Goal: Task Accomplishment & Management: Use online tool/utility

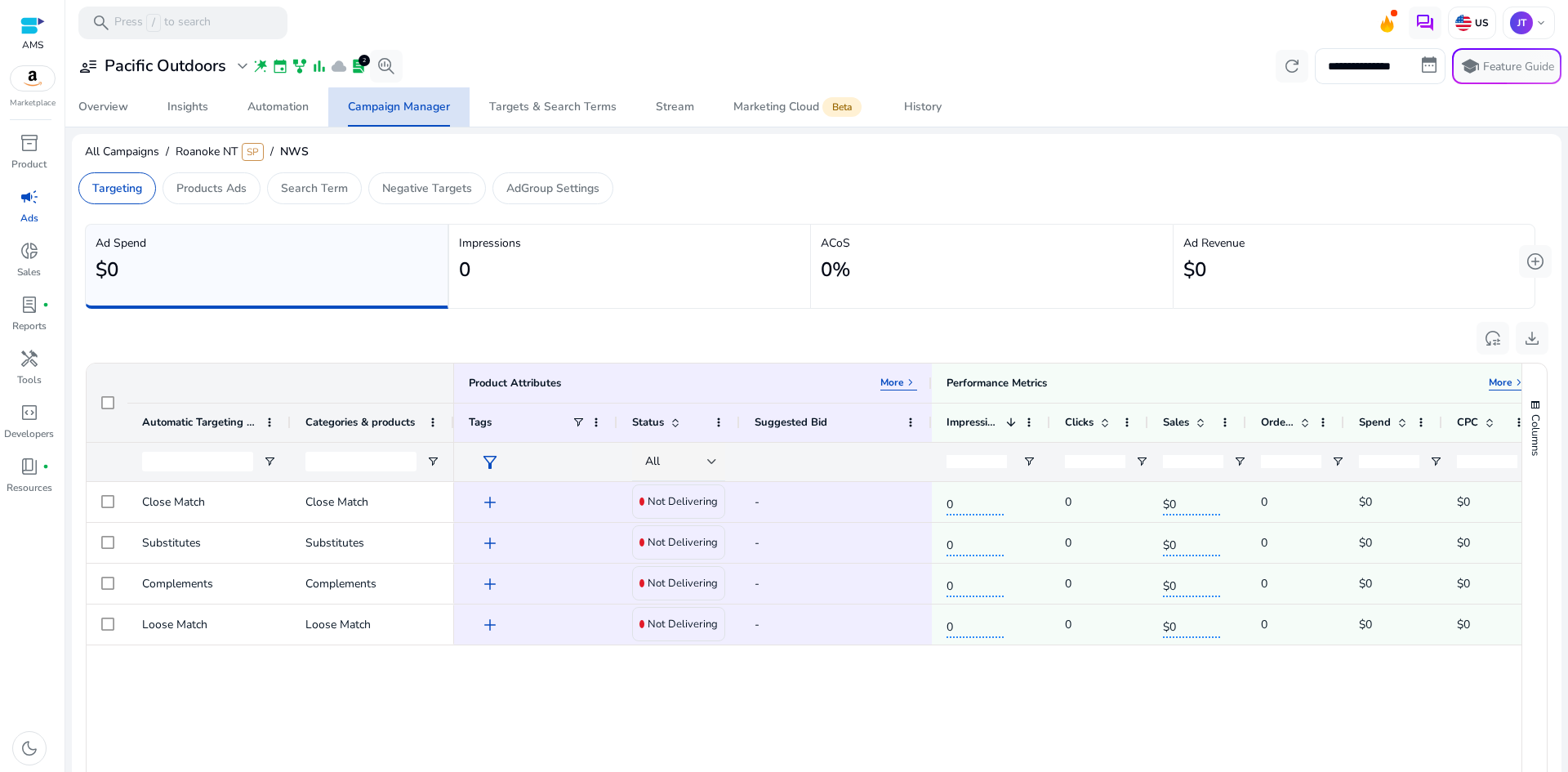
click at [419, 110] on div "Campaign Manager" at bounding box center [398, 107] width 102 height 12
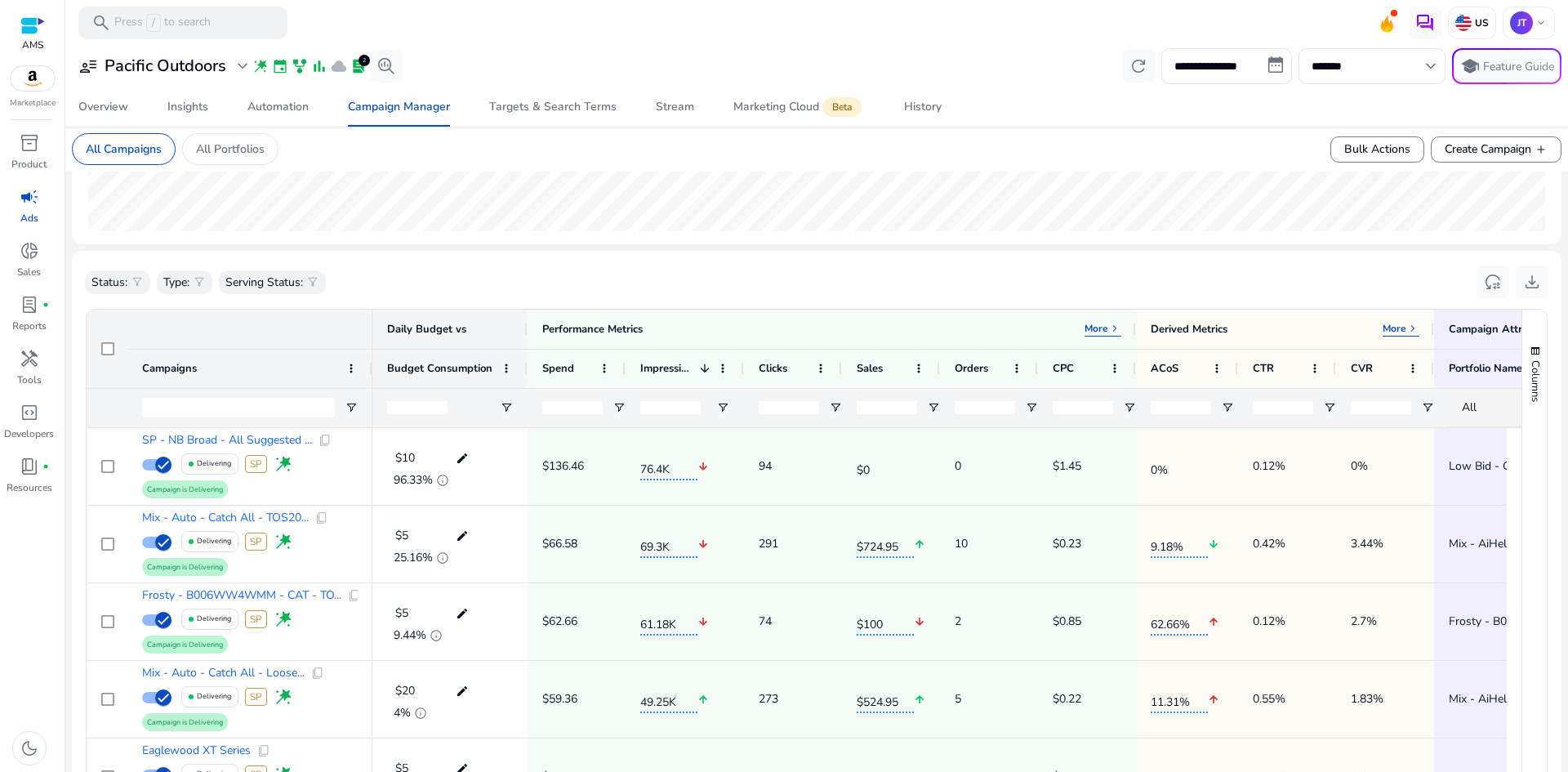
scroll to position [413, 0]
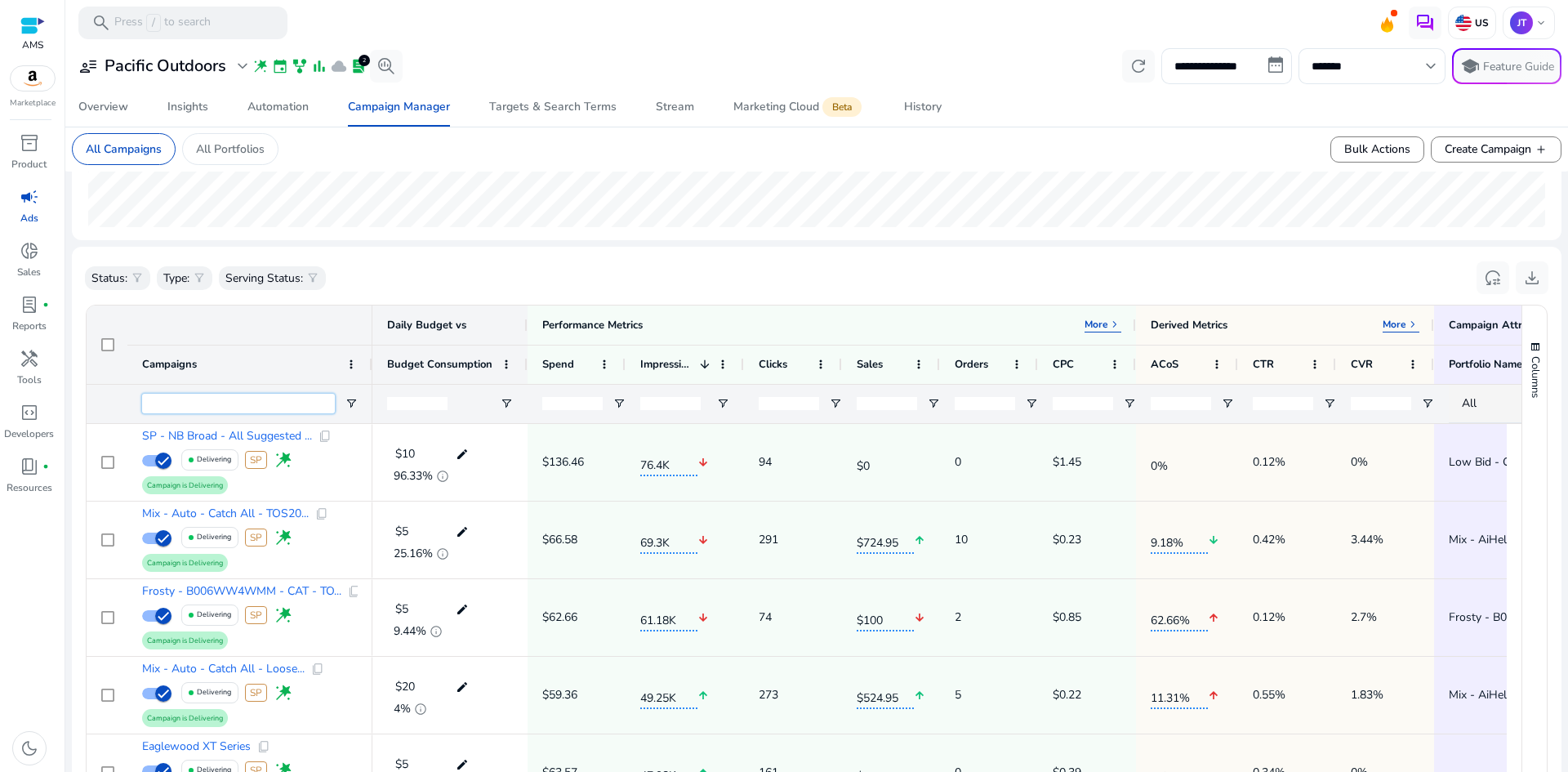
click at [297, 399] on input "Campaigns Filter Input" at bounding box center [239, 403] width 193 height 20
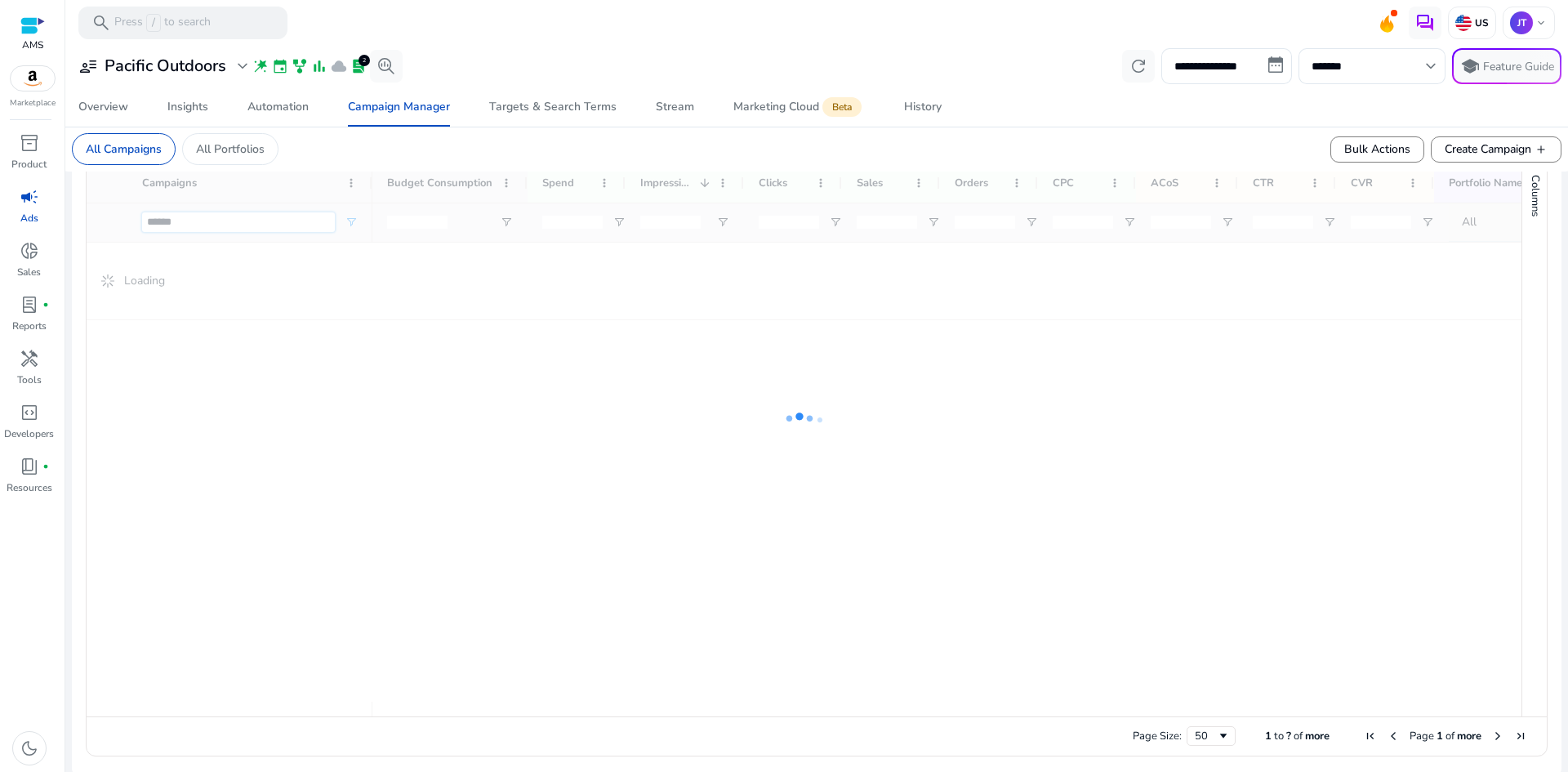
scroll to position [260, 0]
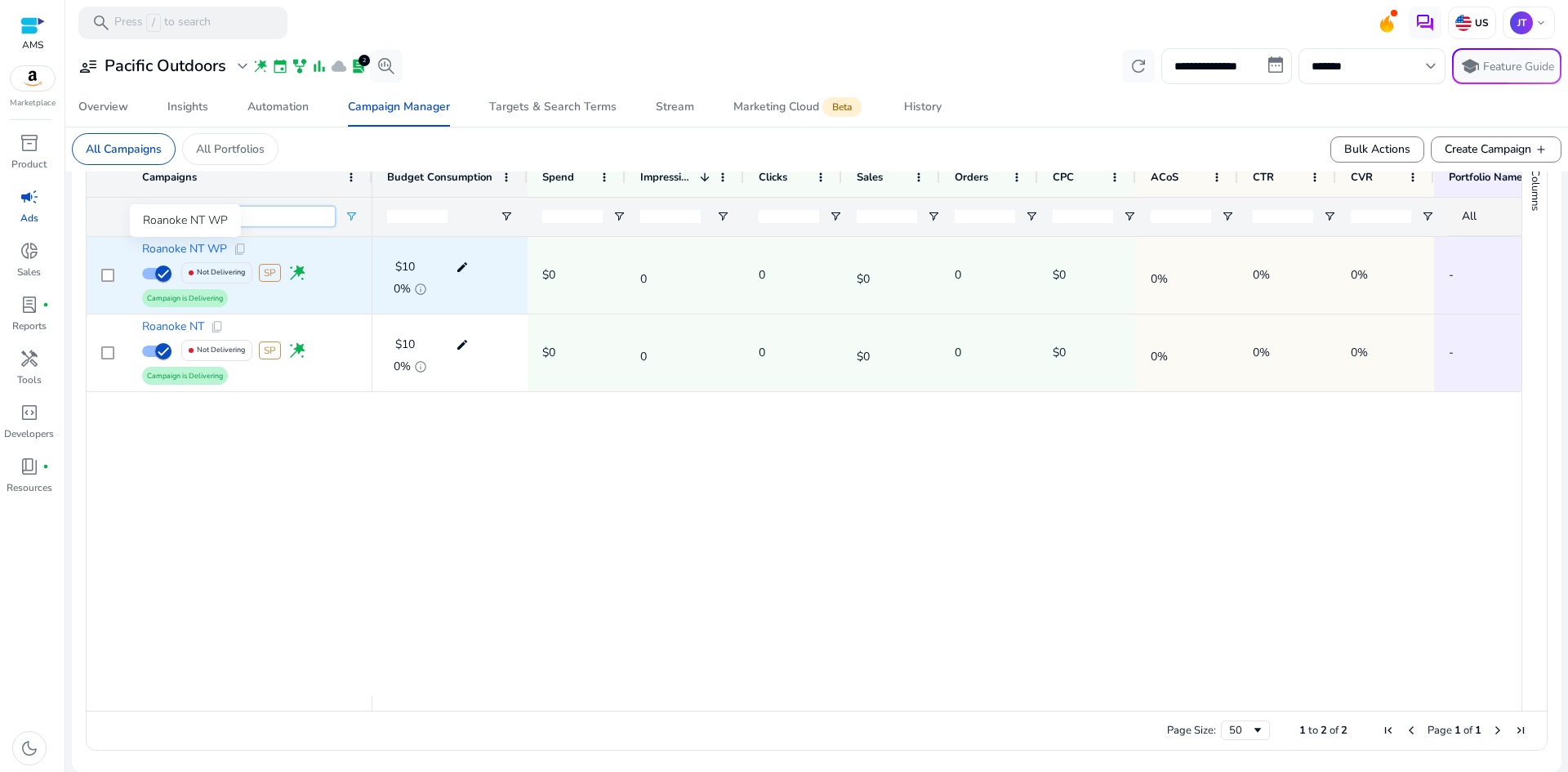
type input "******"
click at [190, 246] on span "Roanoke NT WP" at bounding box center [185, 249] width 85 height 12
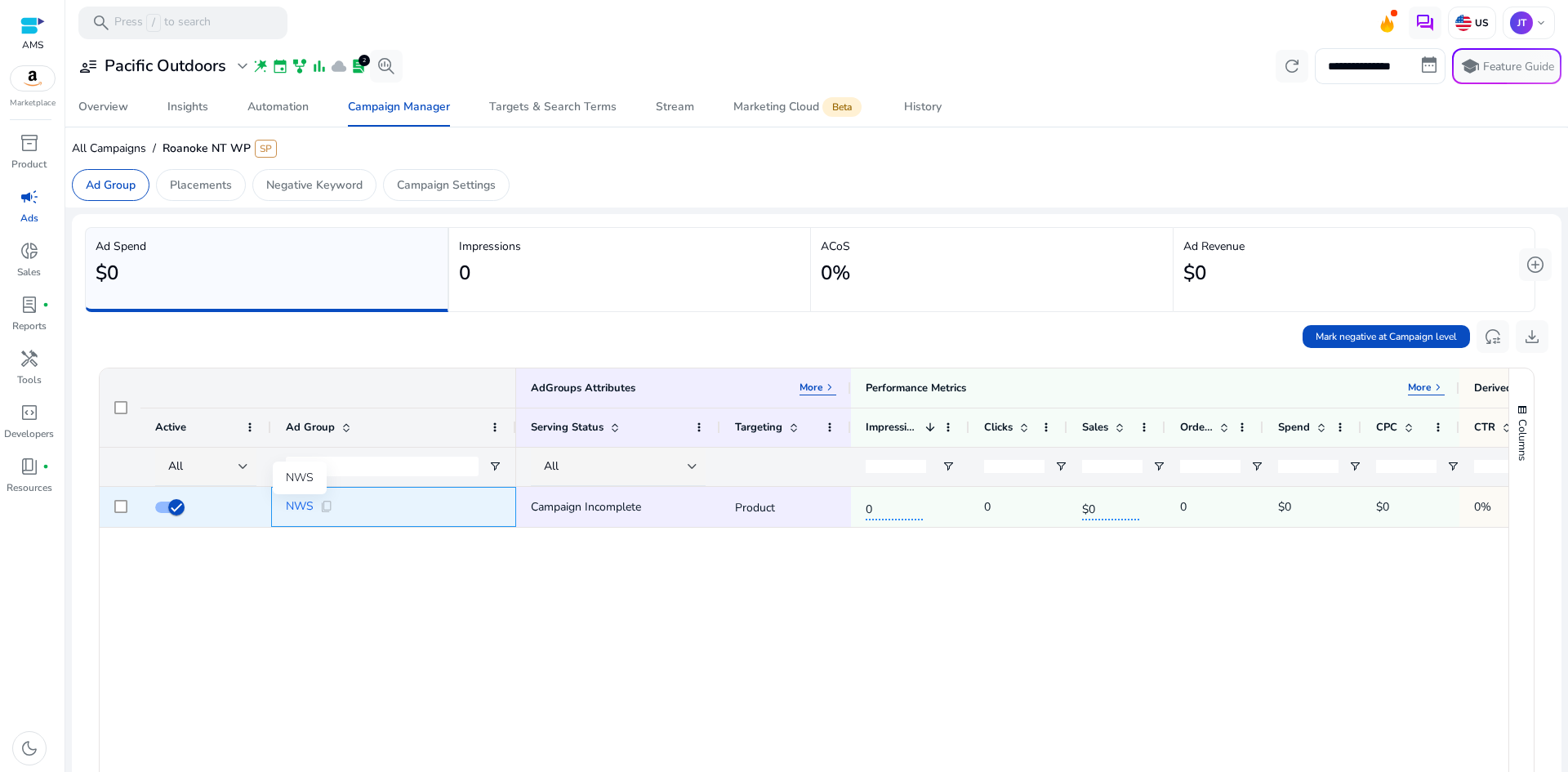
click at [301, 504] on span "NWS" at bounding box center [300, 506] width 28 height 12
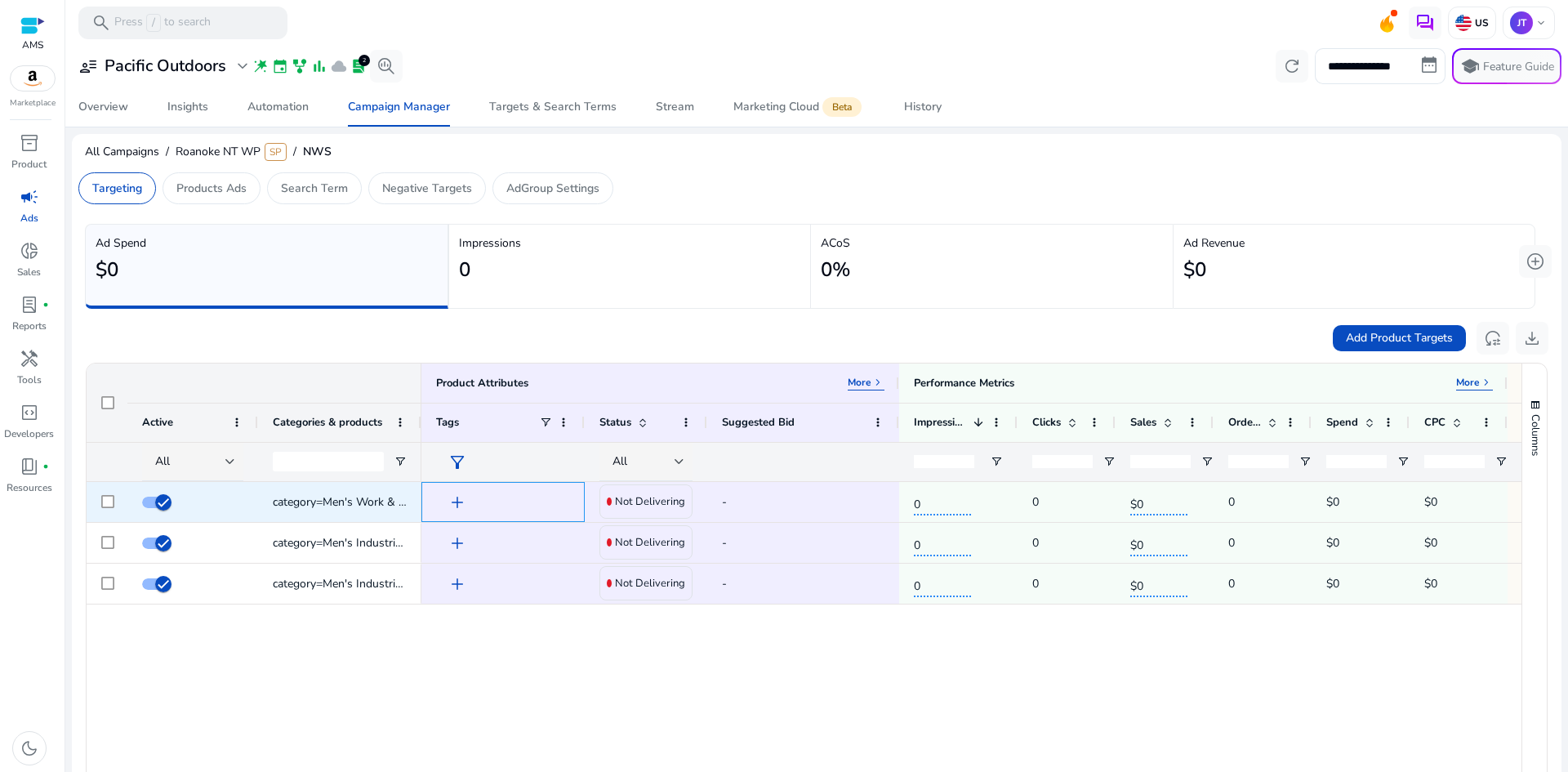
click at [458, 499] on span "add" at bounding box center [457, 502] width 20 height 20
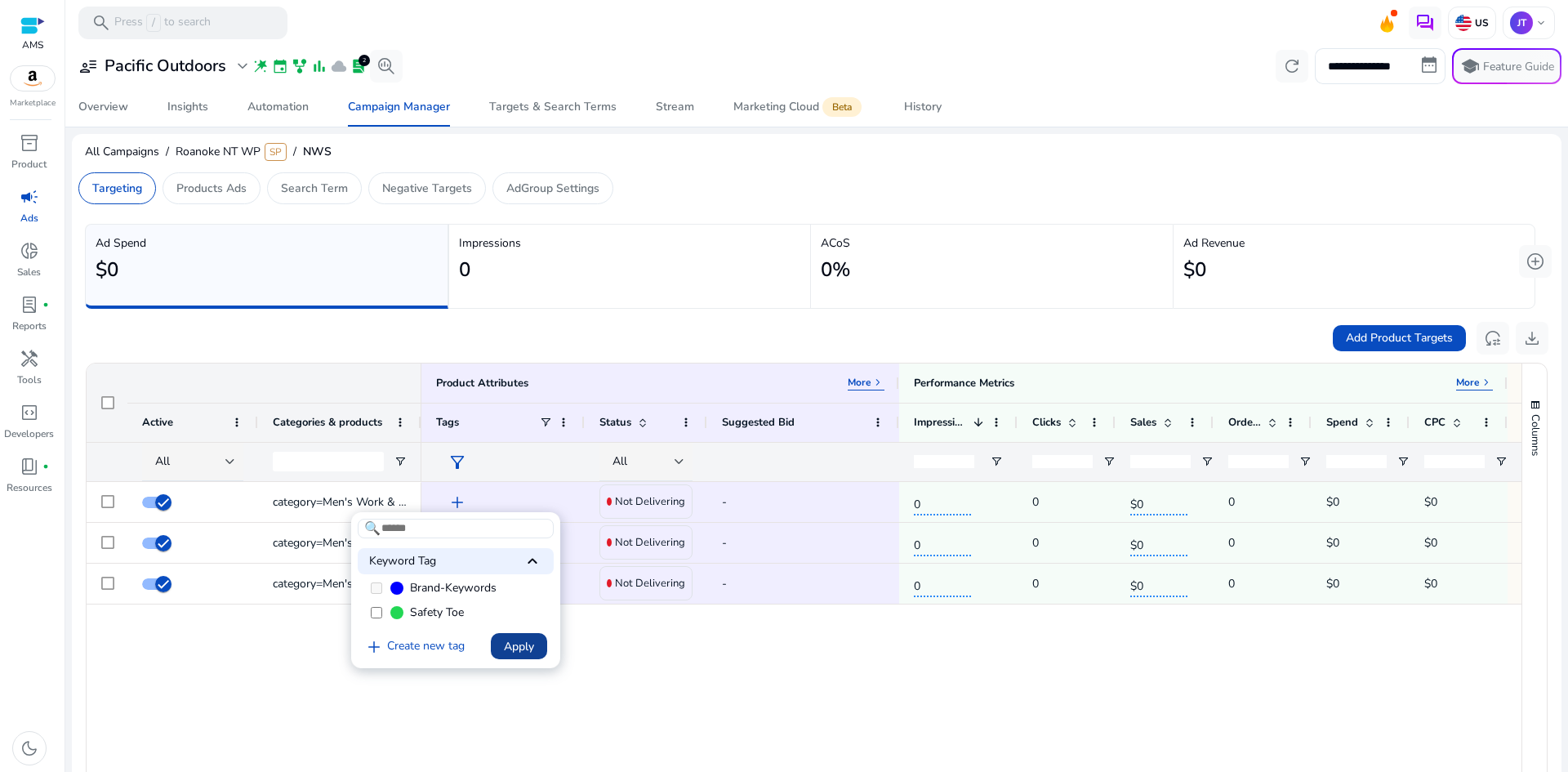
click at [501, 650] on span at bounding box center [519, 645] width 56 height 39
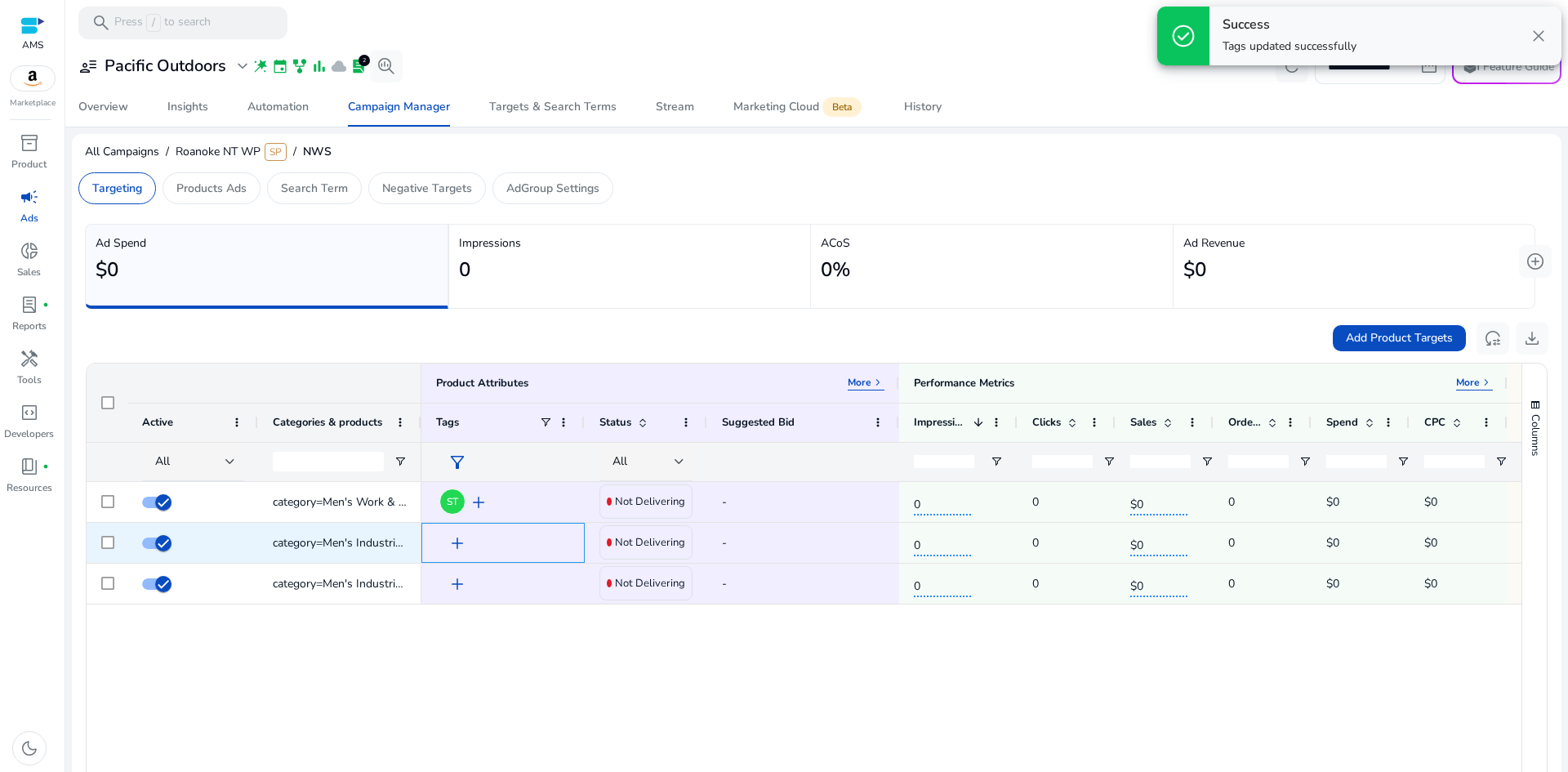
click at [454, 545] on span "add" at bounding box center [457, 543] width 20 height 20
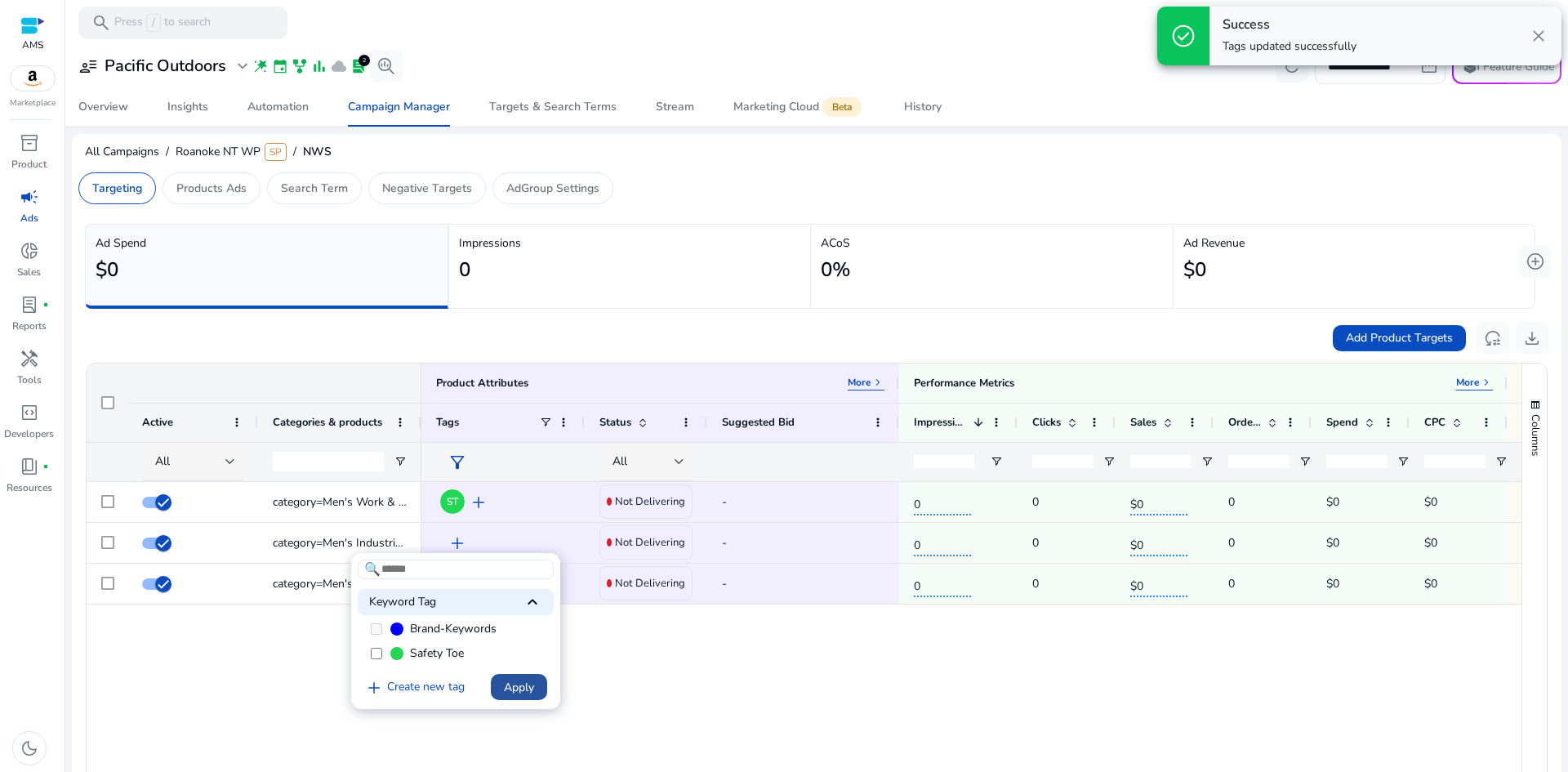
click at [527, 688] on span "Apply" at bounding box center [519, 687] width 30 height 17
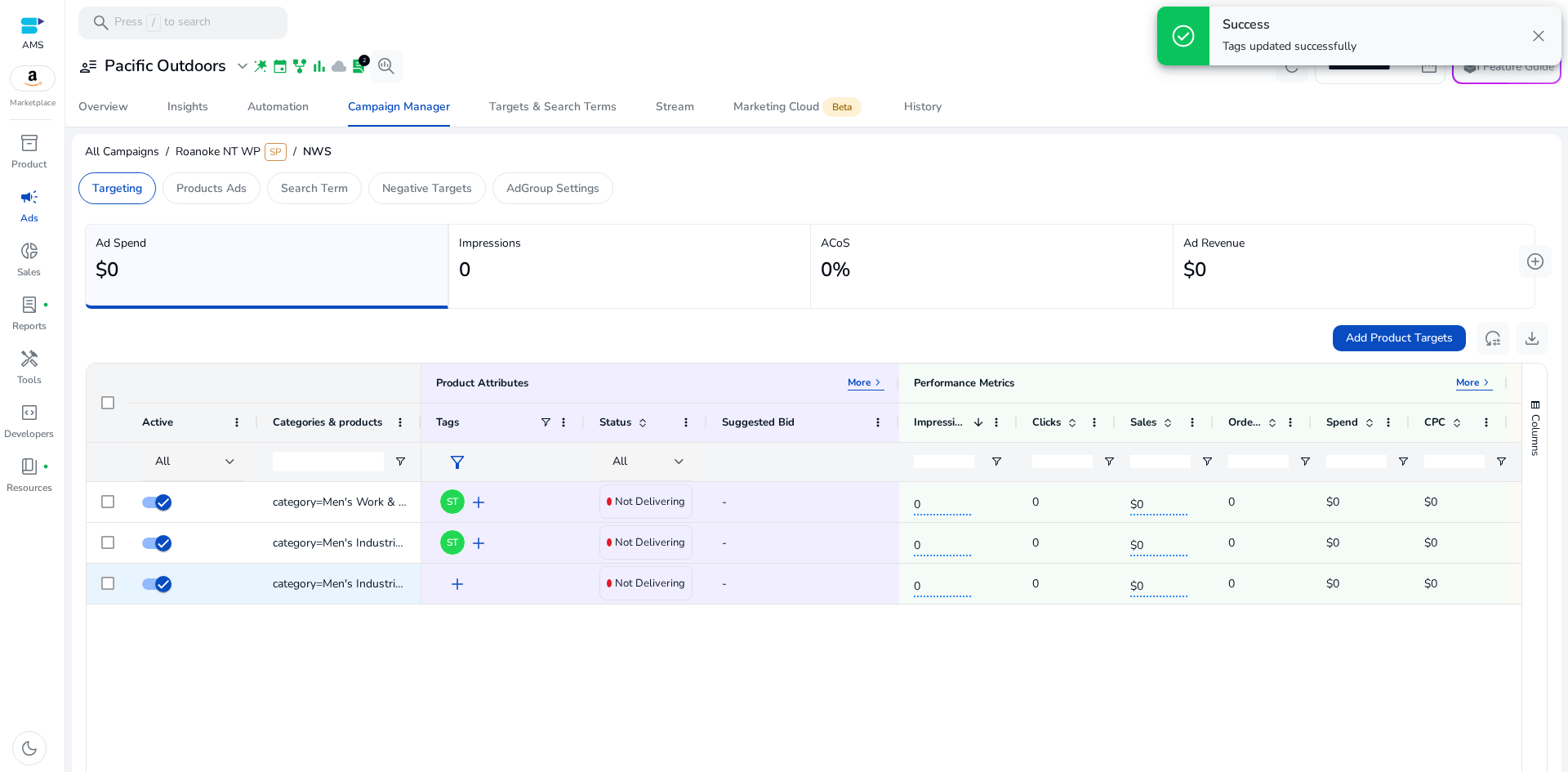
click at [455, 581] on span "add" at bounding box center [457, 584] width 20 height 20
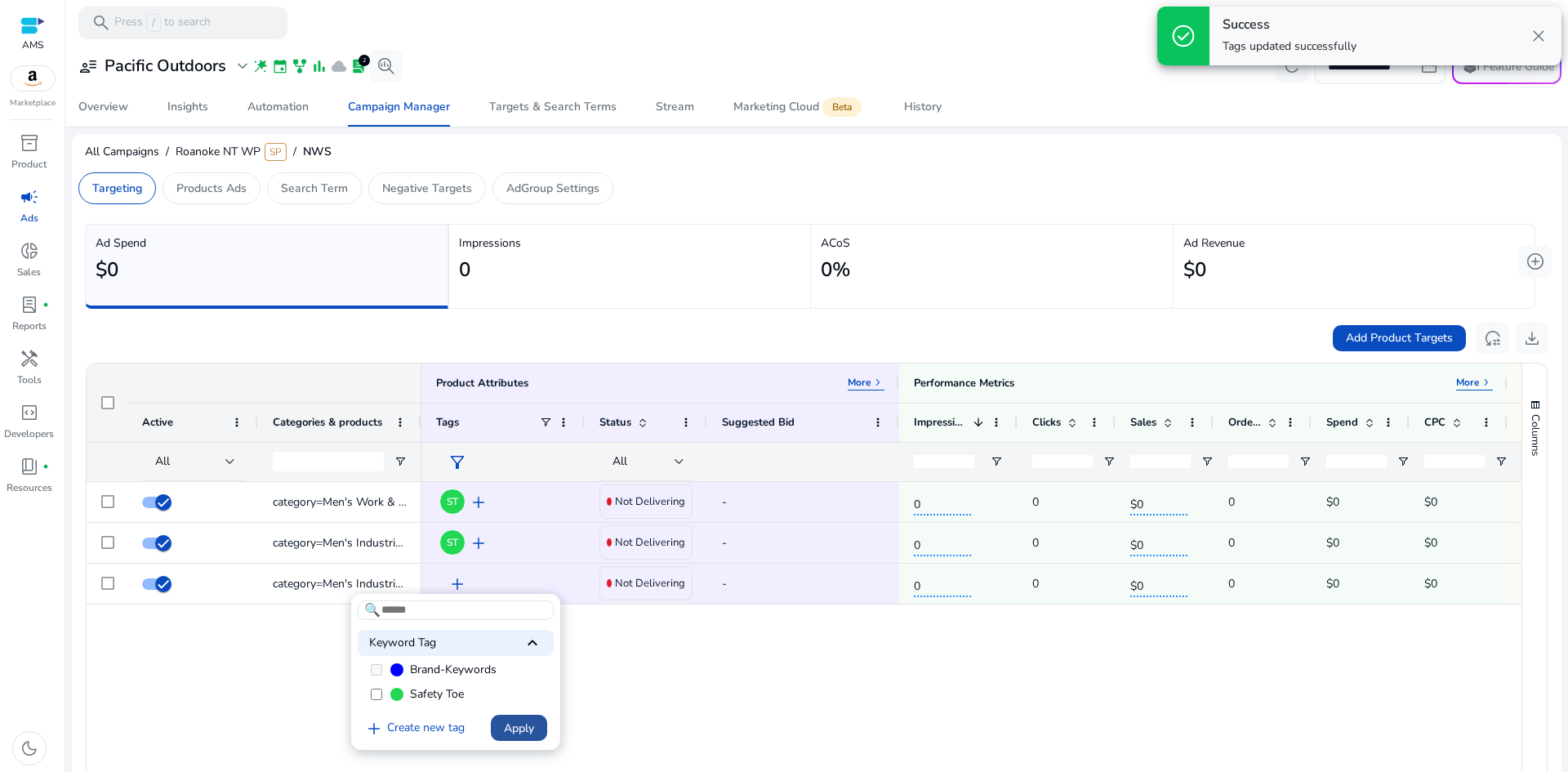
click at [513, 737] on span at bounding box center [519, 727] width 56 height 39
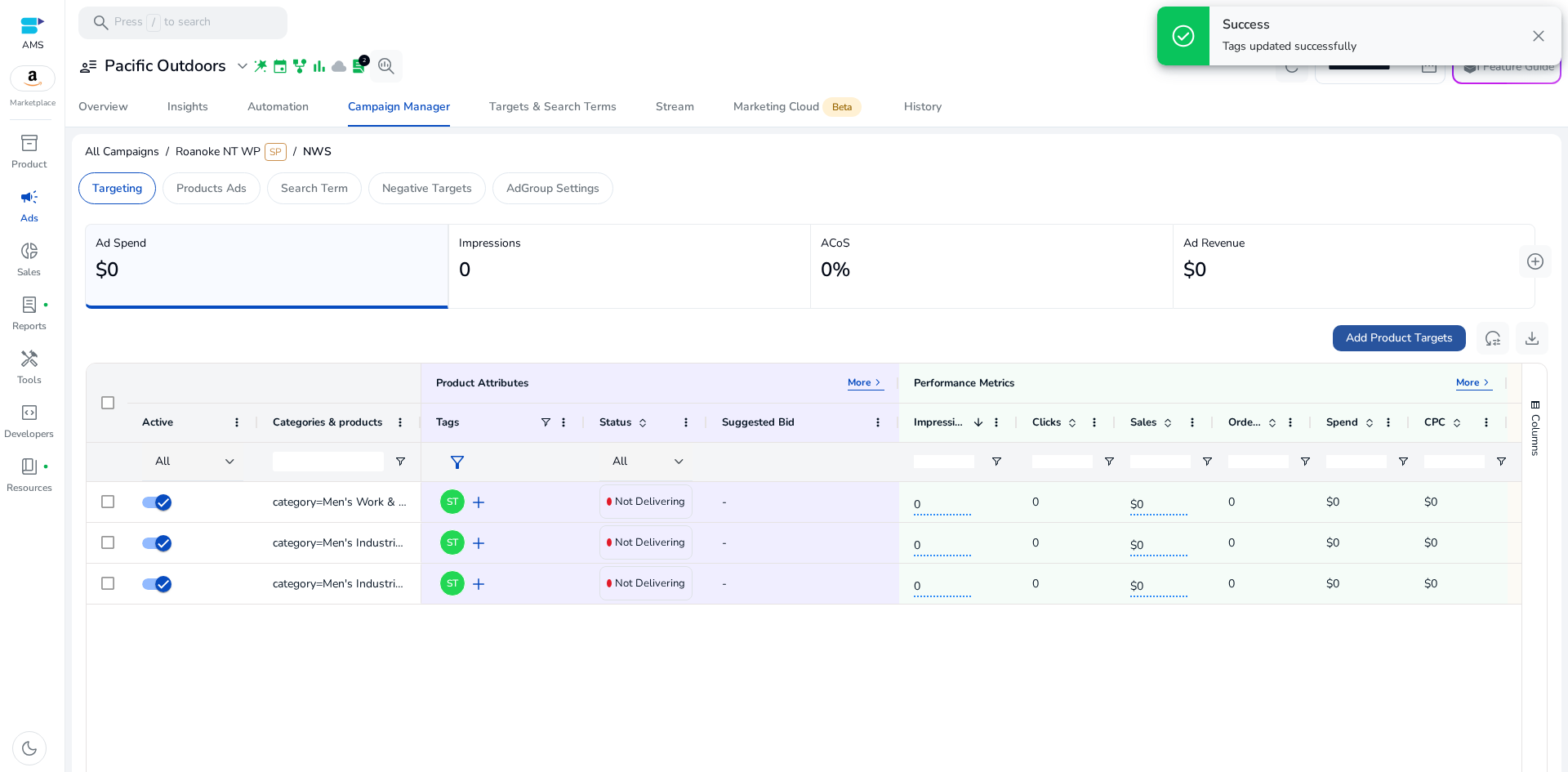
click at [1363, 335] on span "Add Product Targets" at bounding box center [1399, 337] width 107 height 17
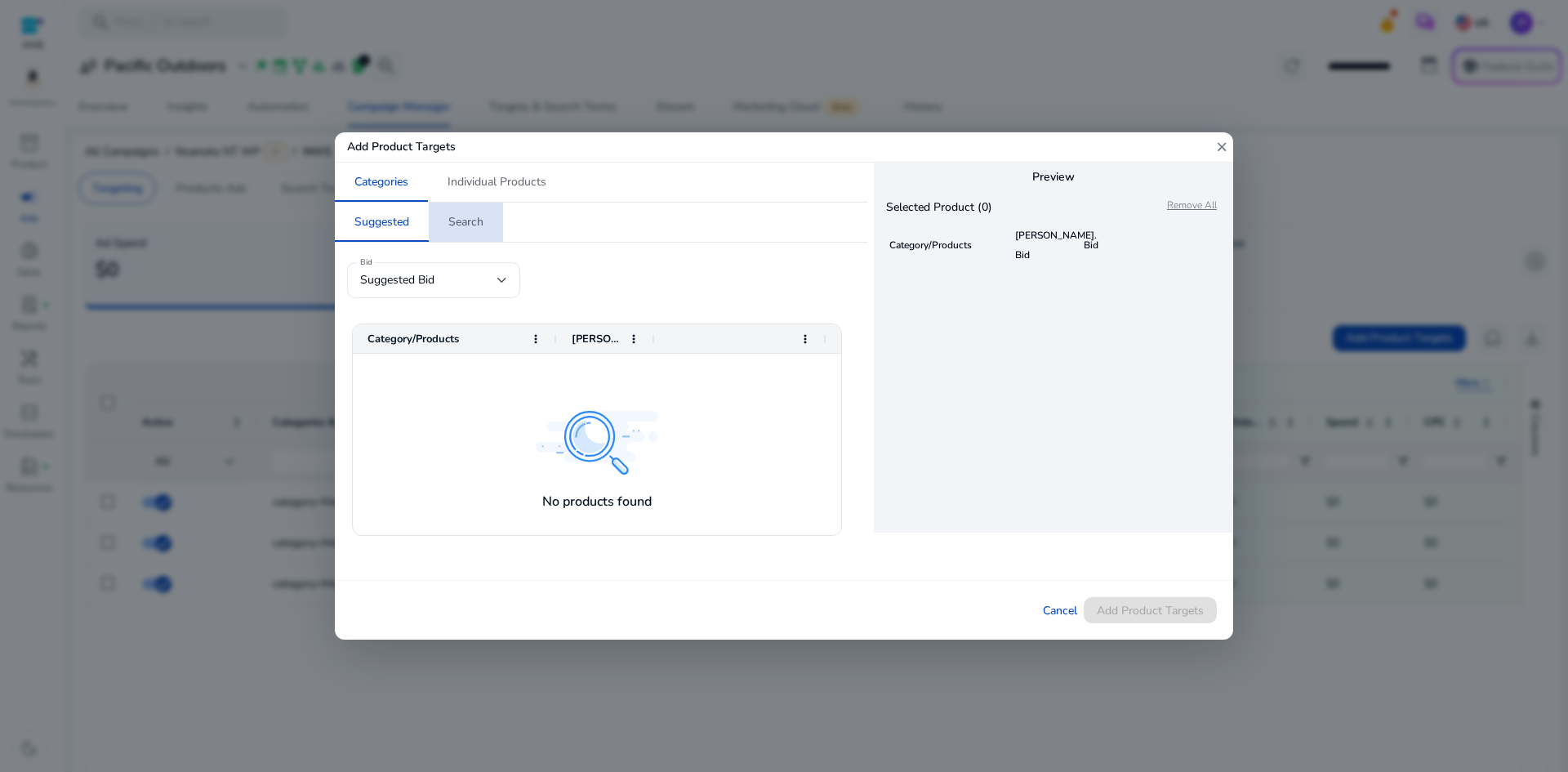
click at [470, 223] on span "Search" at bounding box center [466, 222] width 35 height 12
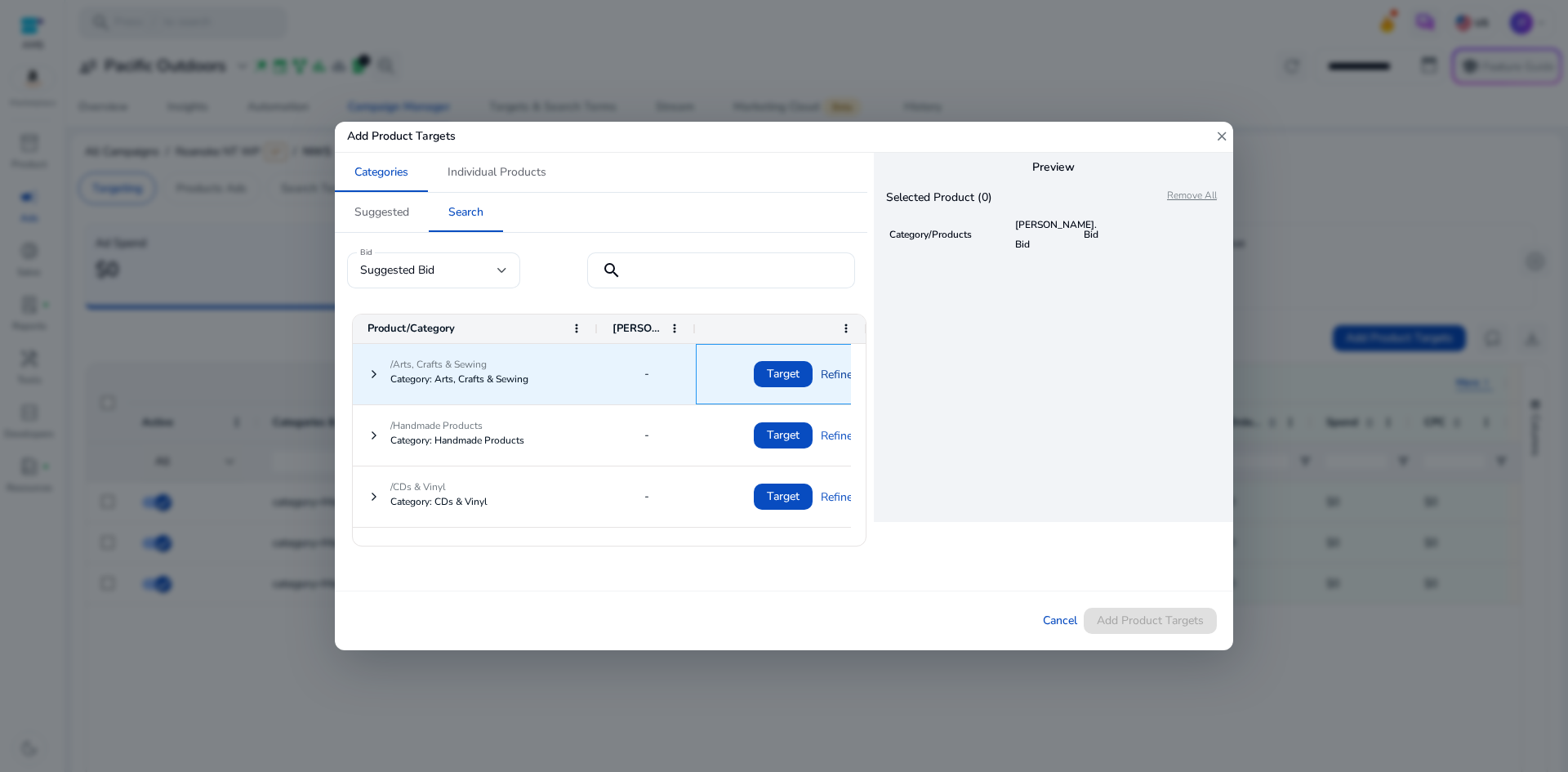
click at [837, 365] on link "Refine" at bounding box center [837, 374] width 31 height 33
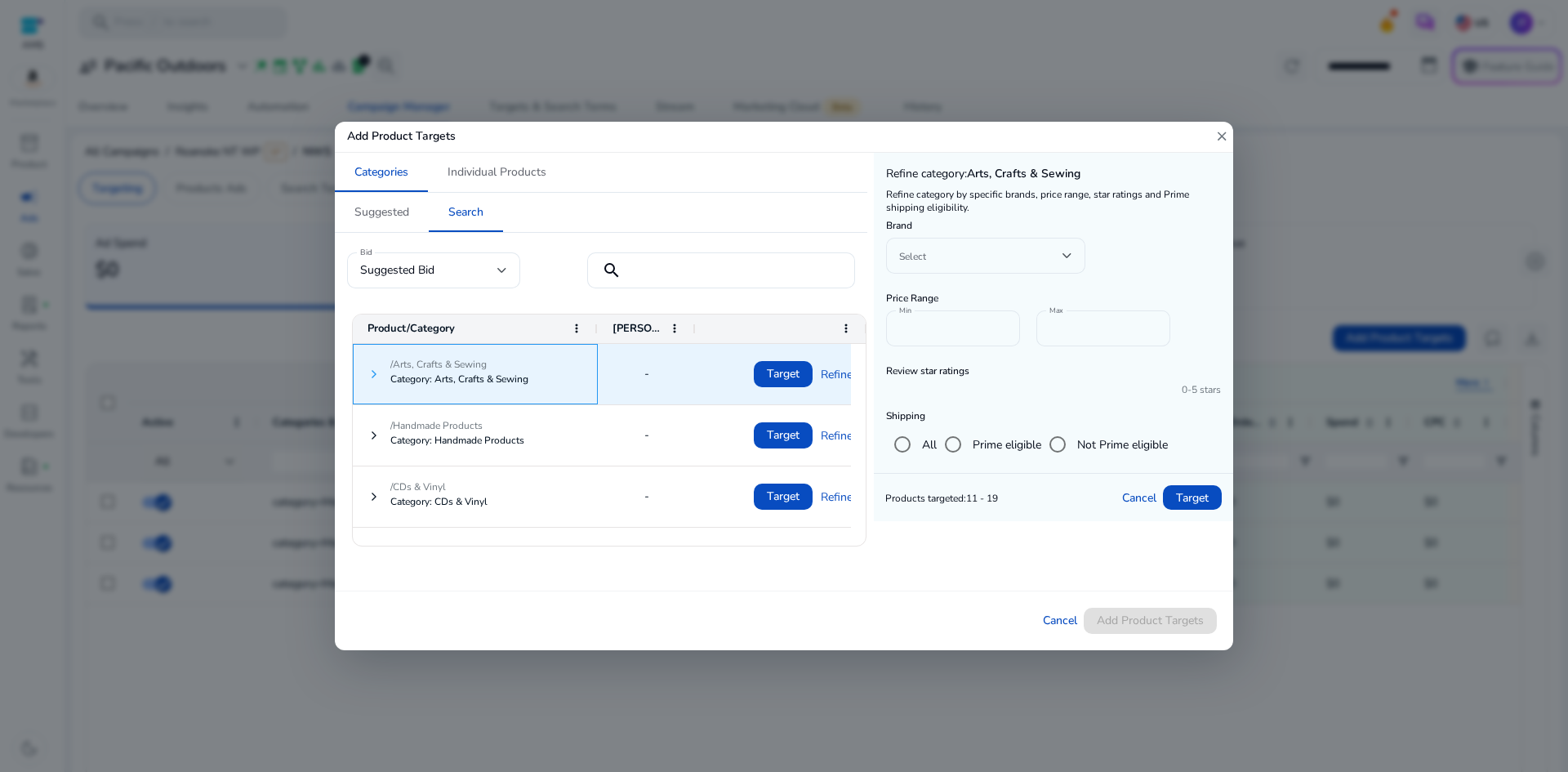
click at [374, 369] on span at bounding box center [374, 374] width 13 height 13
click at [370, 368] on span at bounding box center [374, 374] width 13 height 13
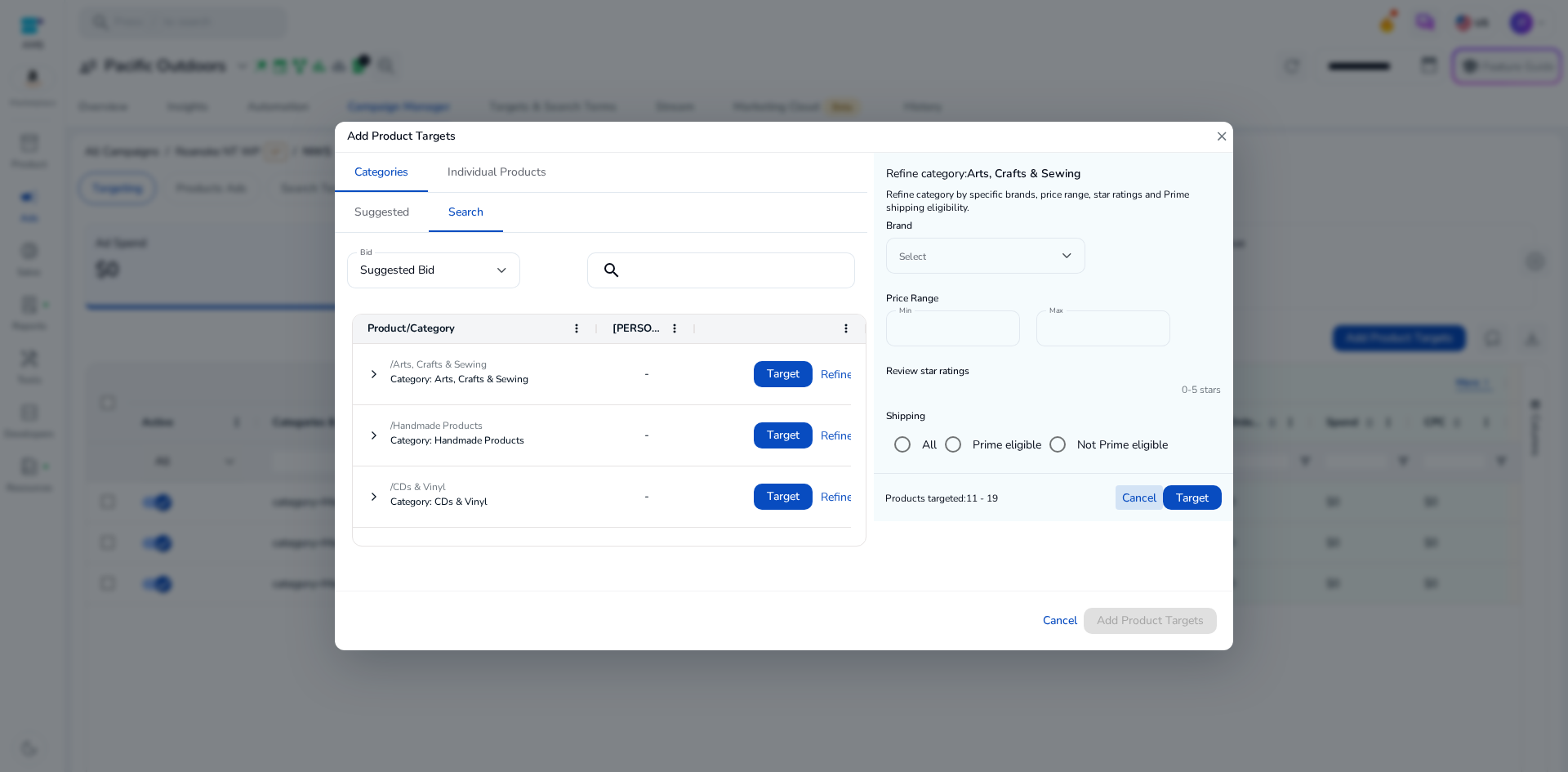
click at [1129, 491] on span "Cancel" at bounding box center [1139, 498] width 34 height 17
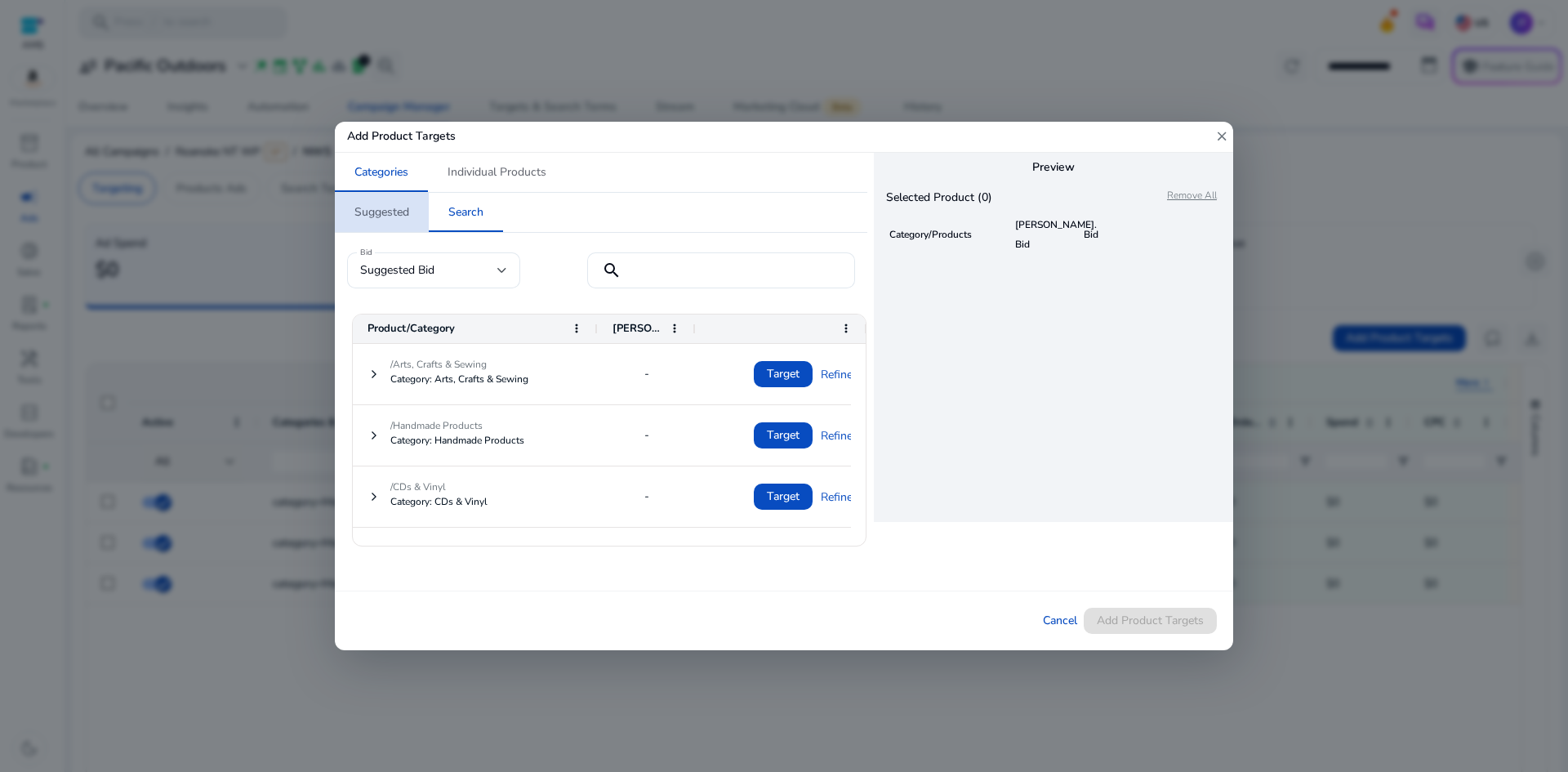
click at [366, 206] on span "Suggested" at bounding box center [382, 212] width 55 height 12
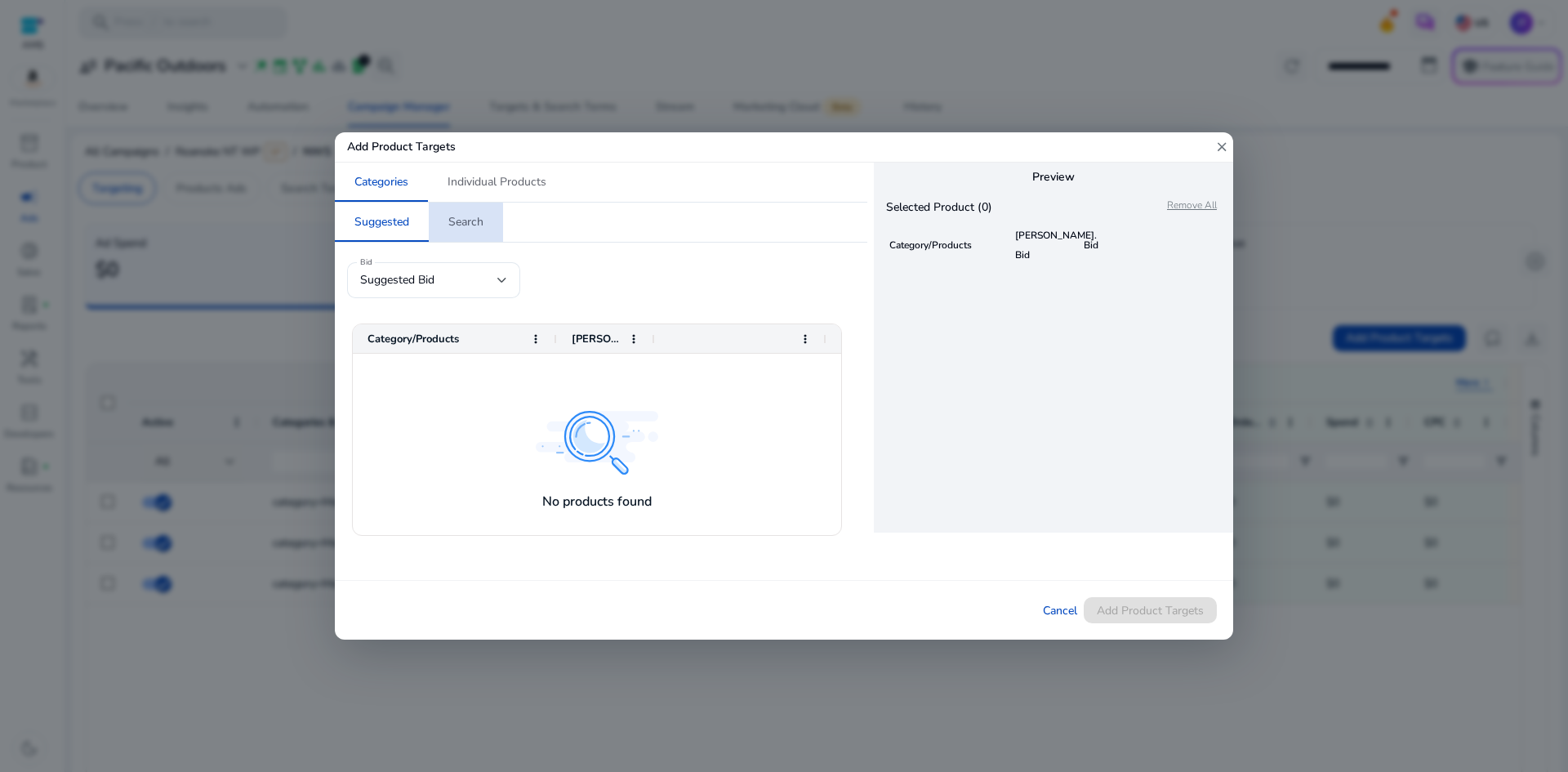
click at [466, 226] on span "Search" at bounding box center [466, 222] width 35 height 12
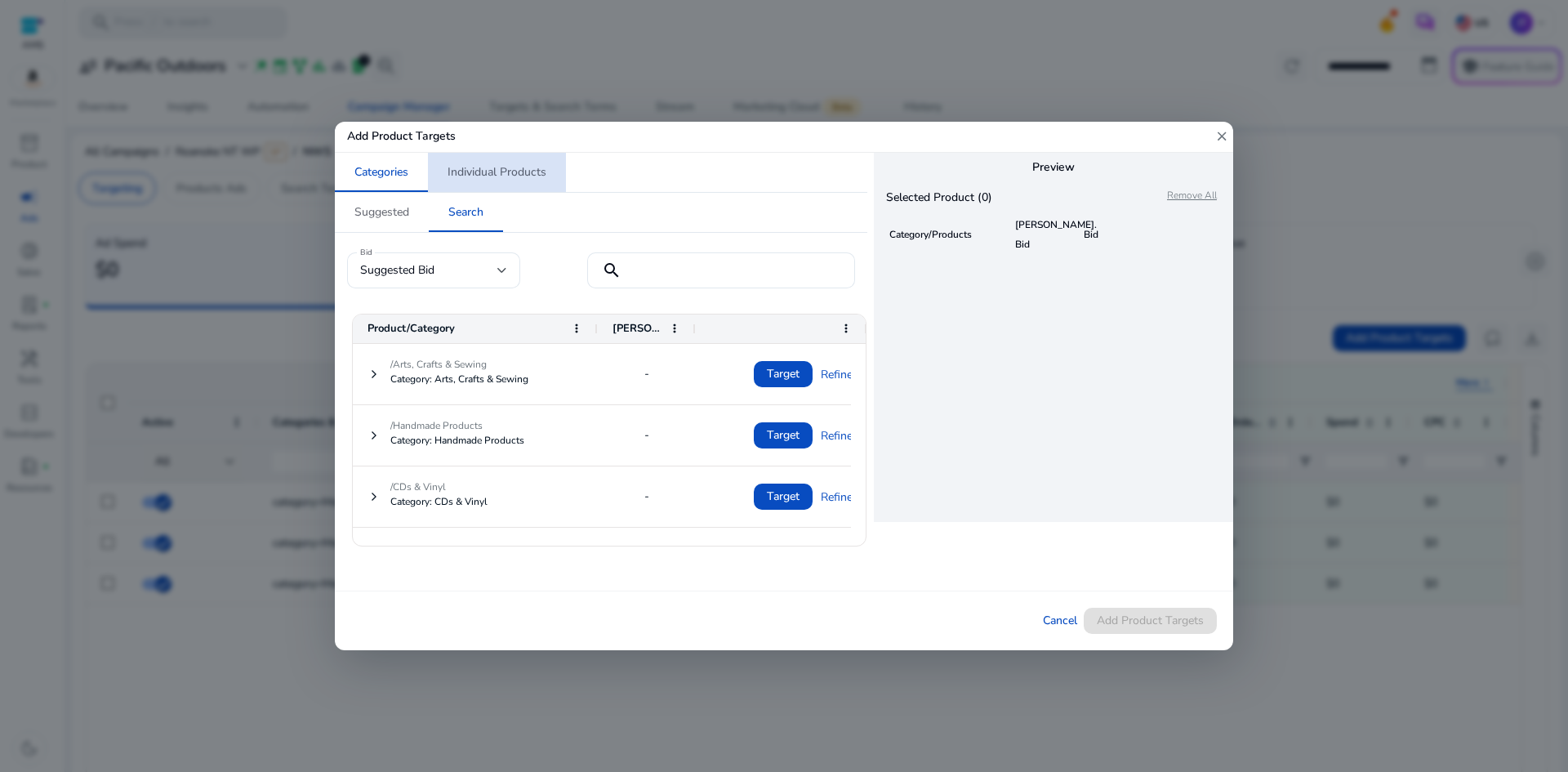
click at [486, 171] on span "Individual Products" at bounding box center [496, 172] width 99 height 12
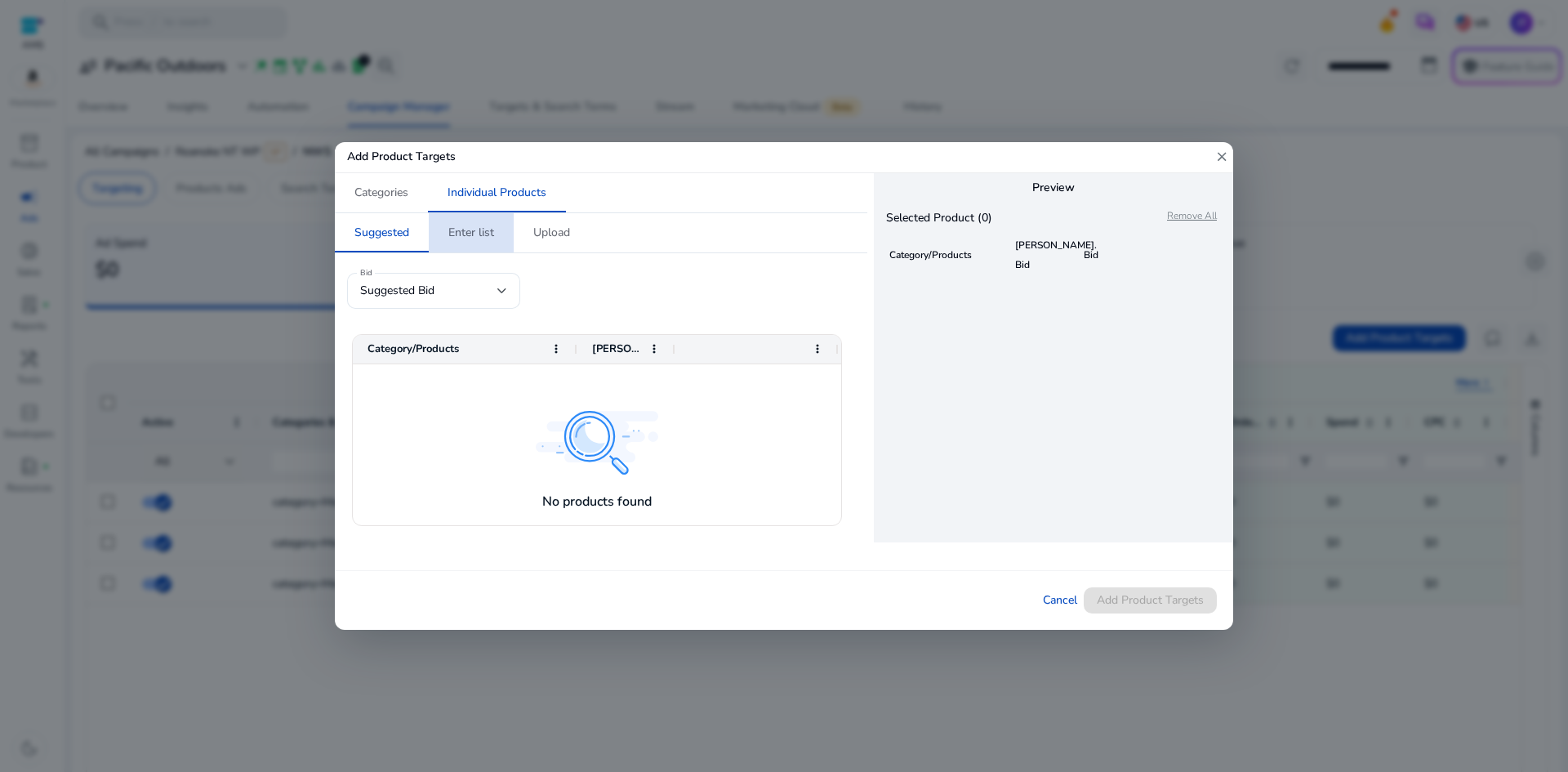
click at [465, 239] on span "Enter list" at bounding box center [470, 233] width 46 height 12
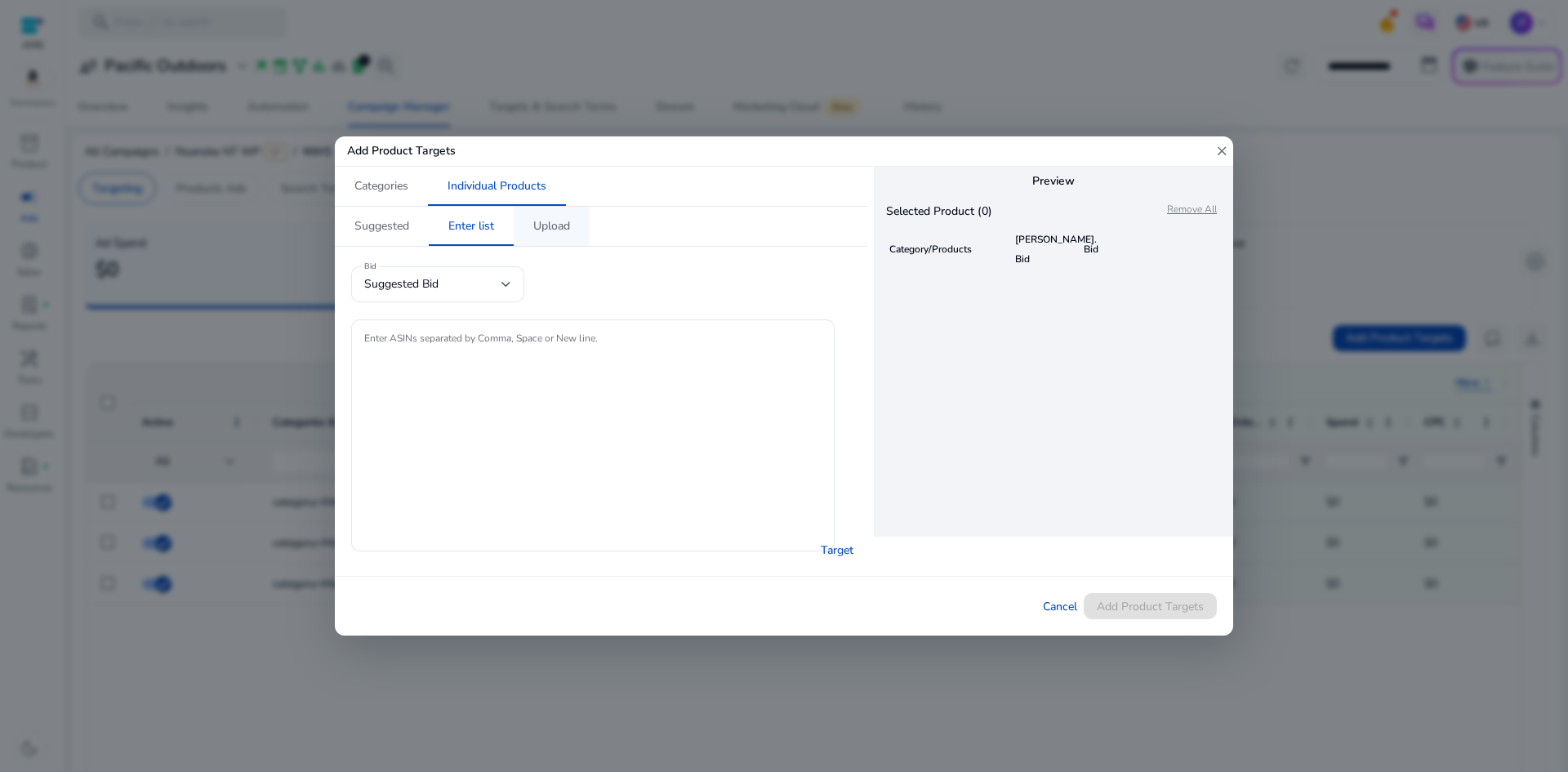
click at [537, 231] on span "Upload" at bounding box center [552, 226] width 36 height 12
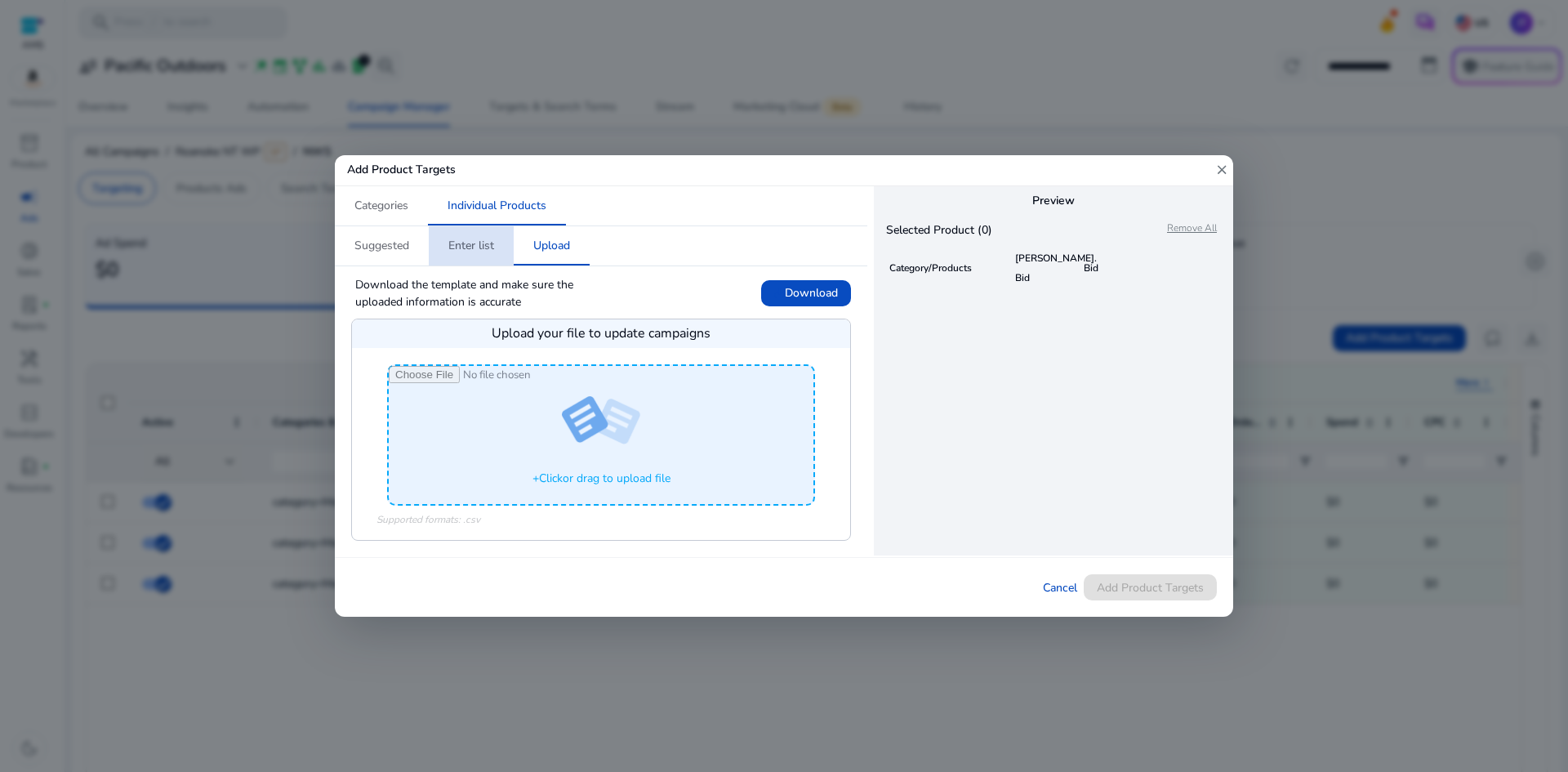
click at [467, 235] on span "Enter list" at bounding box center [470, 245] width 46 height 39
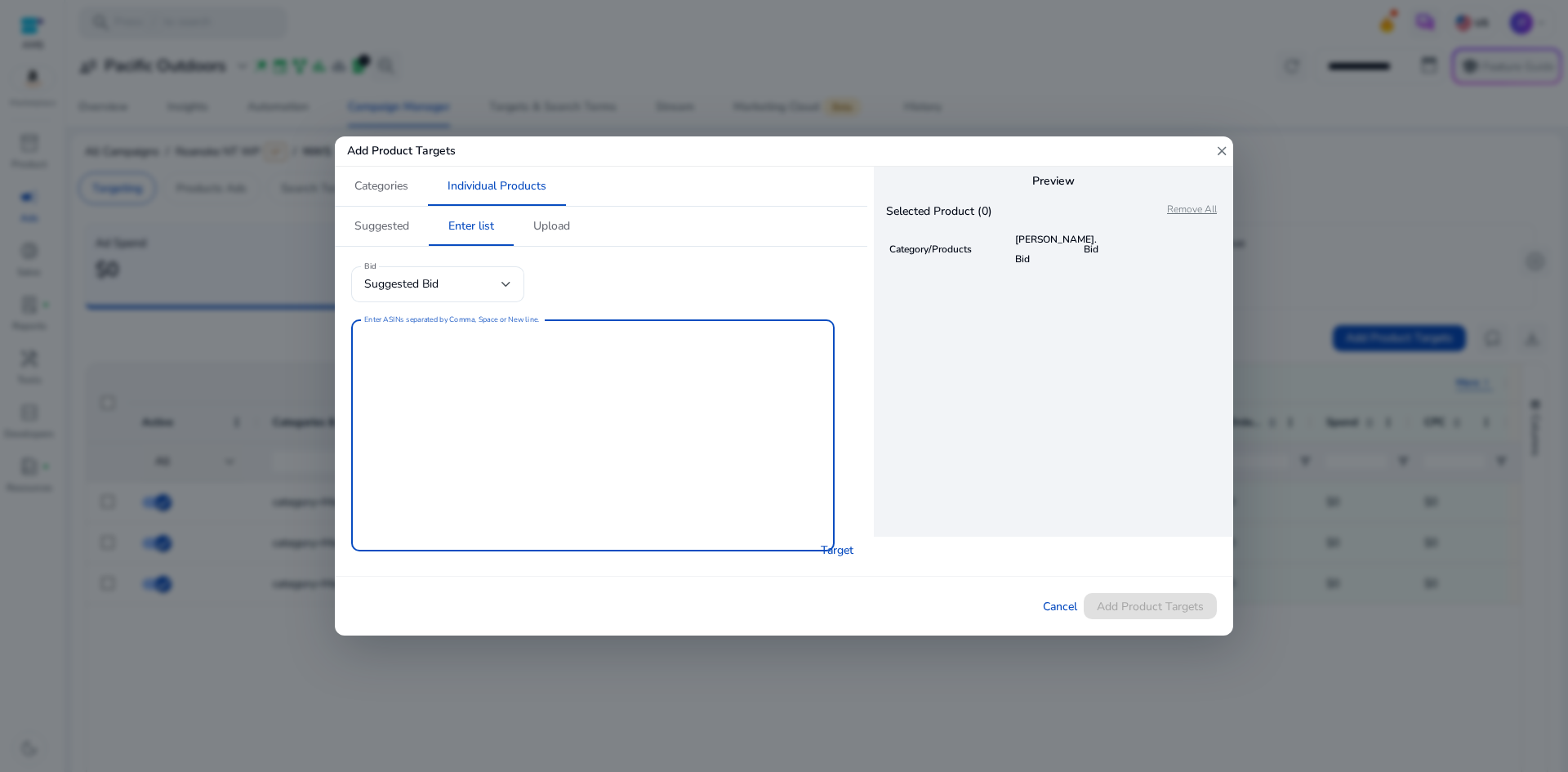
click at [537, 371] on textarea "Enter ASINs separated by Comma, Space or New line." at bounding box center [593, 435] width 457 height 215
click at [422, 295] on div "Suggested Bid" at bounding box center [437, 283] width 147 height 36
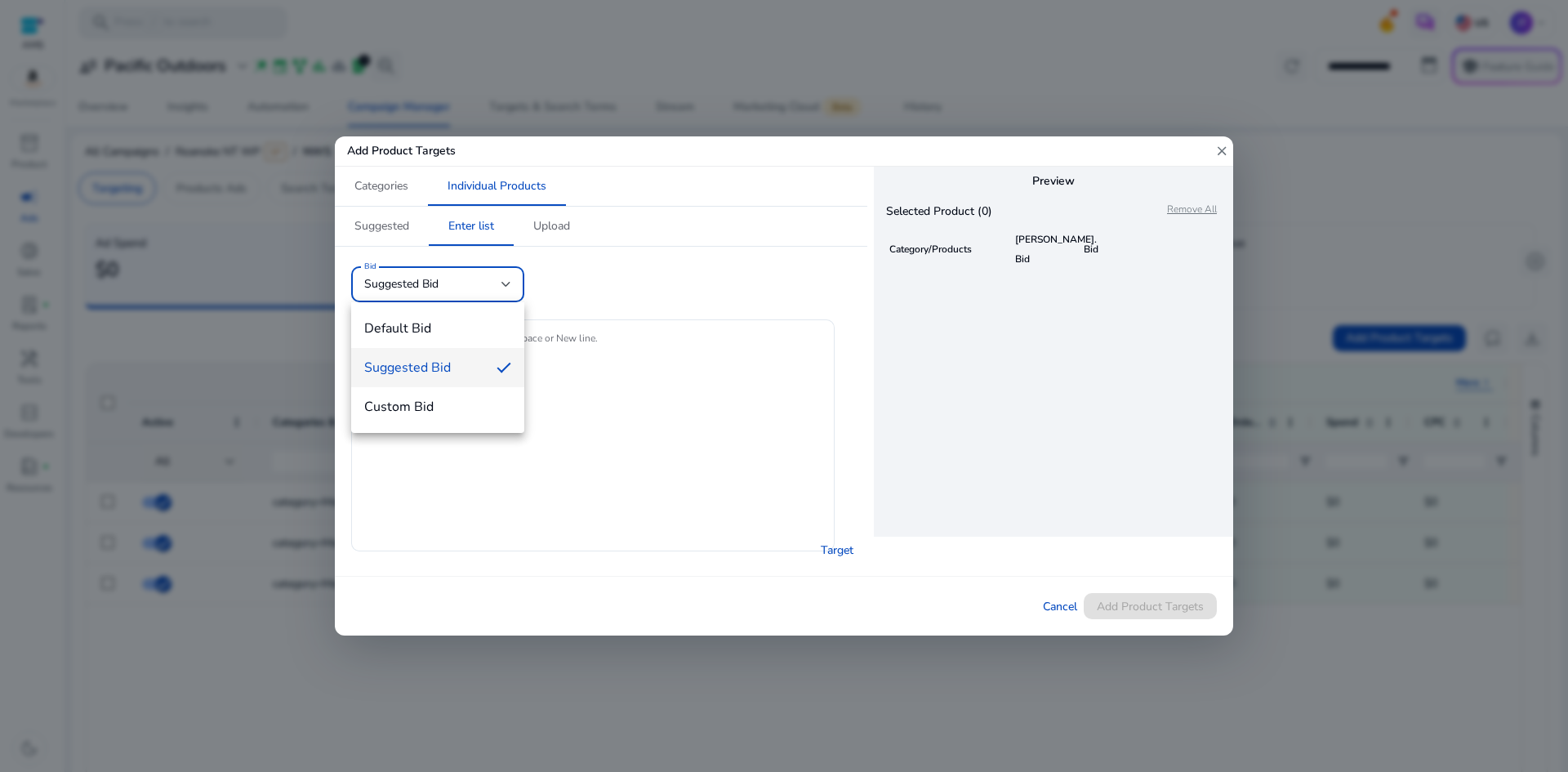
click at [427, 285] on div at bounding box center [784, 386] width 1568 height 772
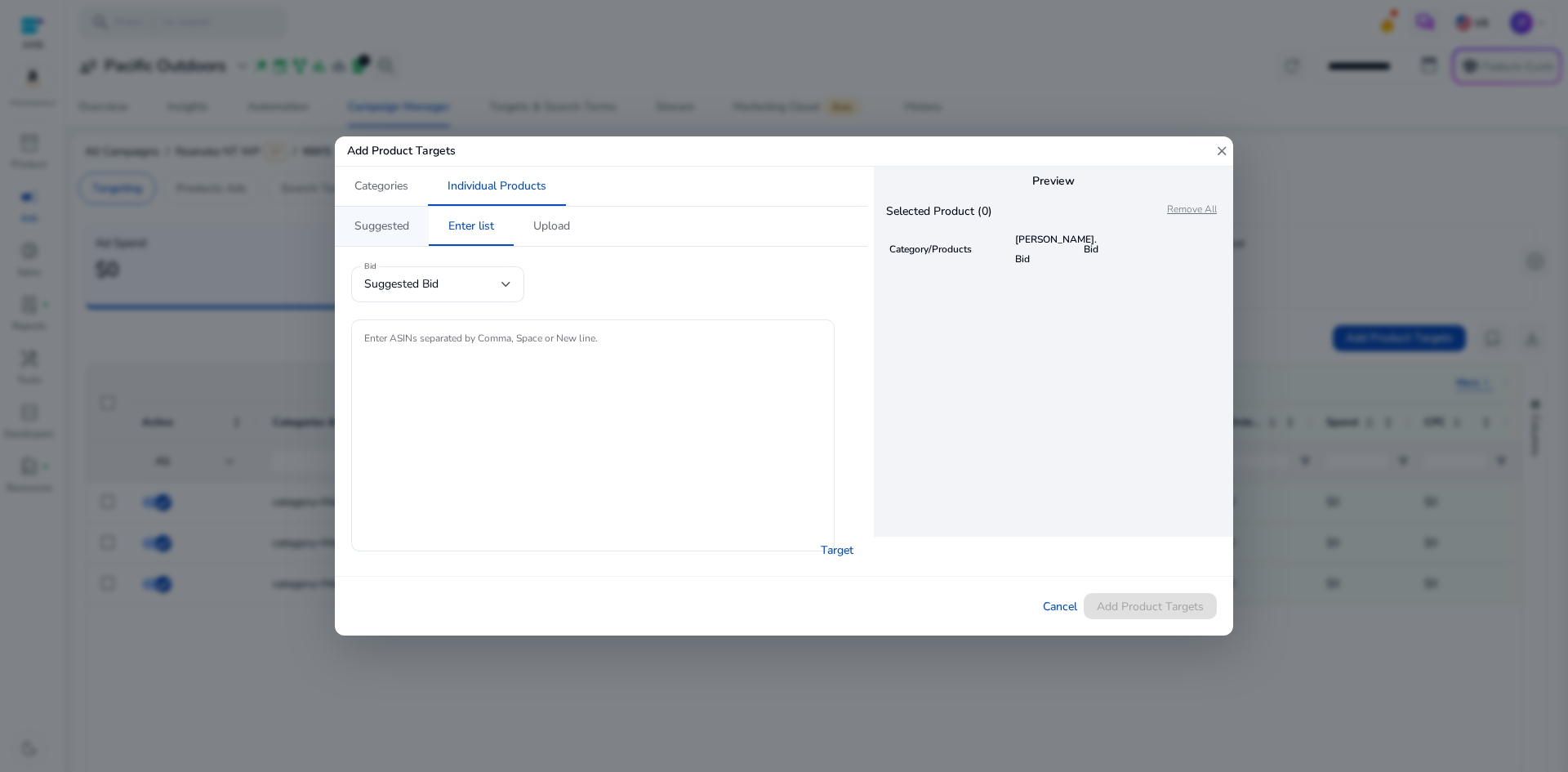
click at [398, 225] on span "Suggested" at bounding box center [382, 226] width 55 height 12
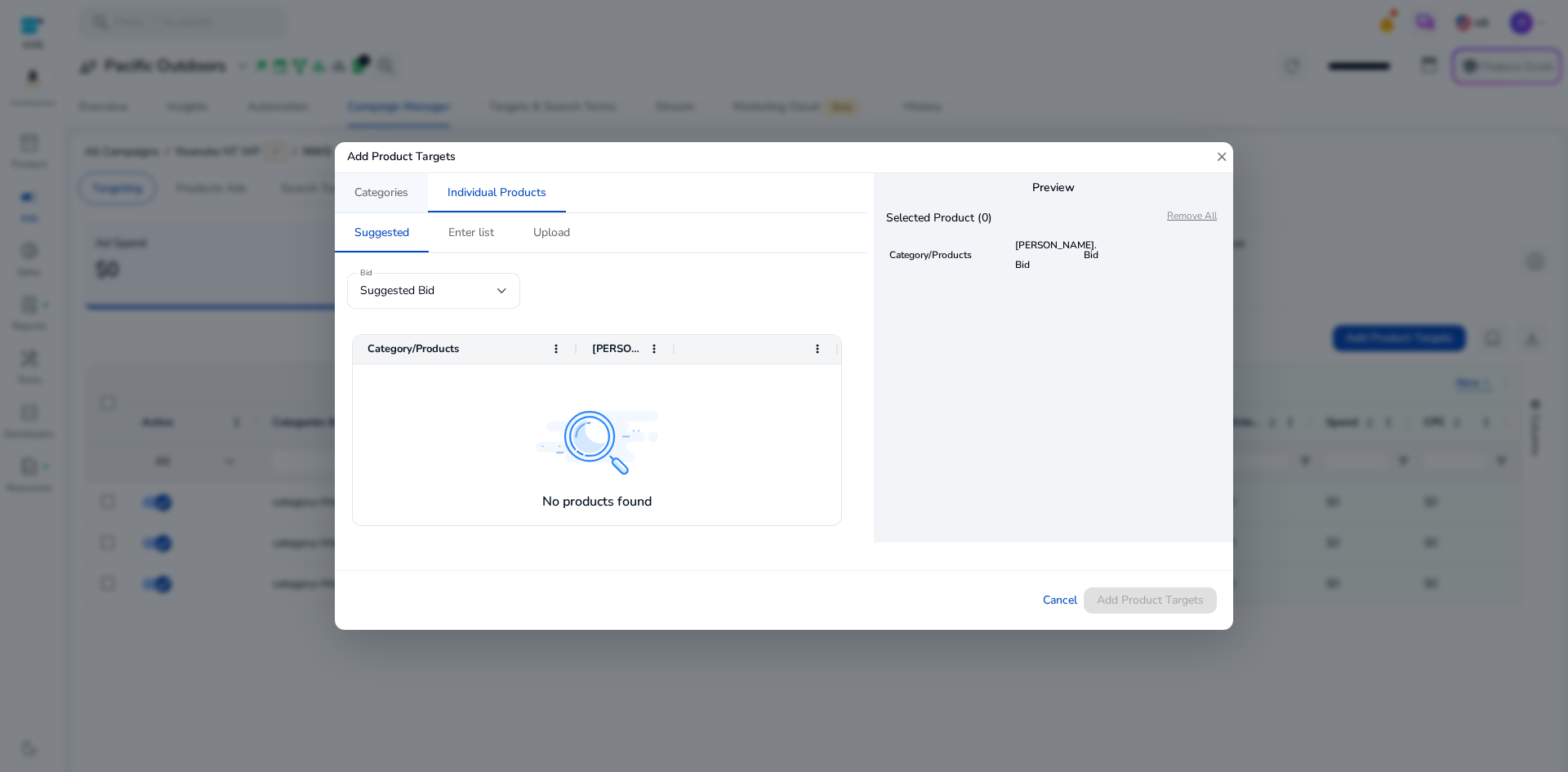
click at [380, 199] on span "Categories" at bounding box center [381, 193] width 54 height 12
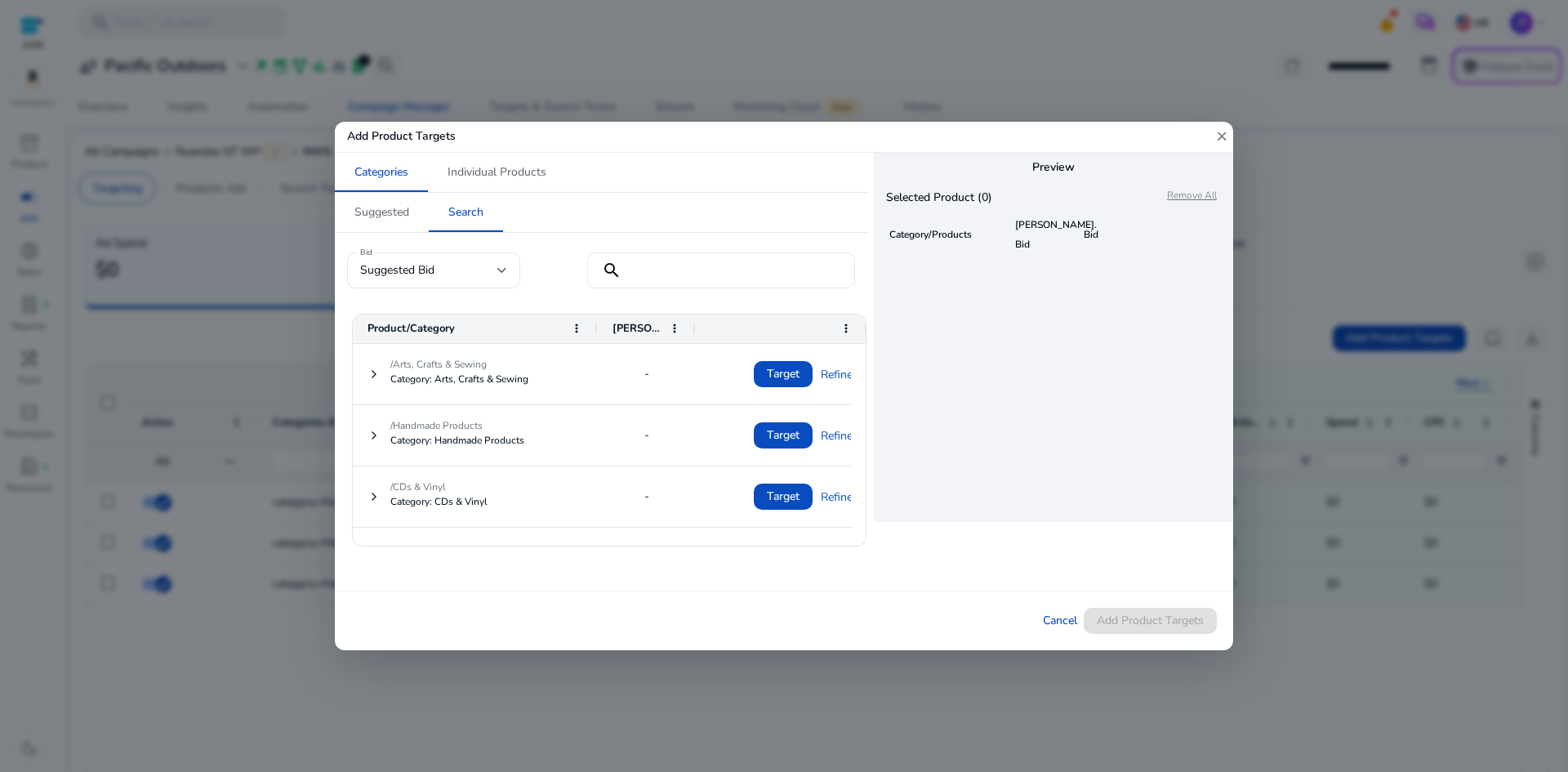
click at [636, 261] on input at bounding box center [739, 270] width 205 height 18
click at [725, 261] on input at bounding box center [739, 270] width 205 height 18
type input "****"
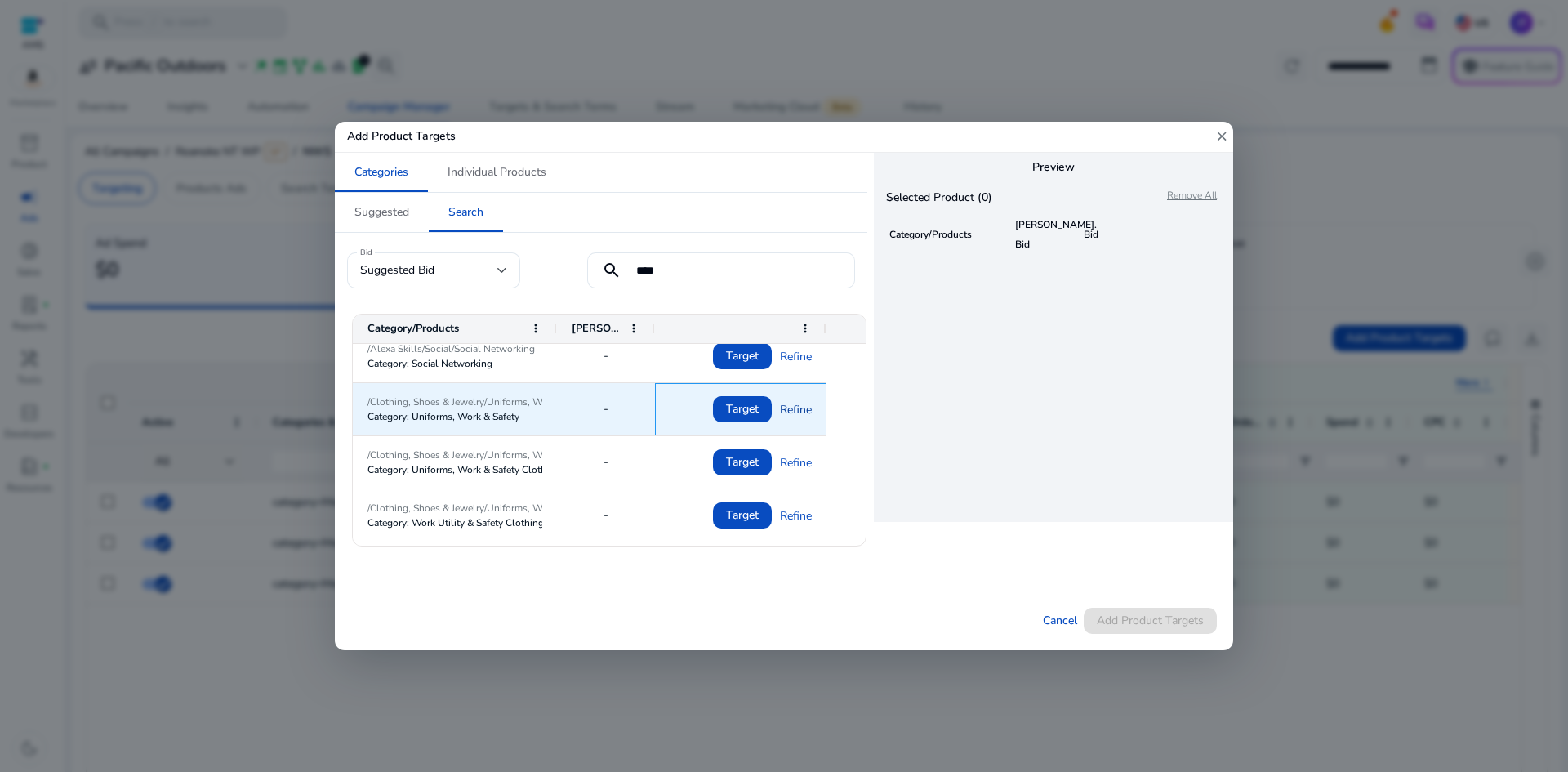
click at [804, 408] on link "Refine" at bounding box center [796, 409] width 31 height 33
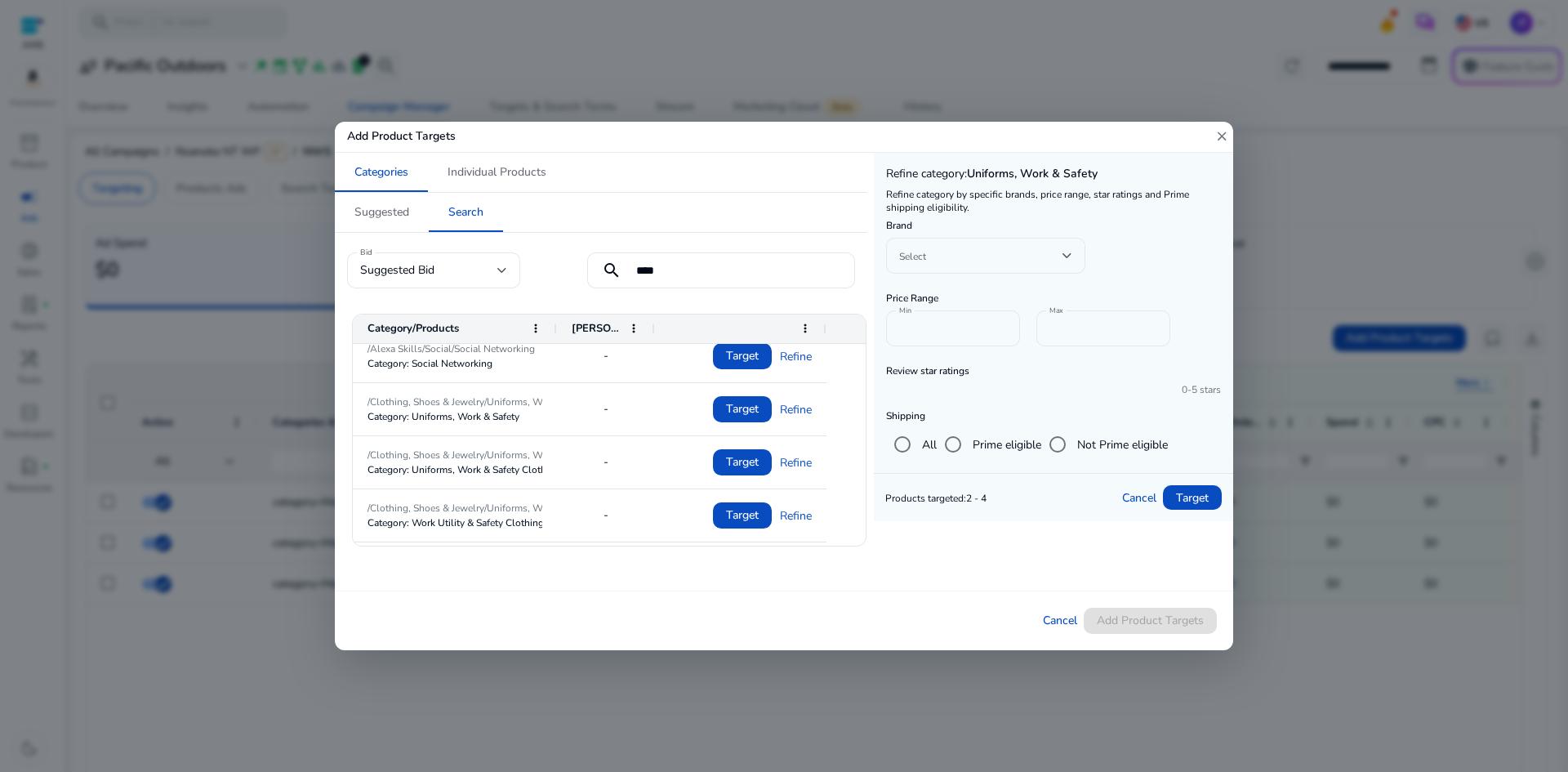
drag, startPoint x: 754, startPoint y: 584, endPoint x: 472, endPoint y: 578, distance: 282.1
click at [571, 590] on div "/Musical Instruments/Musical Instrument Keyboards & MIDI/Electronic Keyboards/S…" at bounding box center [606, 436] width 507 height 2123
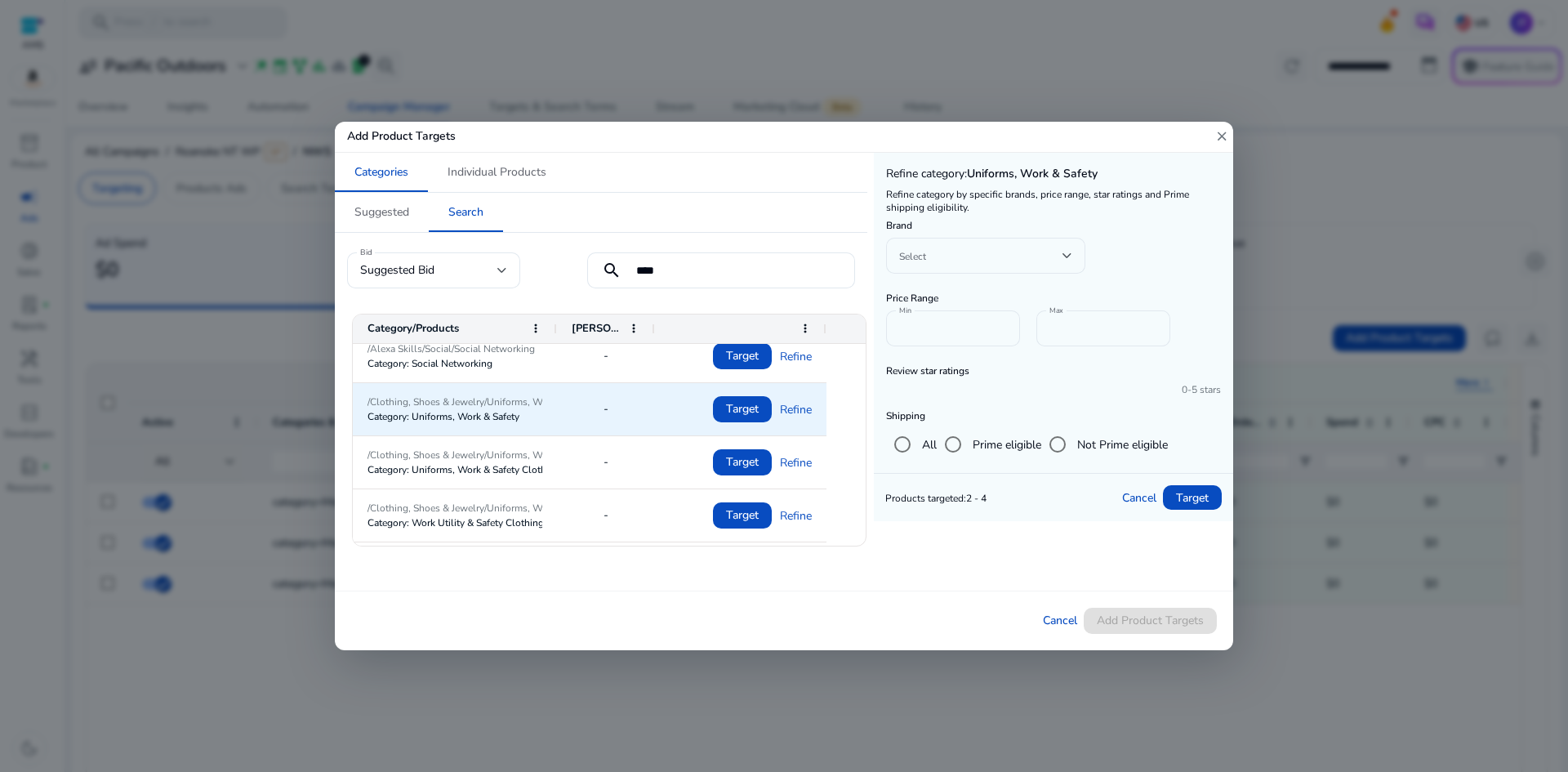
click at [417, 394] on span "/Clothing, Shoes & Jewelry/Uniforms, Work & Safety" at bounding box center [455, 402] width 175 height 15
click at [372, 394] on span "/Clothing, Shoes & Jewelry/Uniforms, Work & Safety" at bounding box center [455, 402] width 175 height 15
click at [598, 398] on div "-" at bounding box center [605, 408] width 69 height 33
click at [480, 394] on span "/Clothing, Shoes & Jewelry/Uniforms, Work & Safety" at bounding box center [455, 402] width 175 height 15
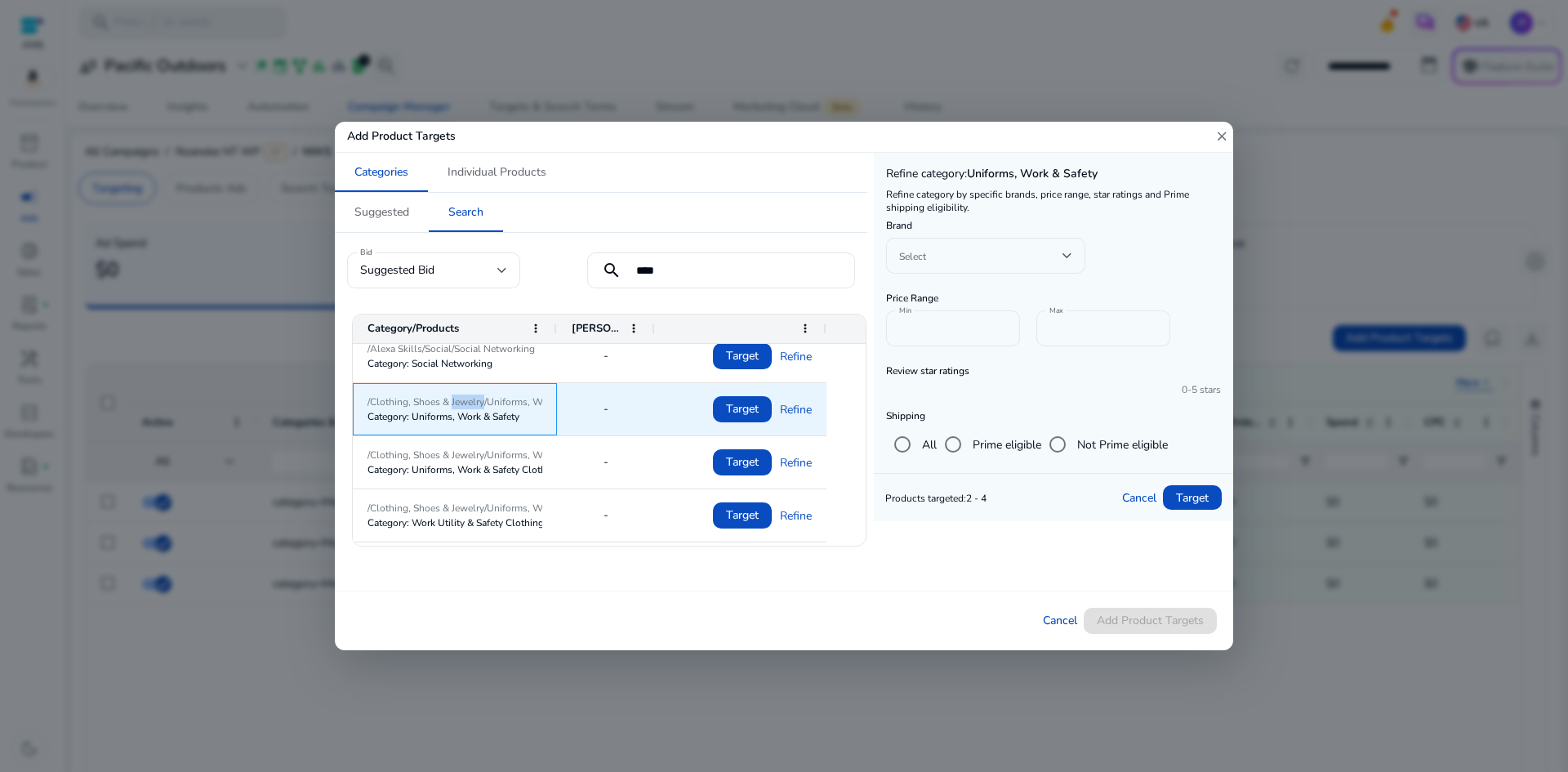
click at [480, 394] on span "/Clothing, Shoes & Jewelry/Uniforms, Work & Safety" at bounding box center [455, 402] width 175 height 15
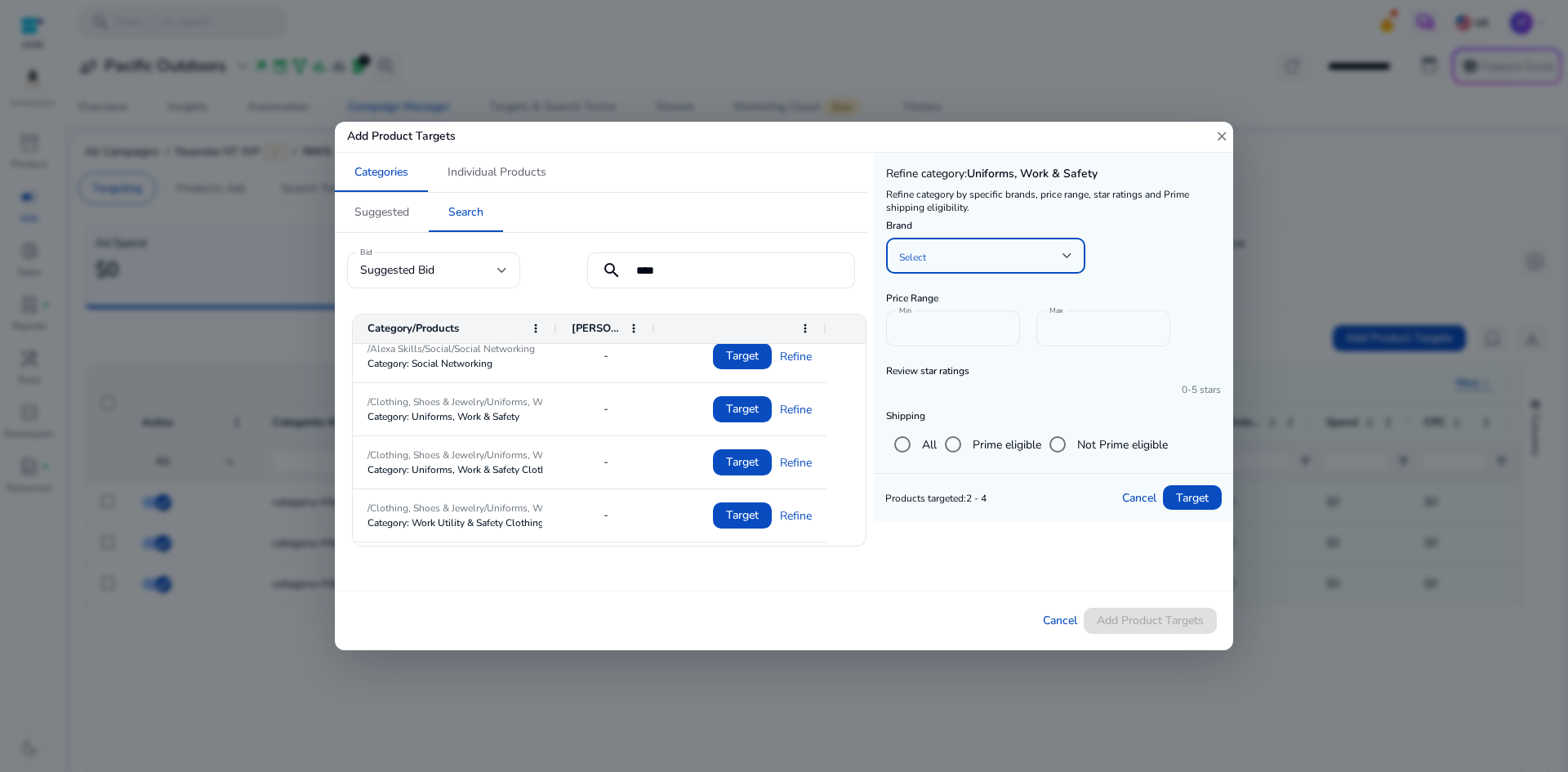
click at [934, 247] on span at bounding box center [980, 256] width 163 height 18
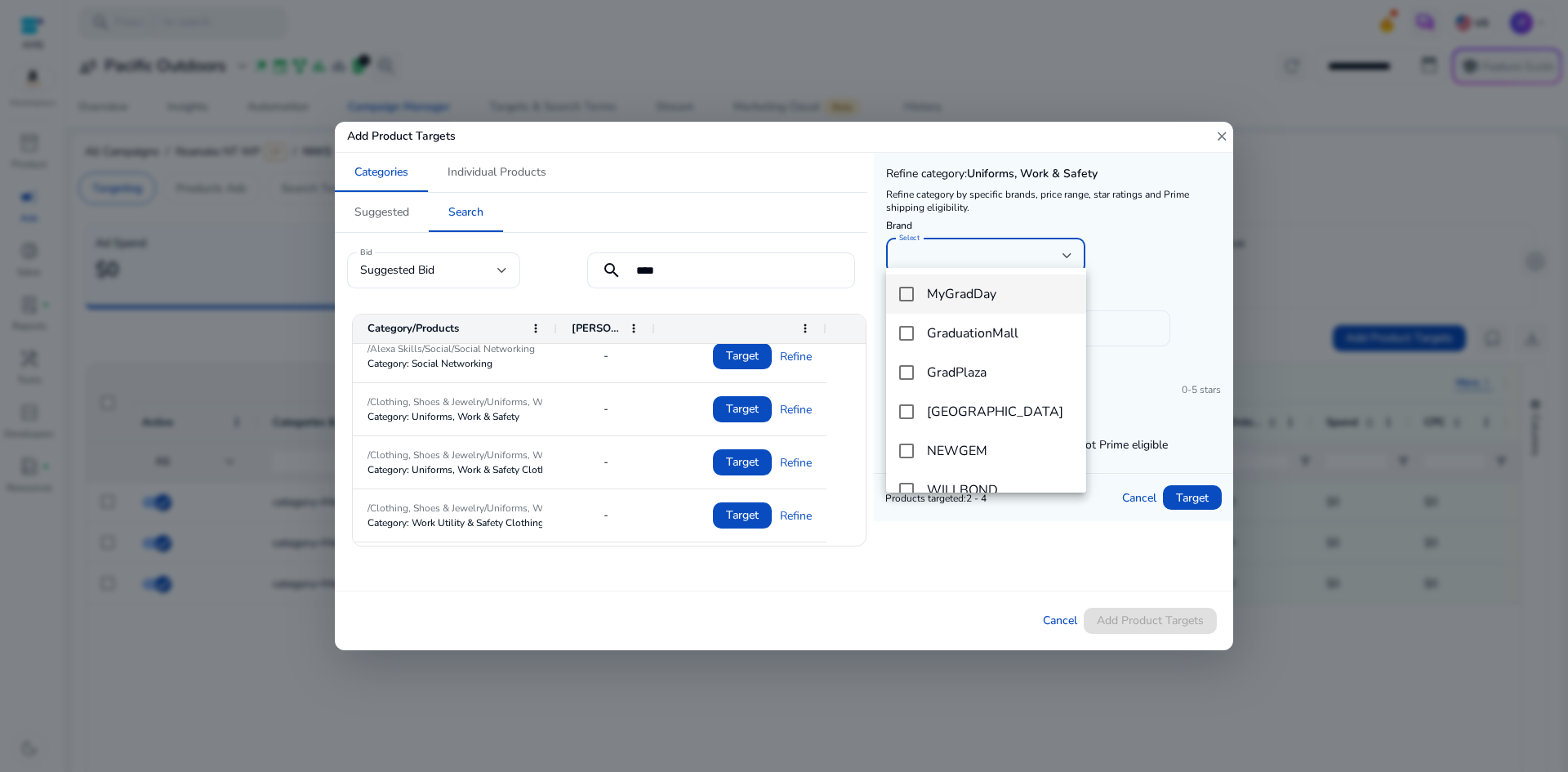
click at [1167, 224] on div at bounding box center [784, 386] width 1568 height 772
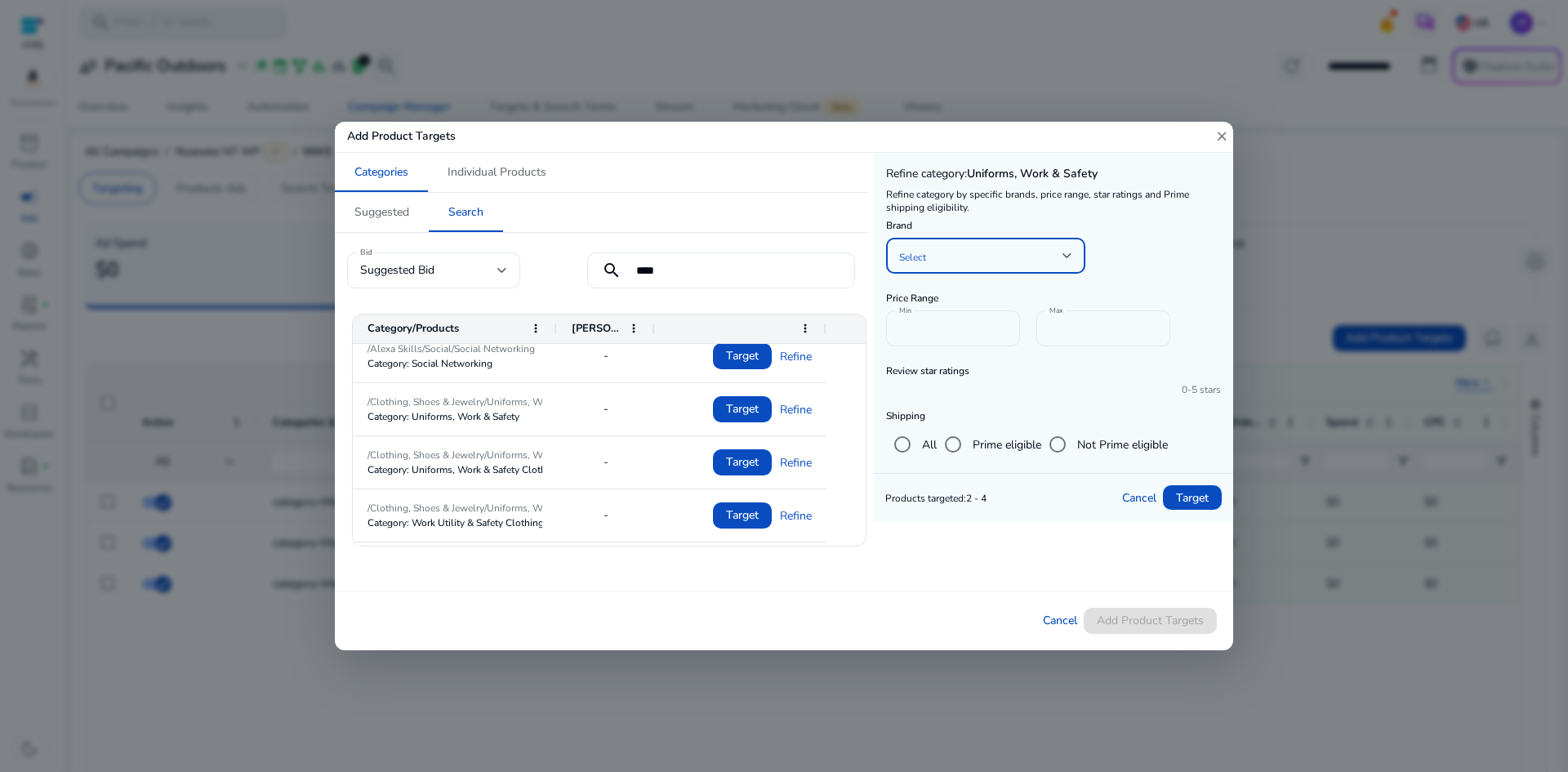
click at [1070, 253] on div at bounding box center [1068, 256] width 10 height 7
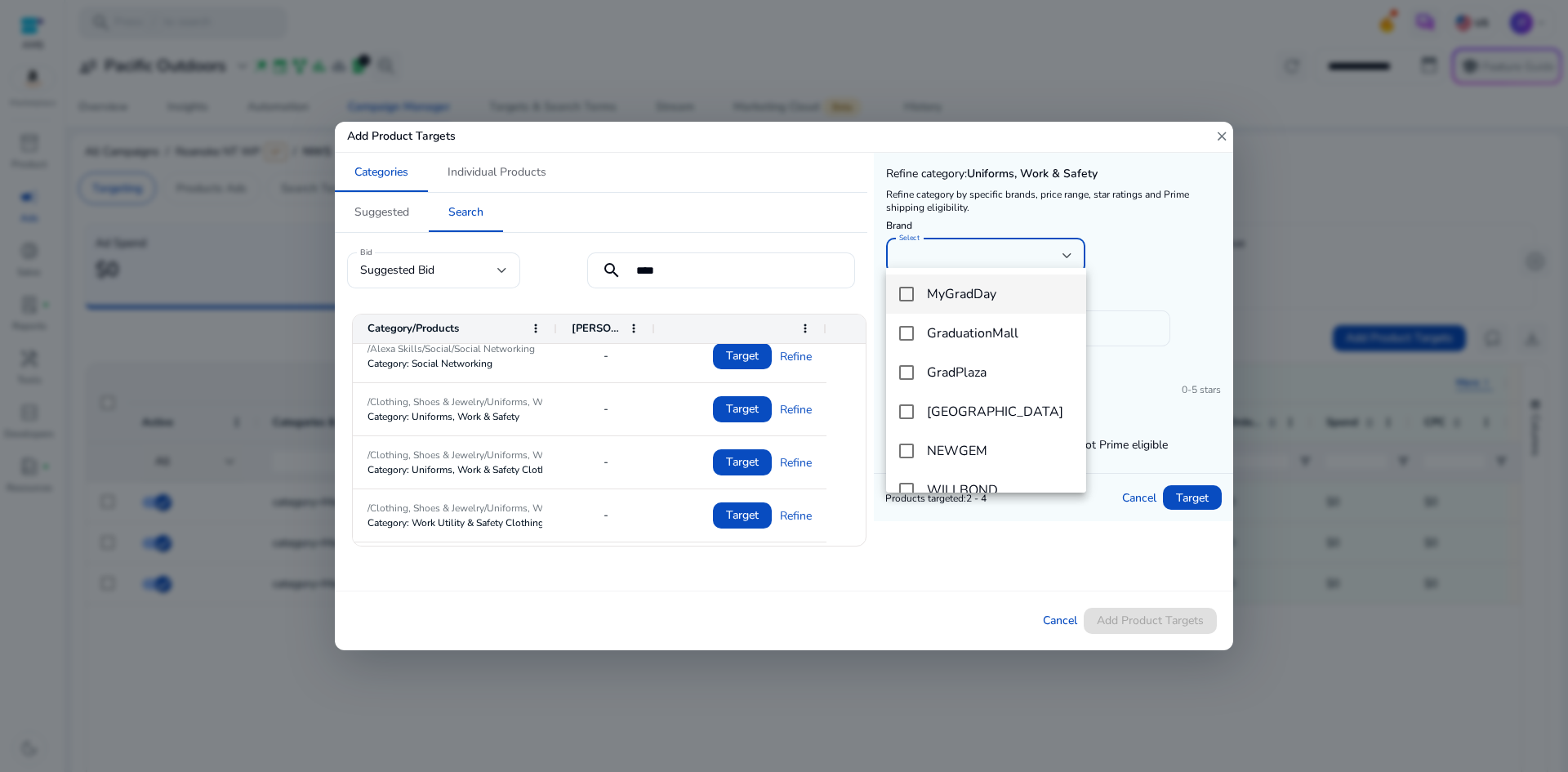
click at [1157, 253] on div at bounding box center [784, 386] width 1568 height 772
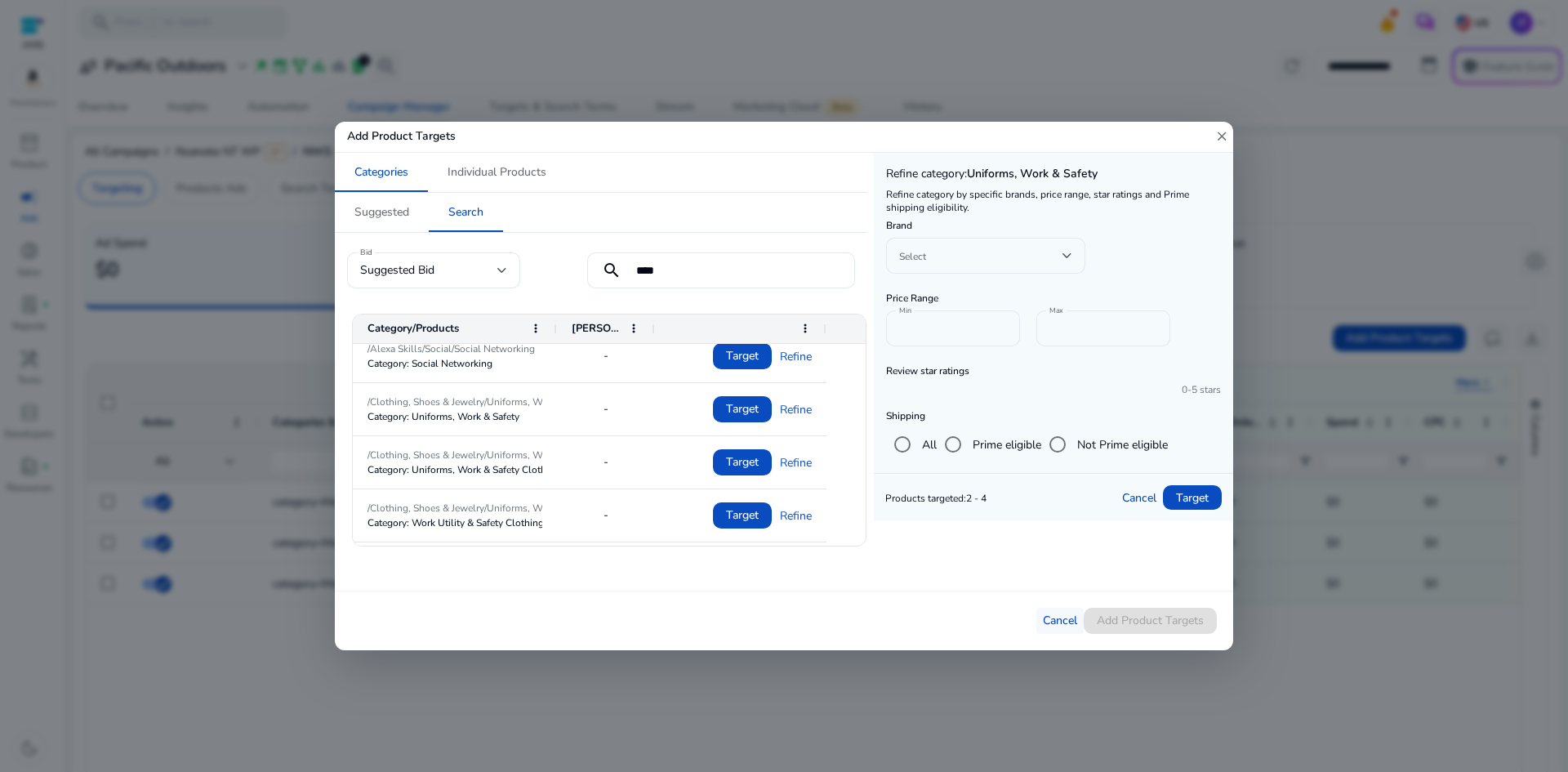
click at [1058, 618] on button "Cancel" at bounding box center [1059, 620] width 47 height 27
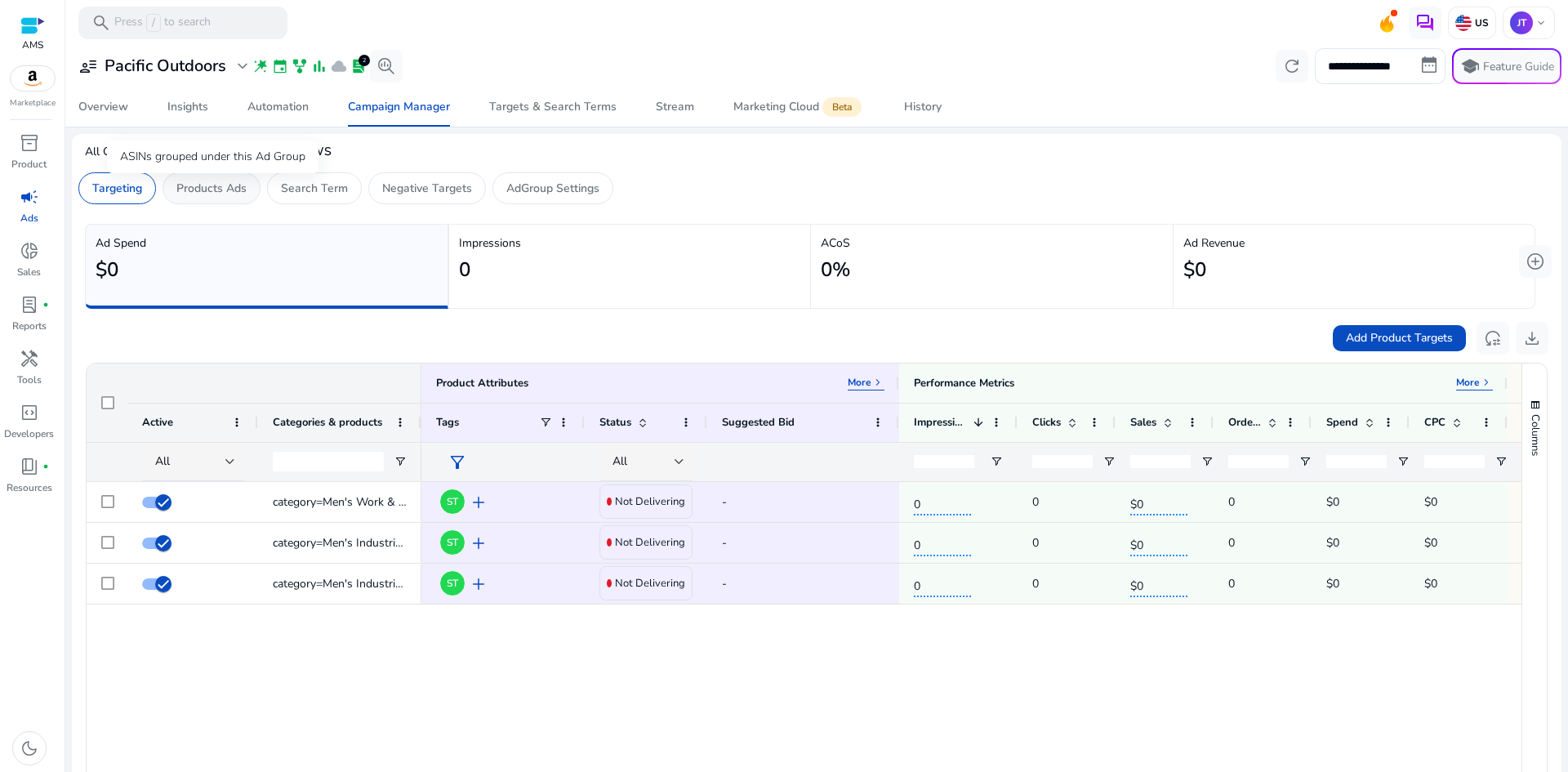
click at [221, 191] on p "Products Ads" at bounding box center [211, 188] width 70 height 17
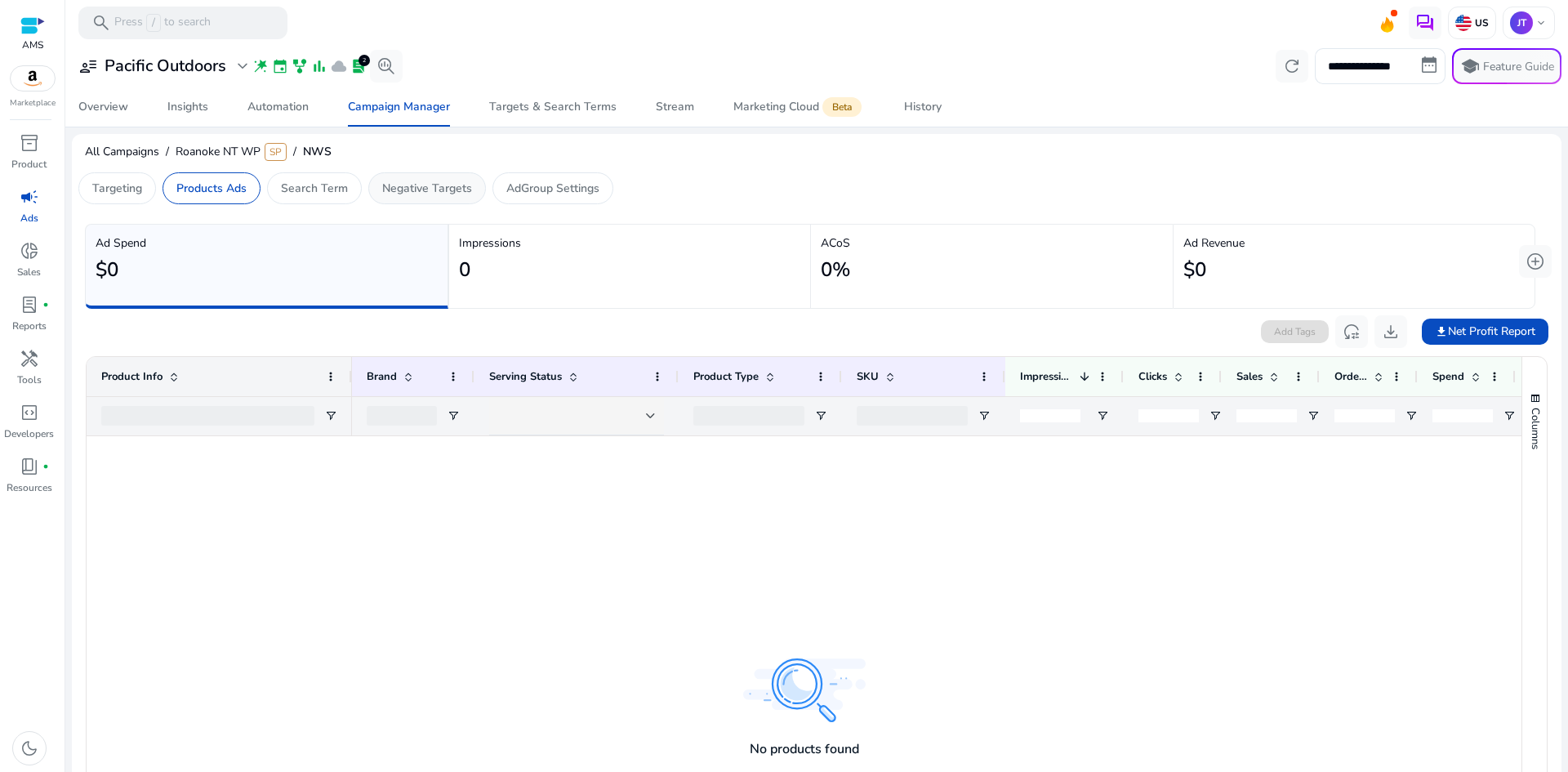
click at [418, 185] on p "Negative Targets" at bounding box center [427, 188] width 89 height 17
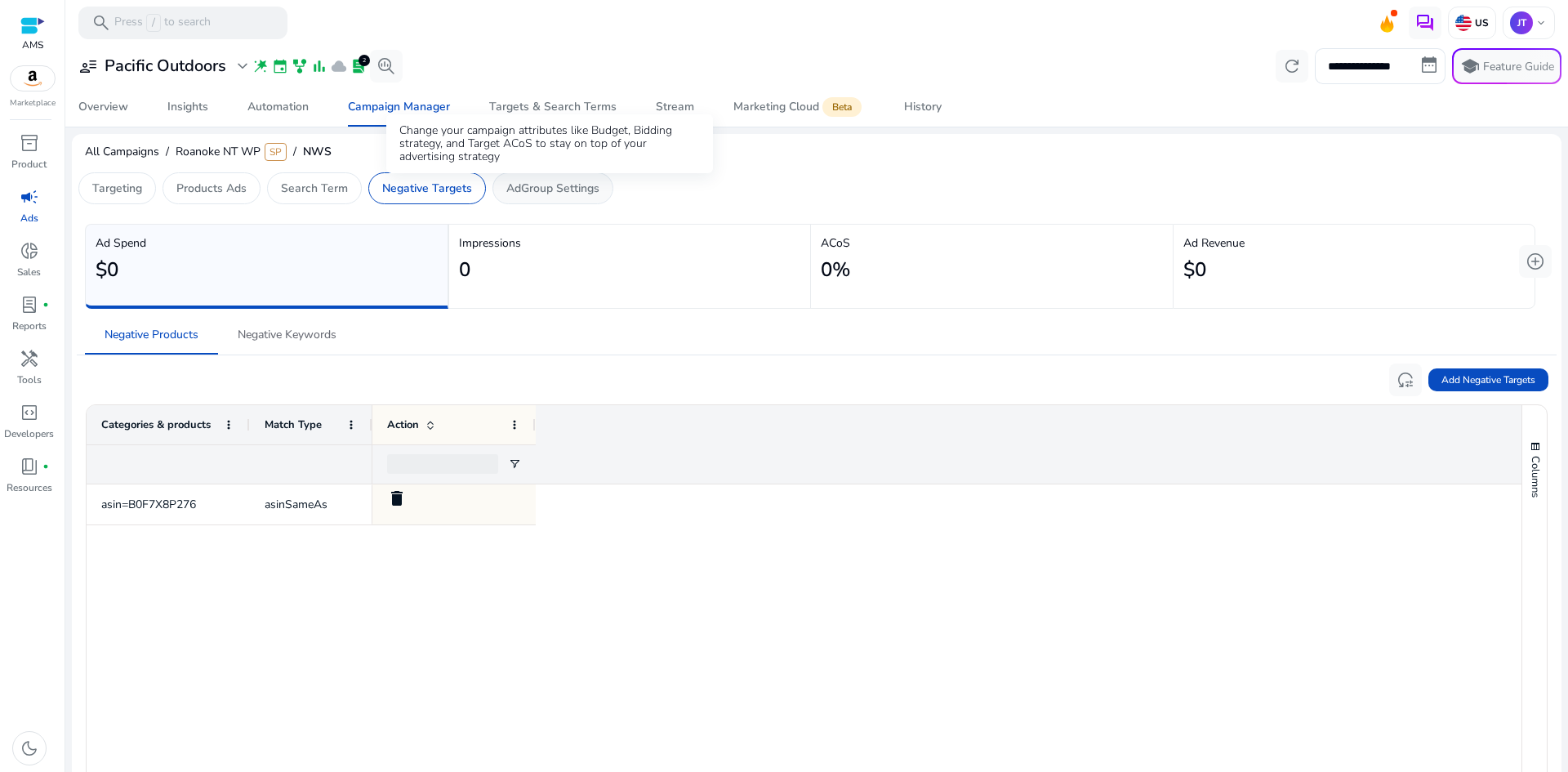
click at [575, 186] on p "AdGroup Settings" at bounding box center [552, 188] width 93 height 17
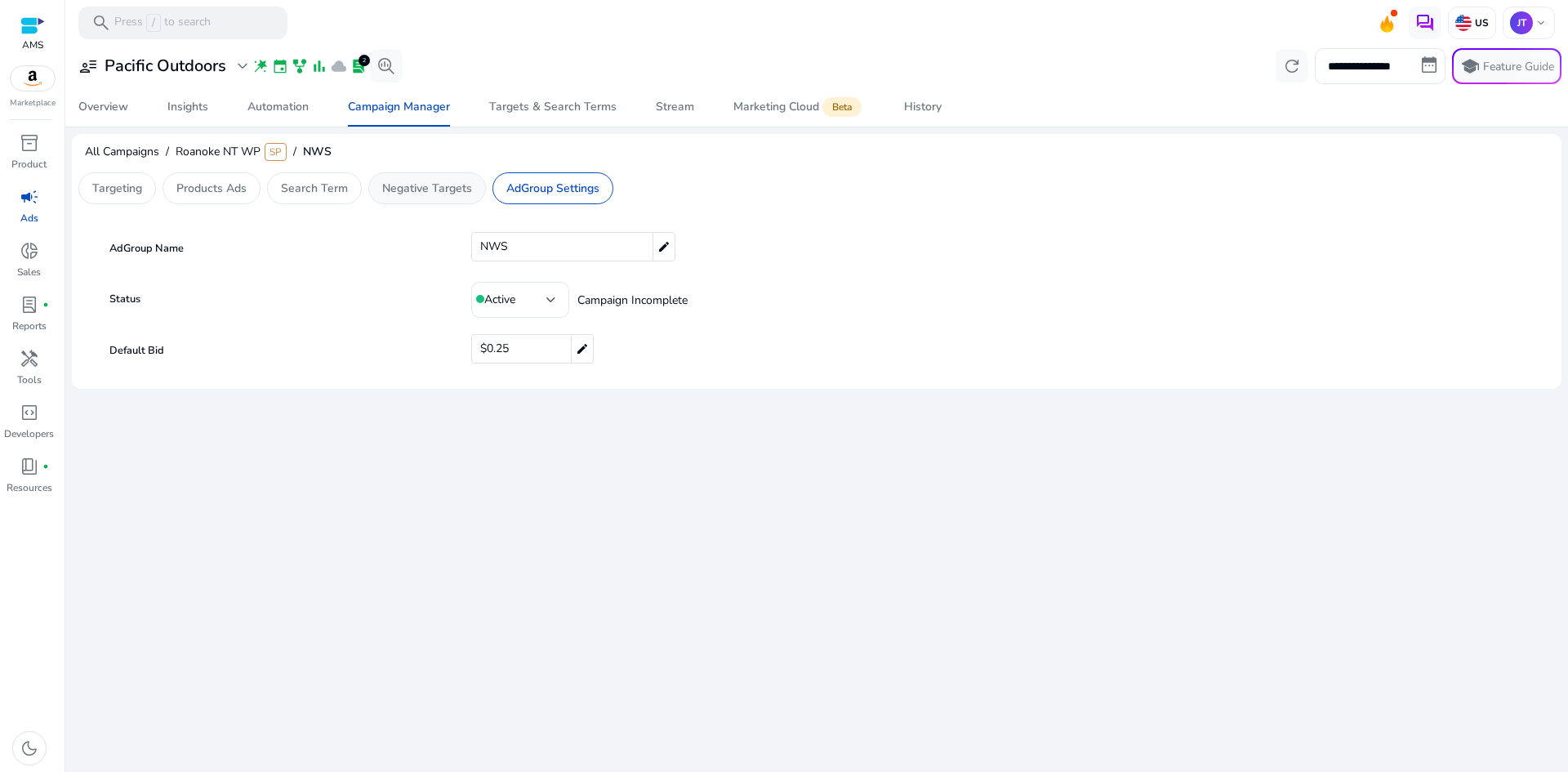
click at [440, 191] on p "Negative Targets" at bounding box center [427, 188] width 89 height 17
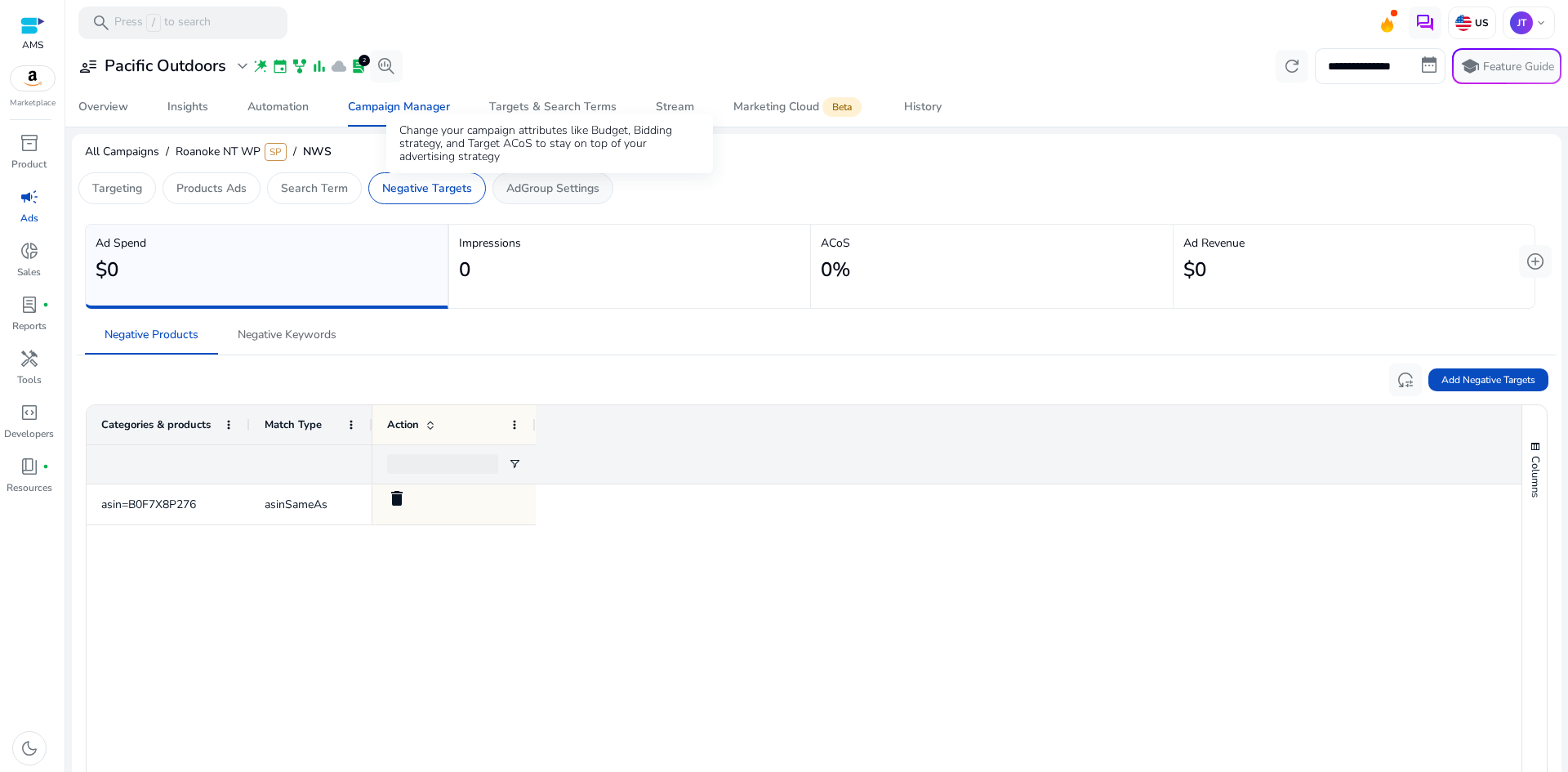
click at [543, 191] on p "AdGroup Settings" at bounding box center [552, 188] width 93 height 17
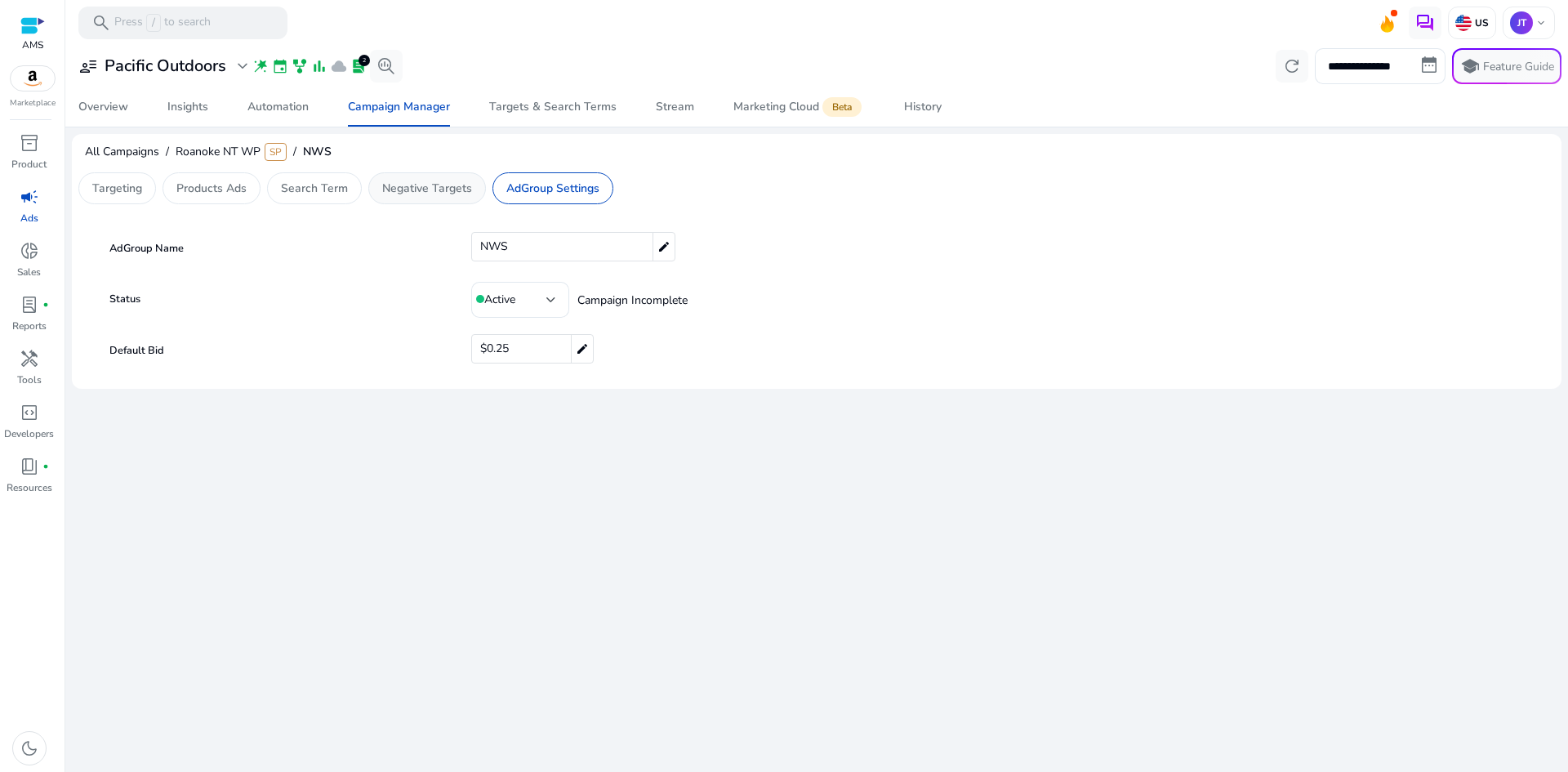
click at [434, 183] on p "Negative Targets" at bounding box center [427, 188] width 89 height 17
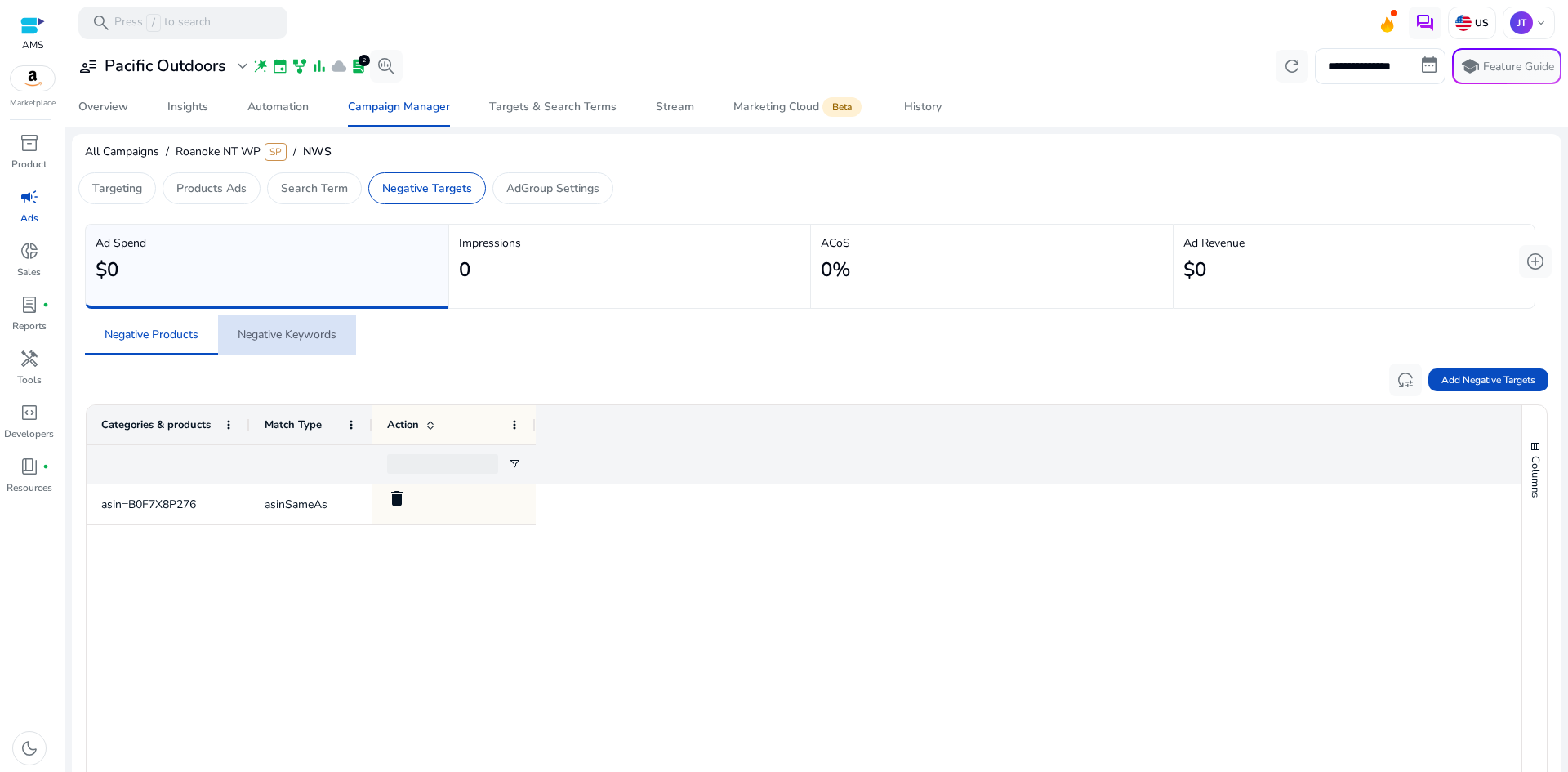
click at [302, 331] on span "Negative Keywords" at bounding box center [287, 335] width 99 height 12
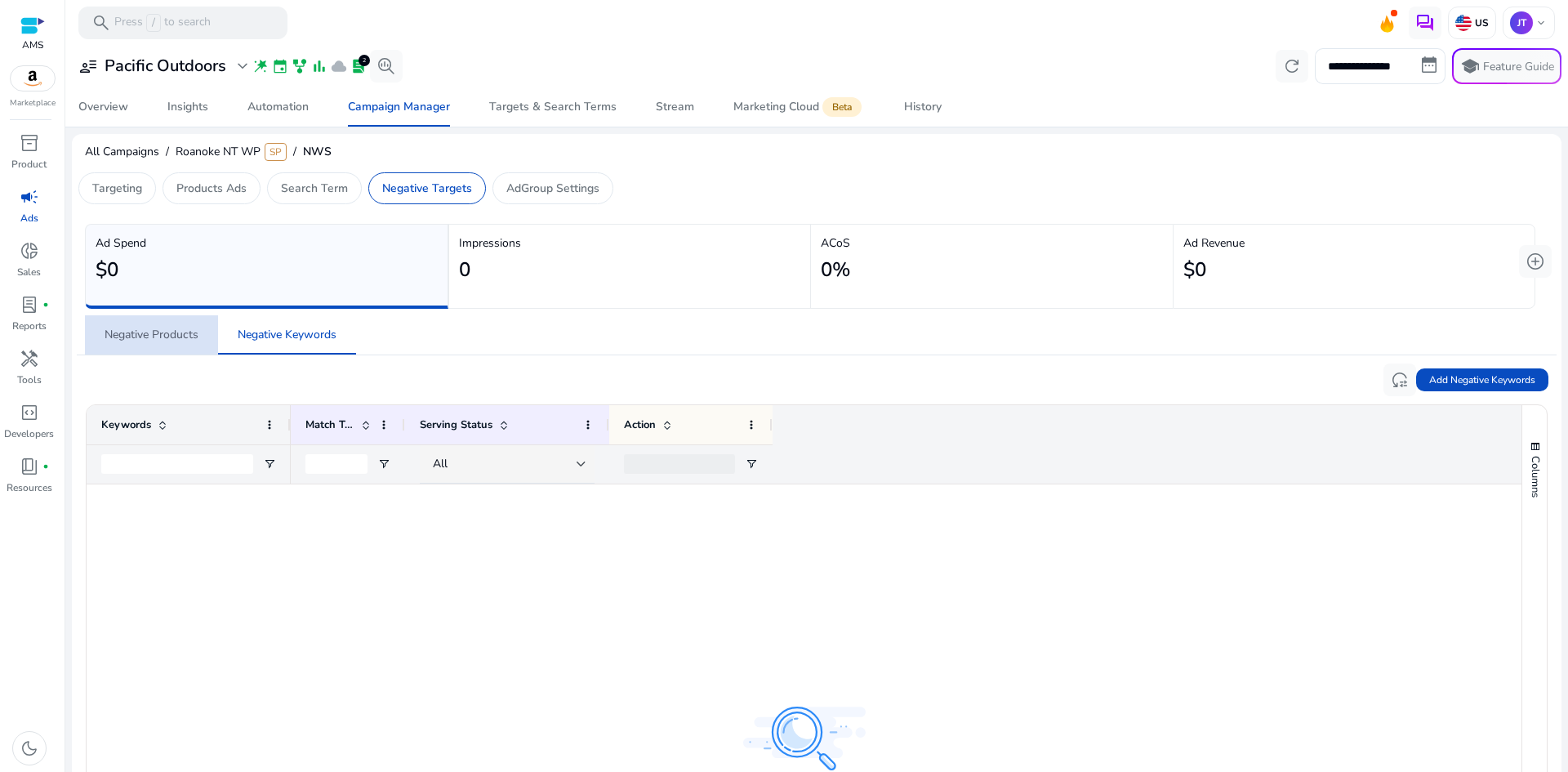
click at [123, 333] on span "Negative Products" at bounding box center [151, 335] width 94 height 12
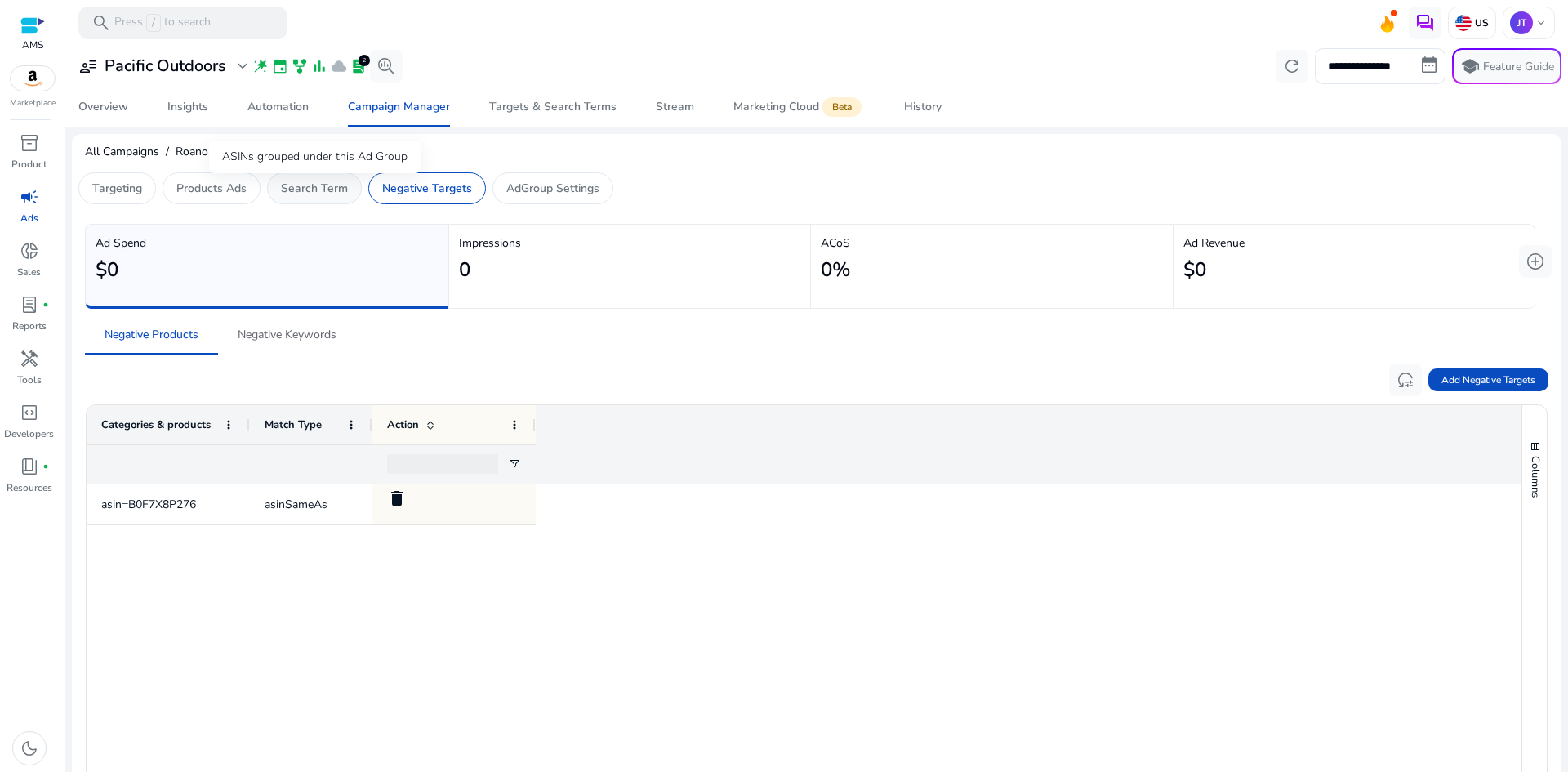
click at [298, 189] on p "Search Term" at bounding box center [314, 188] width 67 height 17
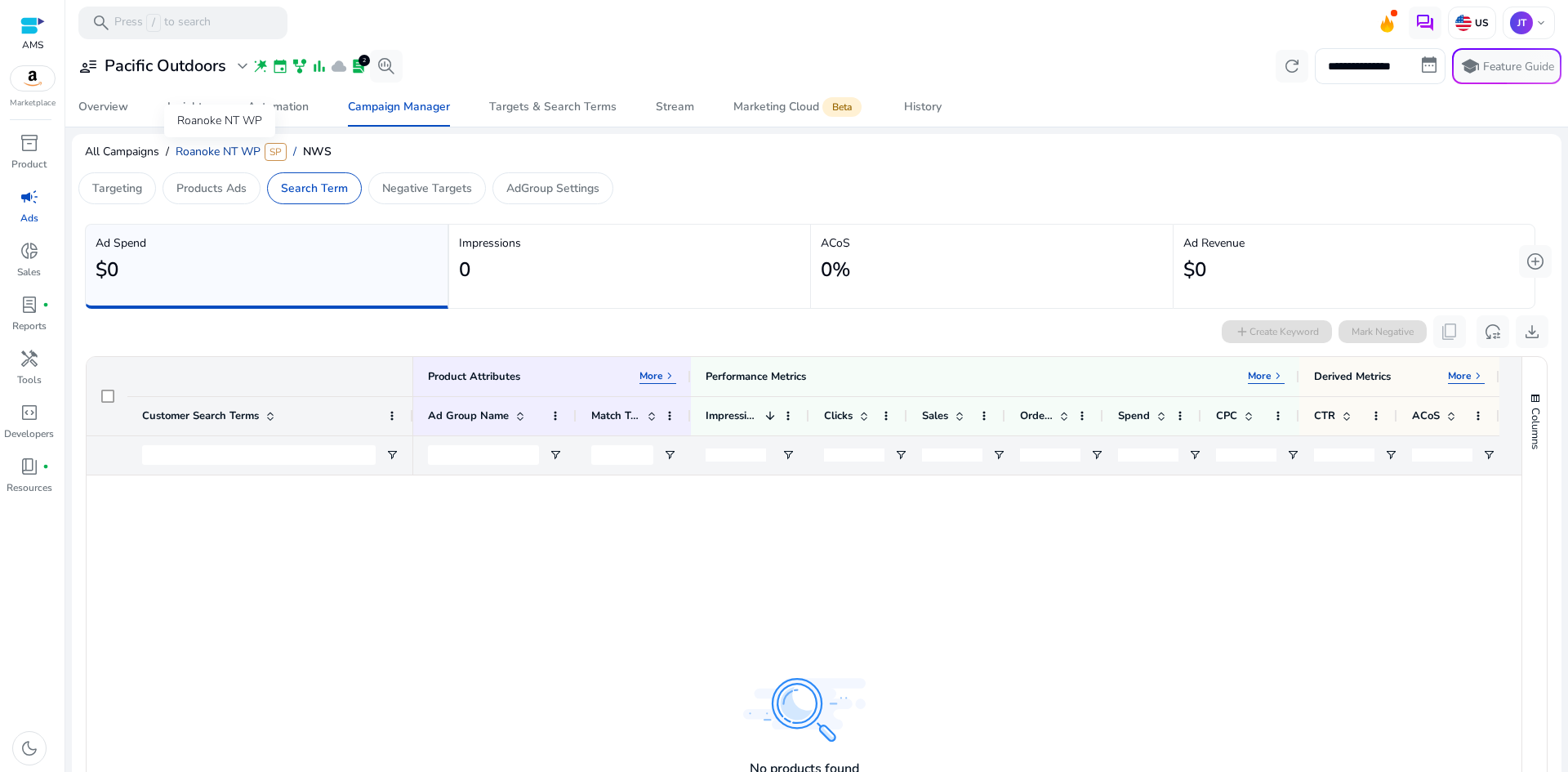
click at [229, 151] on span "Roanoke NT WP" at bounding box center [218, 152] width 85 height 16
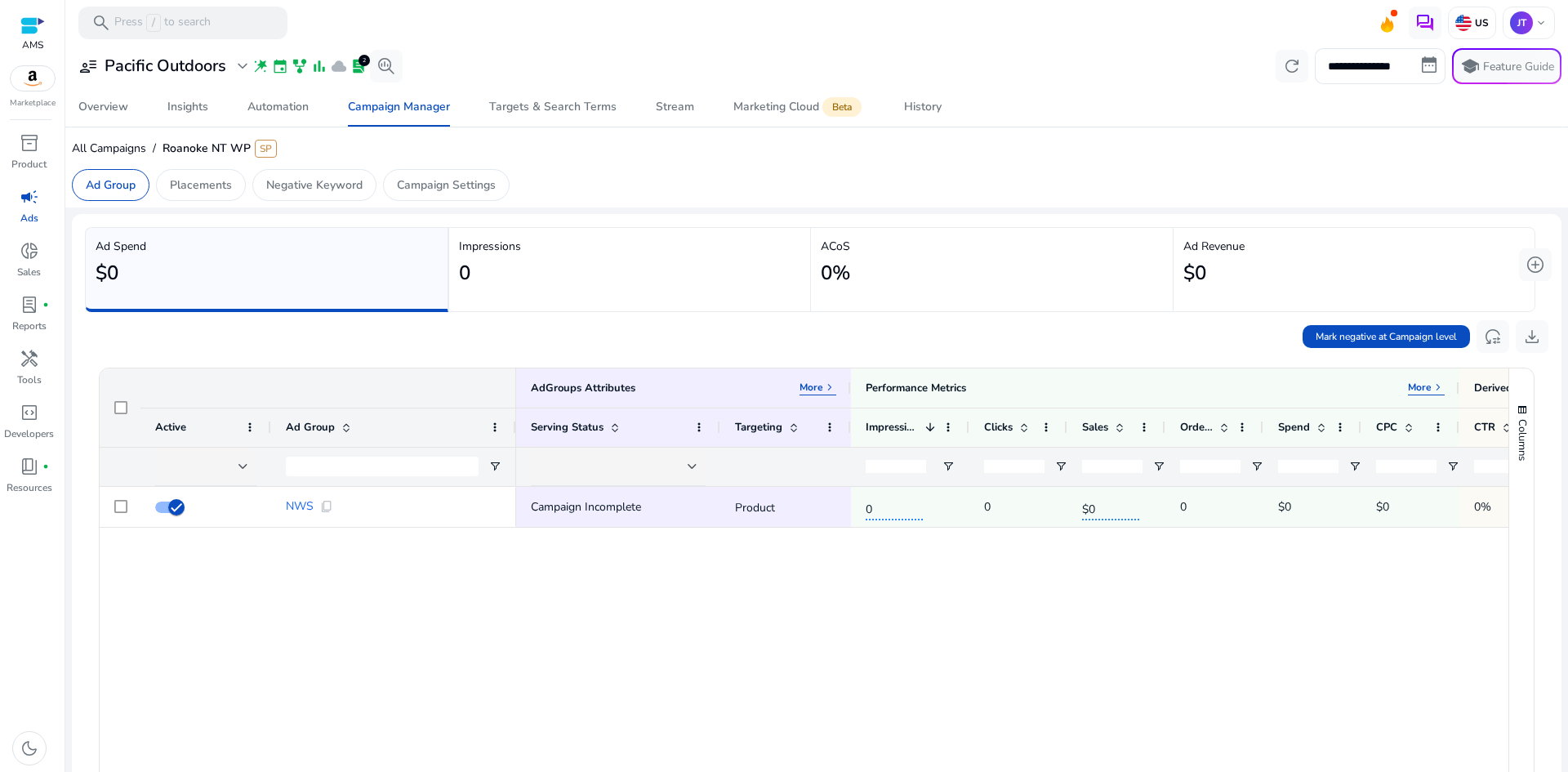
click at [132, 567] on div "NWS content_copy Campaign Incomplete Product 0 0 $0 0 $0 $0 0% 0% 0%" at bounding box center [803, 717] width 1409 height 459
click at [94, 142] on span "All Campaigns" at bounding box center [109, 148] width 75 height 16
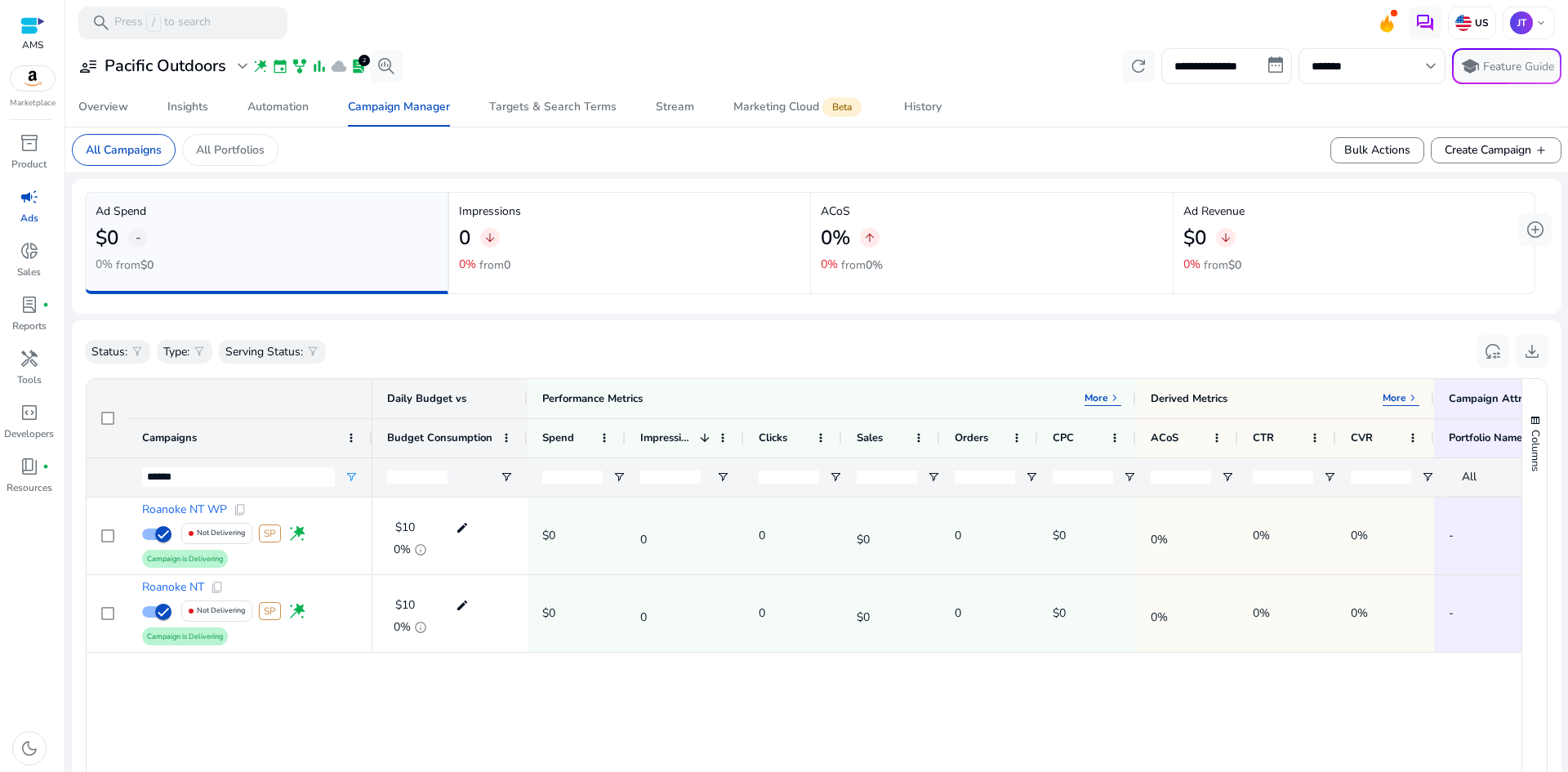
click at [1173, 348] on div "Status: filter_alt Type: filter_alt Serving Status: filter_alt reset_settings d…" at bounding box center [817, 351] width 1464 height 36
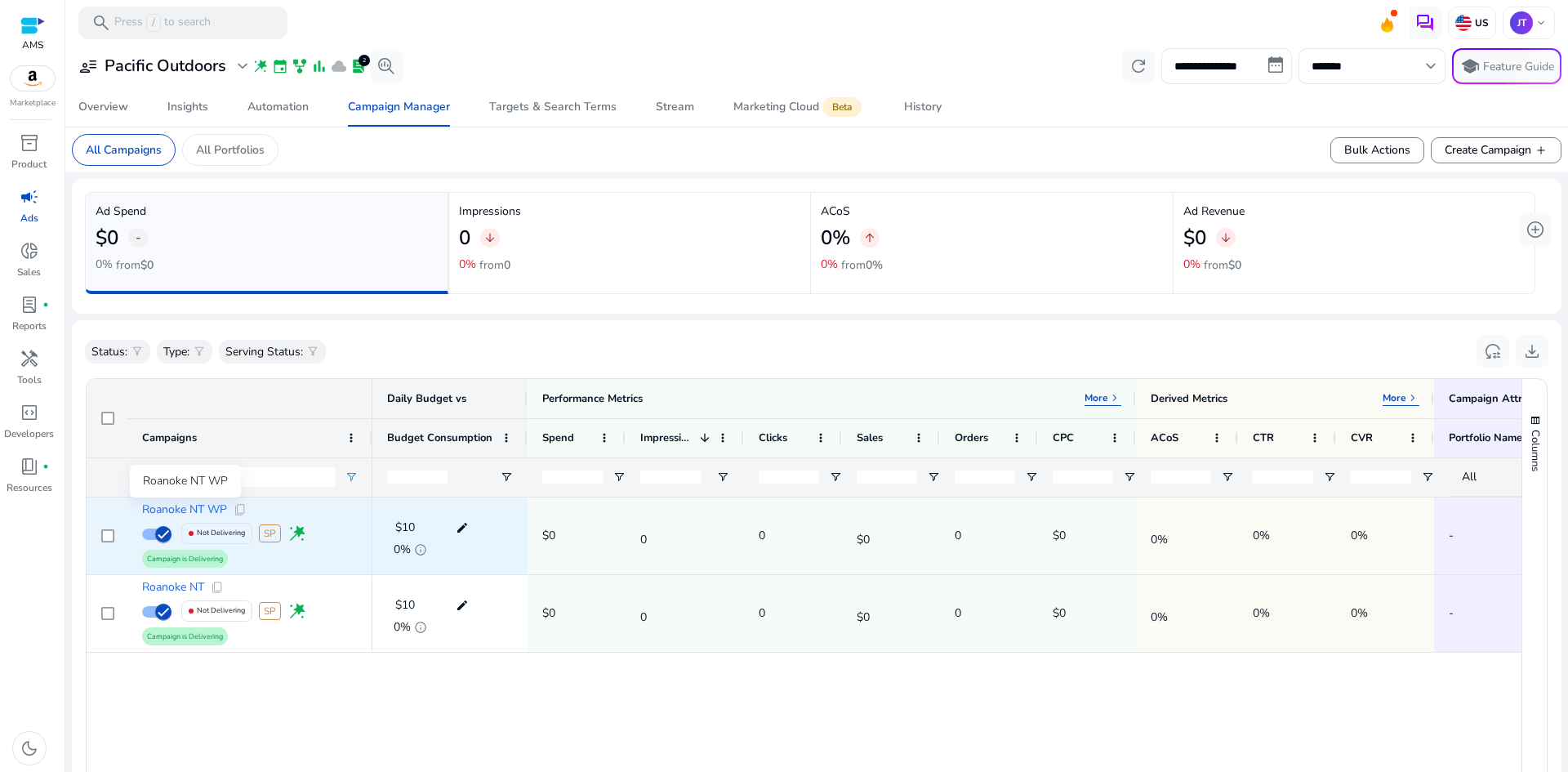
click at [212, 514] on span "Roanoke NT WP" at bounding box center [185, 509] width 85 height 12
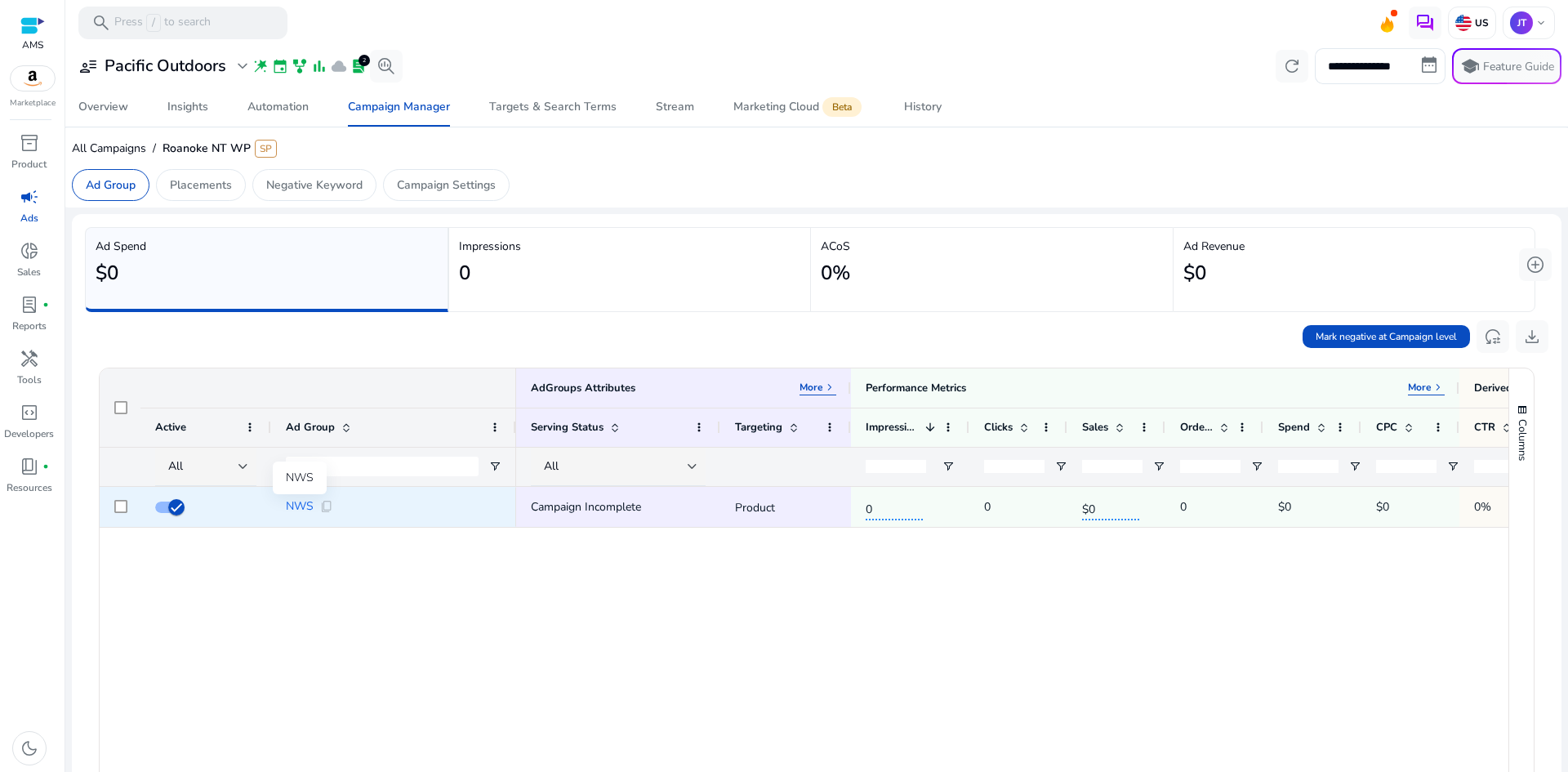
click at [299, 506] on span "NWS" at bounding box center [300, 506] width 28 height 12
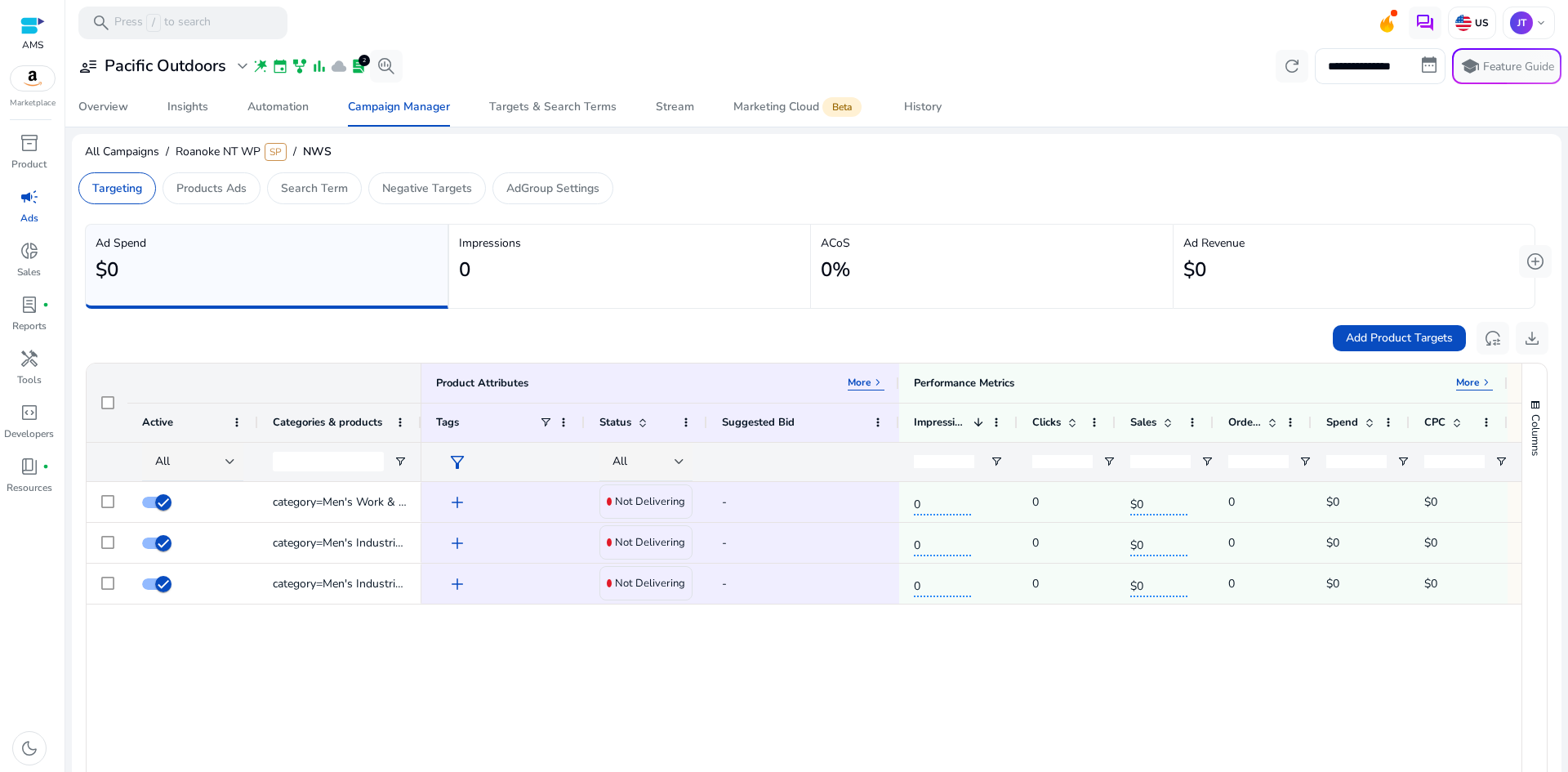
click at [176, 685] on div "category=Men's Work & Safety Footwear category=Men's Industrial & Construction …" at bounding box center [804, 712] width 1435 height 459
click at [1401, 331] on span "Add Product Targets" at bounding box center [1399, 337] width 107 height 17
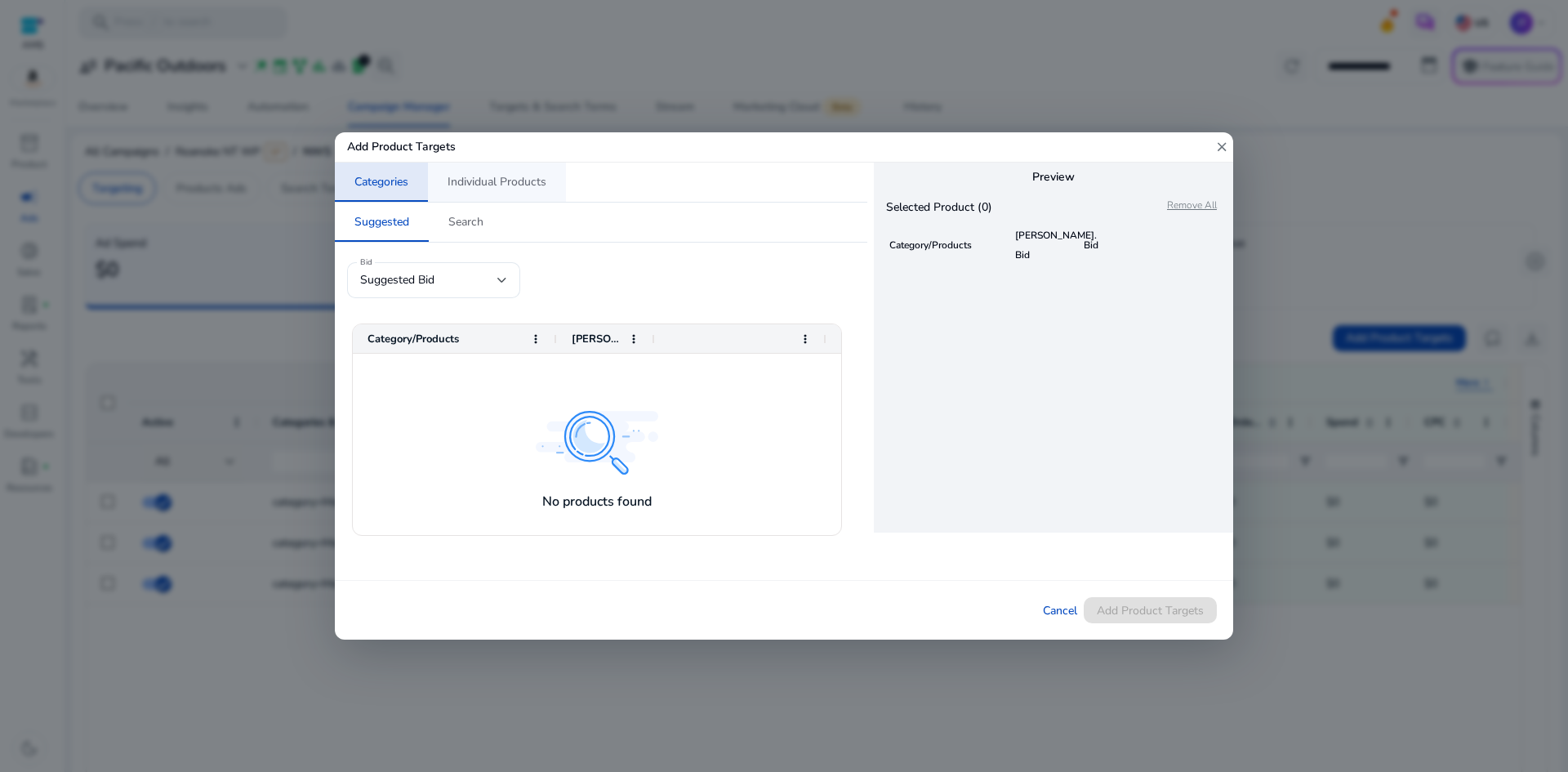
click at [497, 176] on span "Individual Products" at bounding box center [496, 182] width 99 height 12
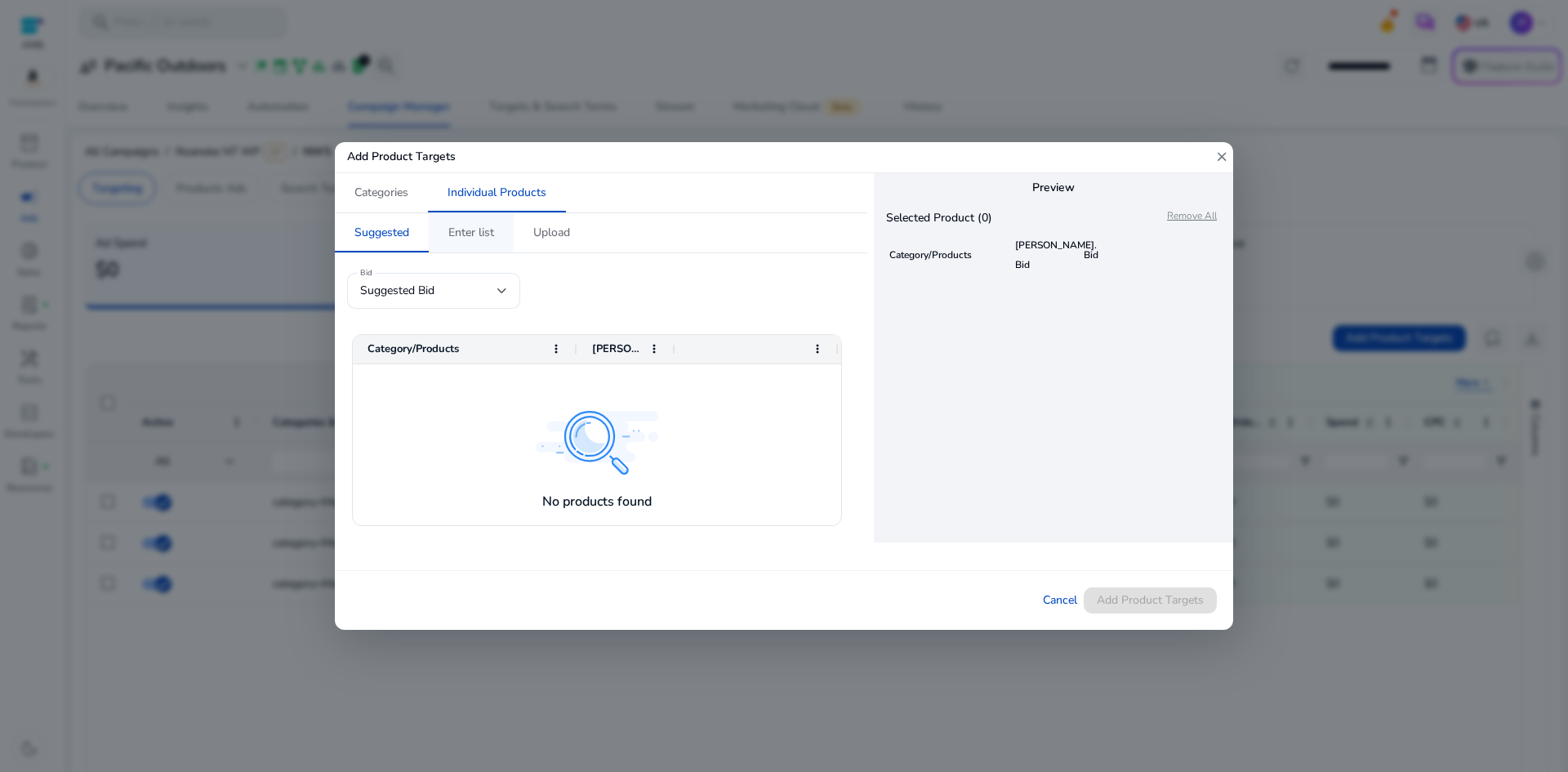
click at [470, 240] on span "Enter list" at bounding box center [470, 232] width 46 height 39
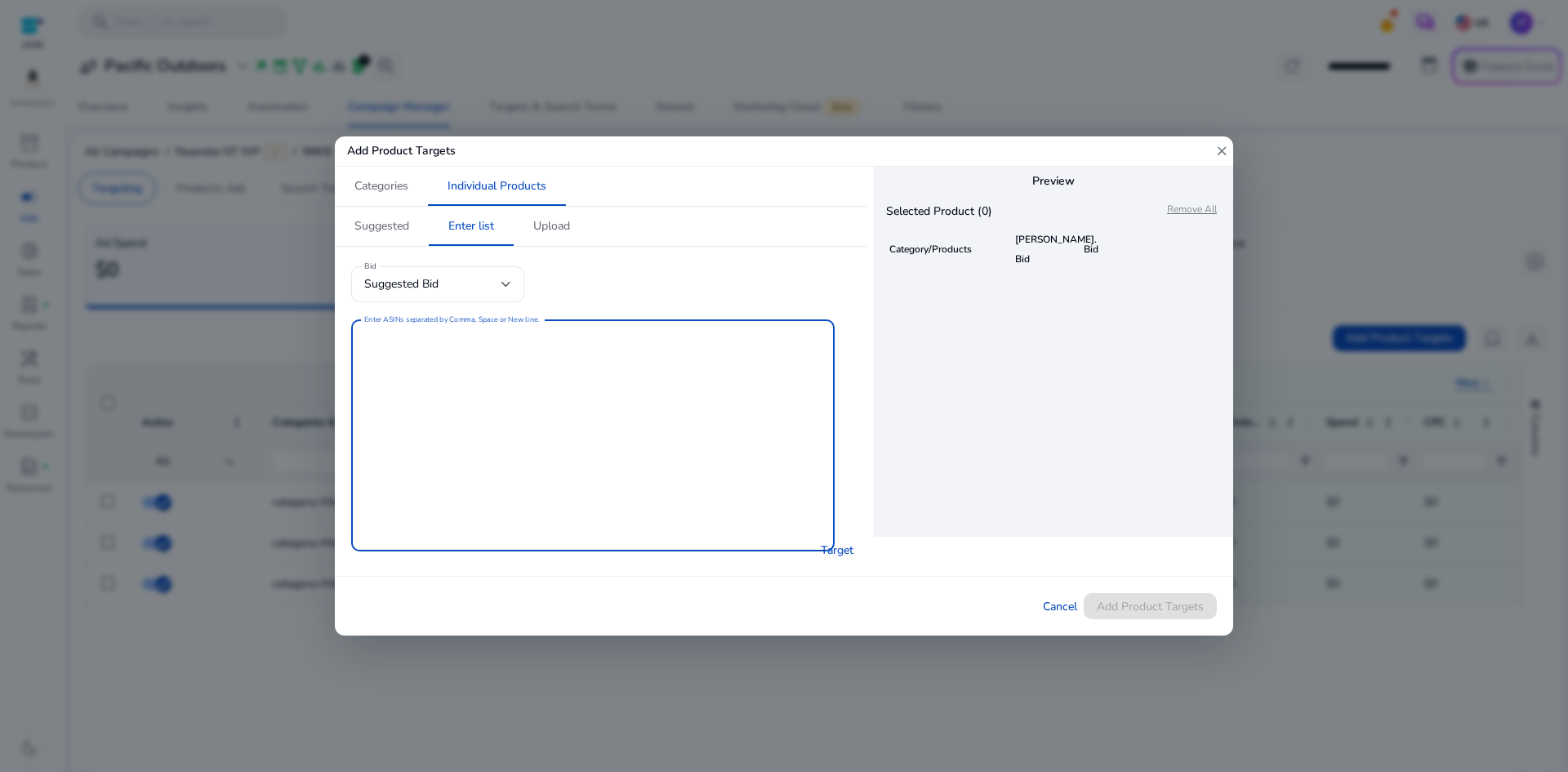
click at [471, 401] on textarea "Enter ASINs separated by Comma, Space or New line." at bounding box center [593, 435] width 457 height 215
paste textarea "**********"
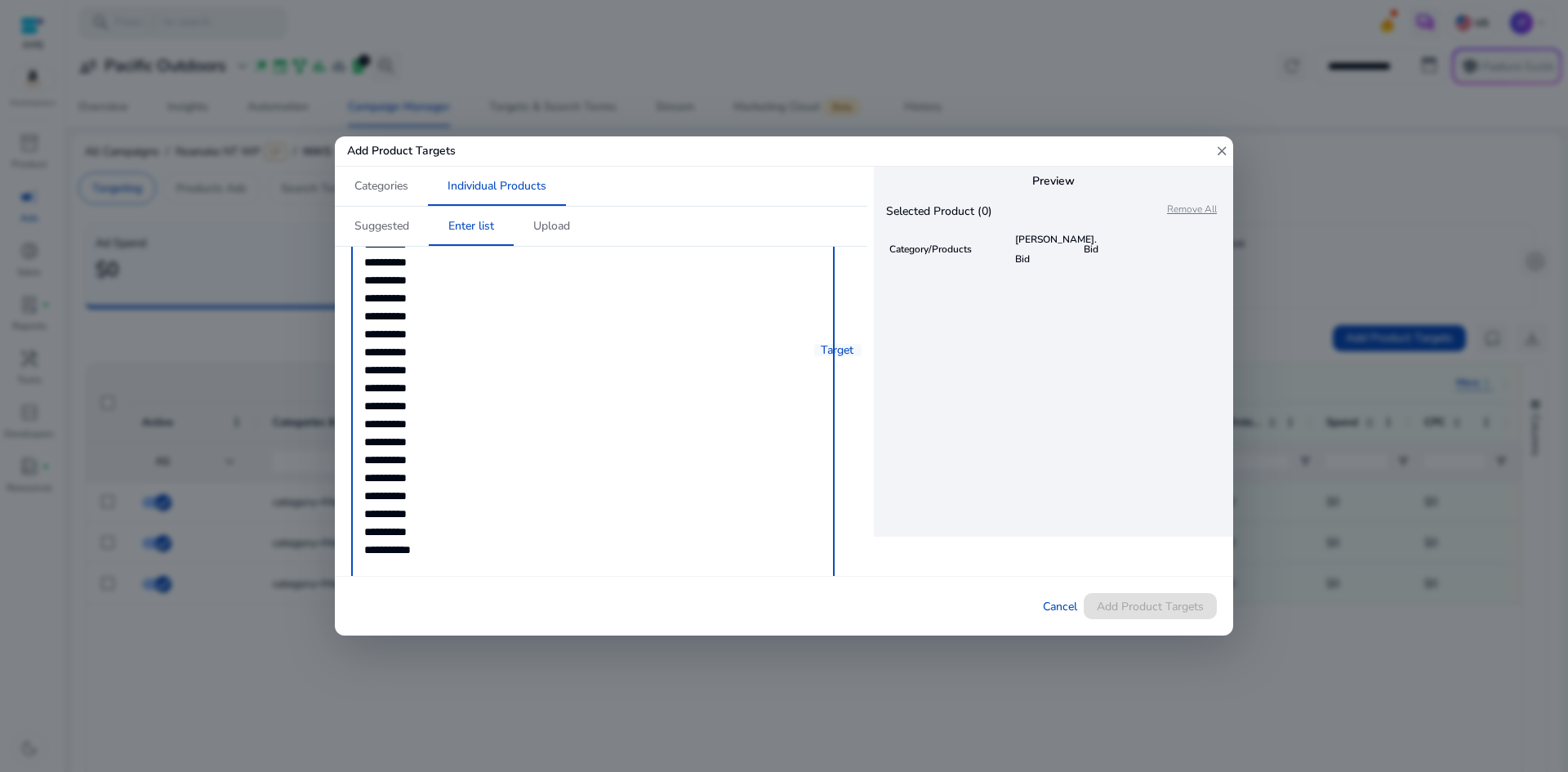
type textarea "**********"
click at [832, 353] on span "Target" at bounding box center [837, 350] width 32 height 17
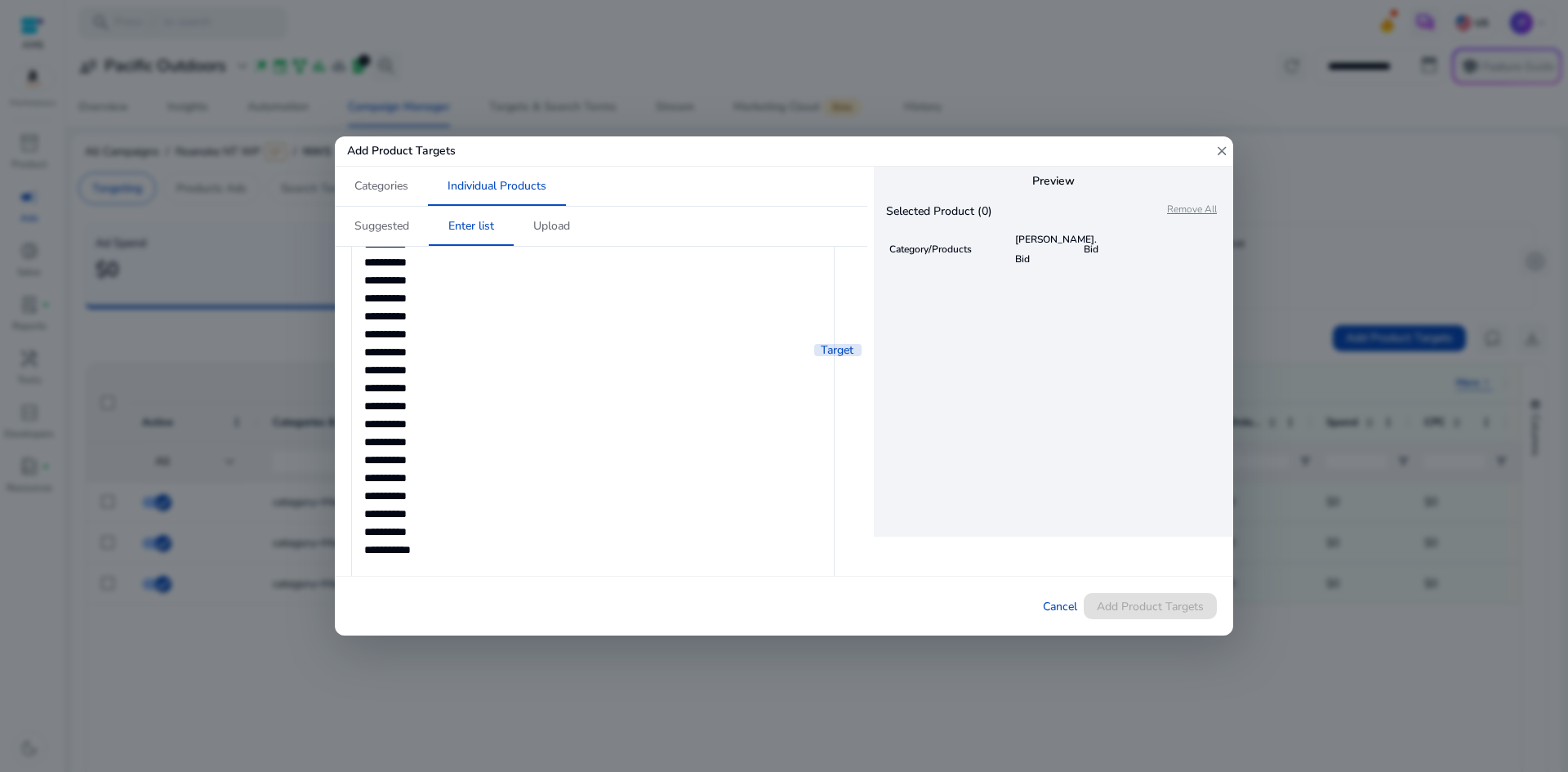
click at [832, 353] on span "Target" at bounding box center [837, 350] width 32 height 17
click at [833, 351] on span "Target" at bounding box center [837, 350] width 32 height 17
click at [364, 181] on span "Categories" at bounding box center [381, 186] width 54 height 12
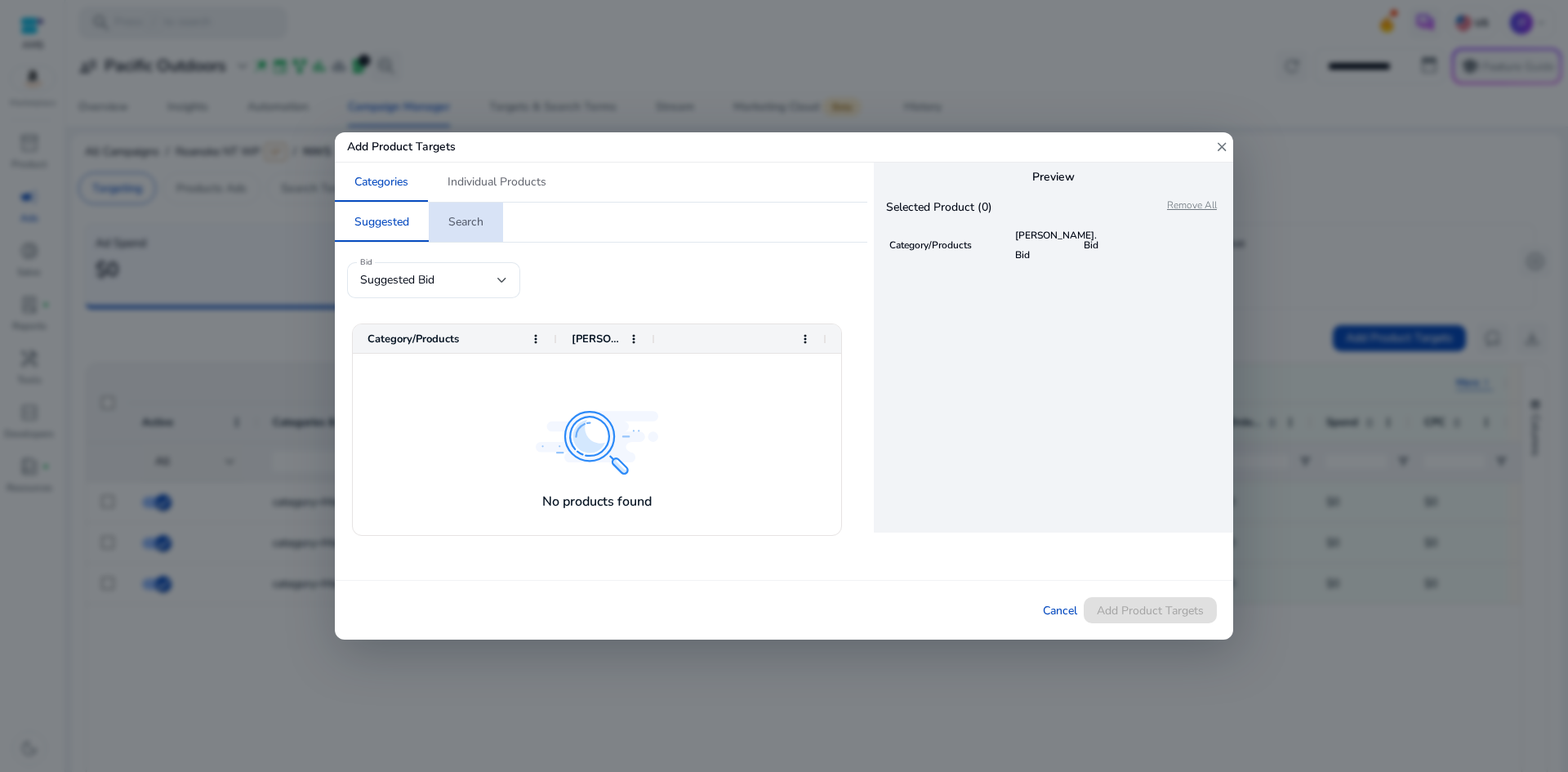
click at [479, 228] on span "Search" at bounding box center [466, 222] width 35 height 12
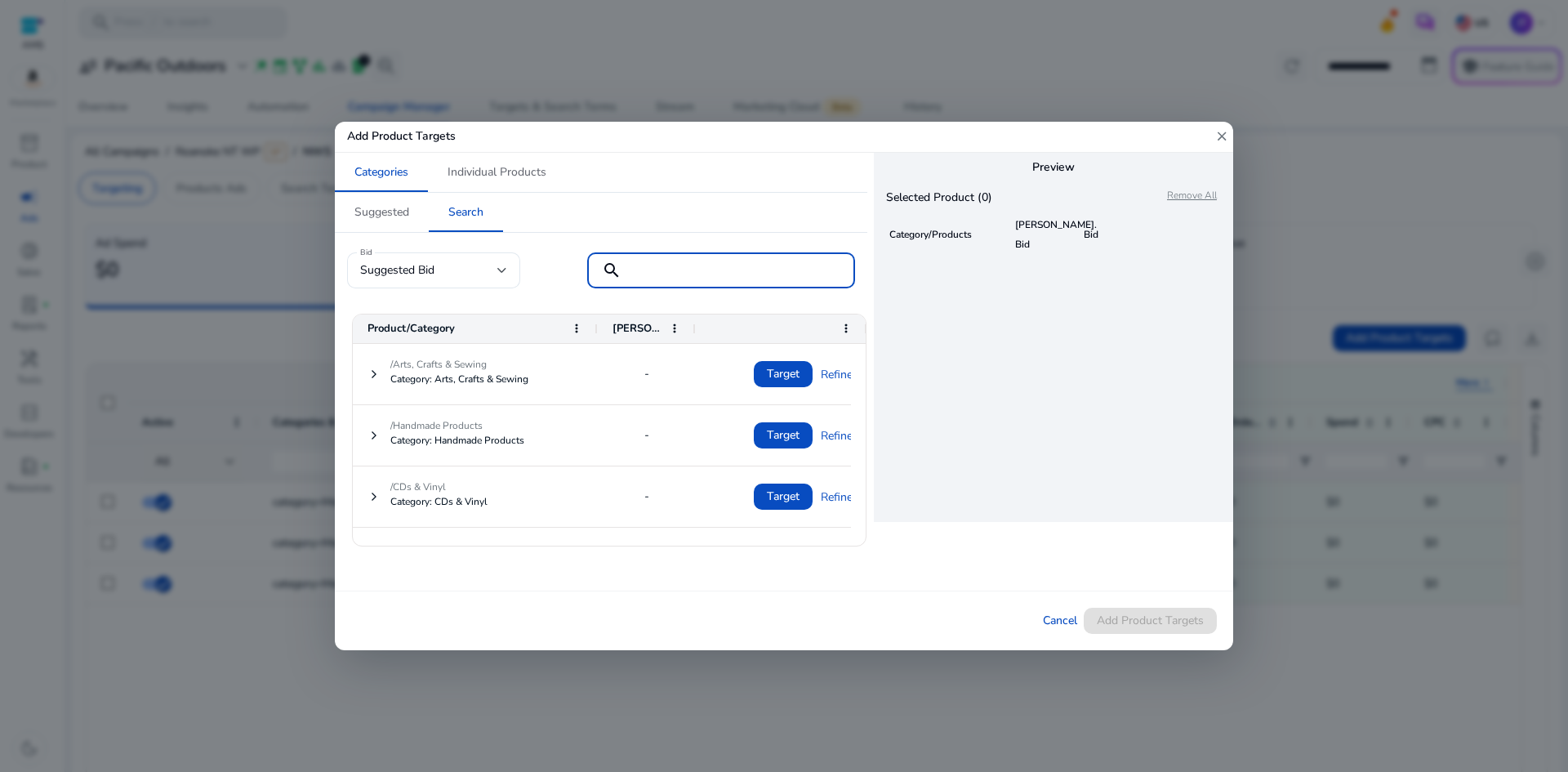
click at [647, 263] on input at bounding box center [739, 270] width 205 height 18
click at [683, 236] on div "Bid Suggested Bid search Drag here to set row groups Drag here to set column la…" at bounding box center [601, 412] width 533 height 358
click at [686, 261] on input at bounding box center [739, 270] width 205 height 18
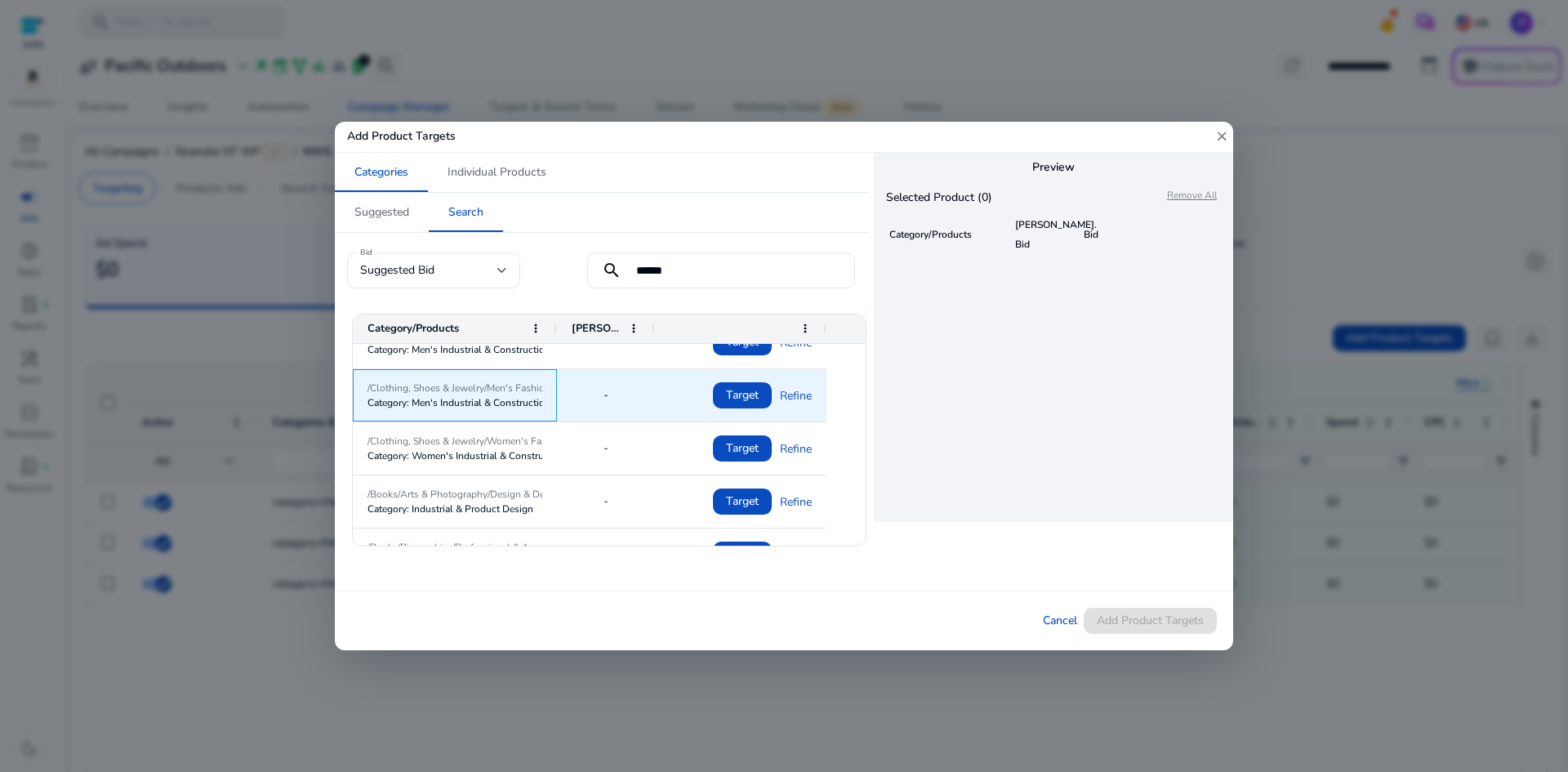
click at [532, 384] on span "/Clothing, Shoes & Jewelry/Men's Fashion/Men's Uniforms, Work & Safety/Men's Wo…" at bounding box center [455, 388] width 175 height 15
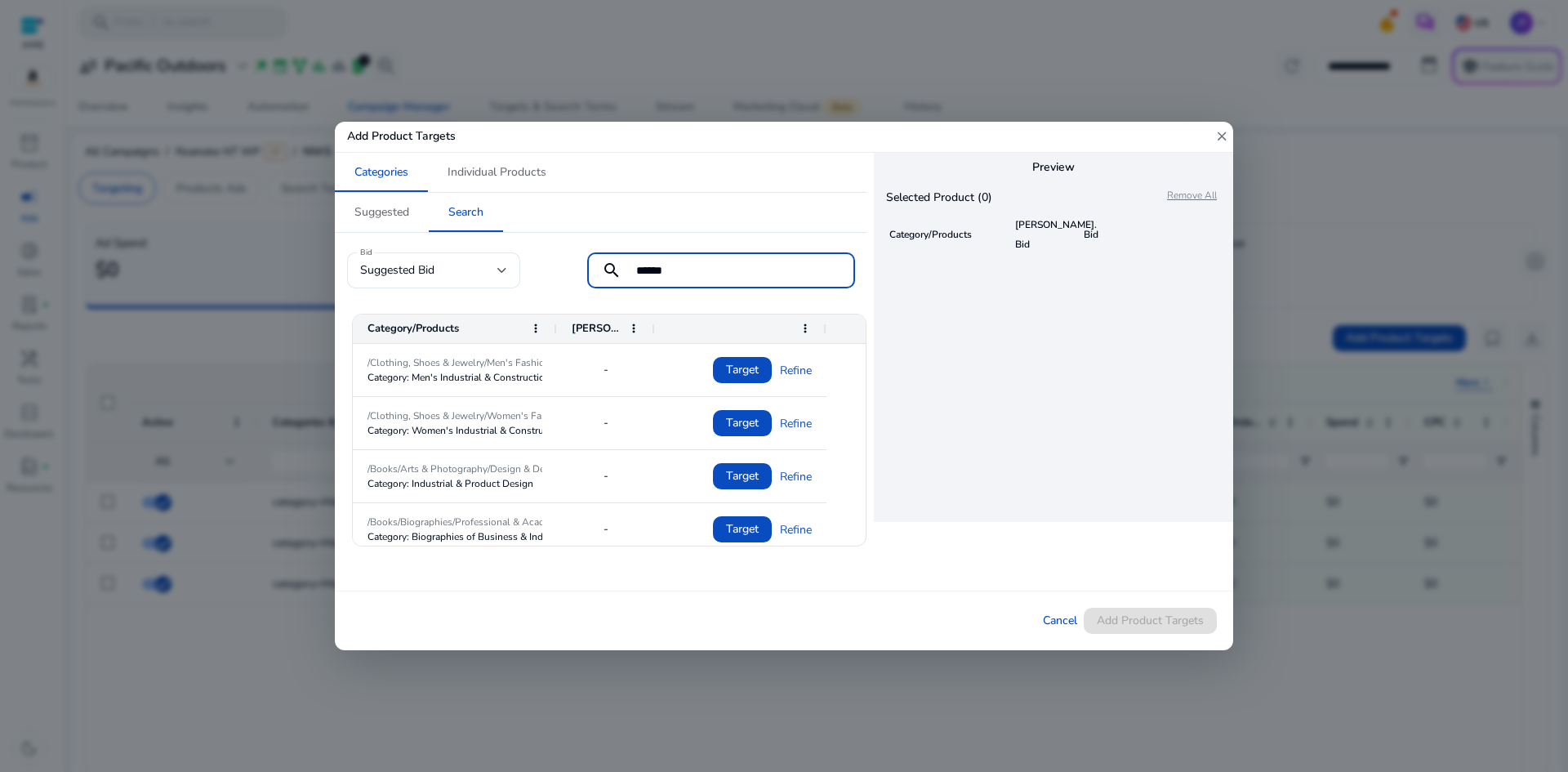
click at [728, 268] on input "******" at bounding box center [739, 270] width 205 height 18
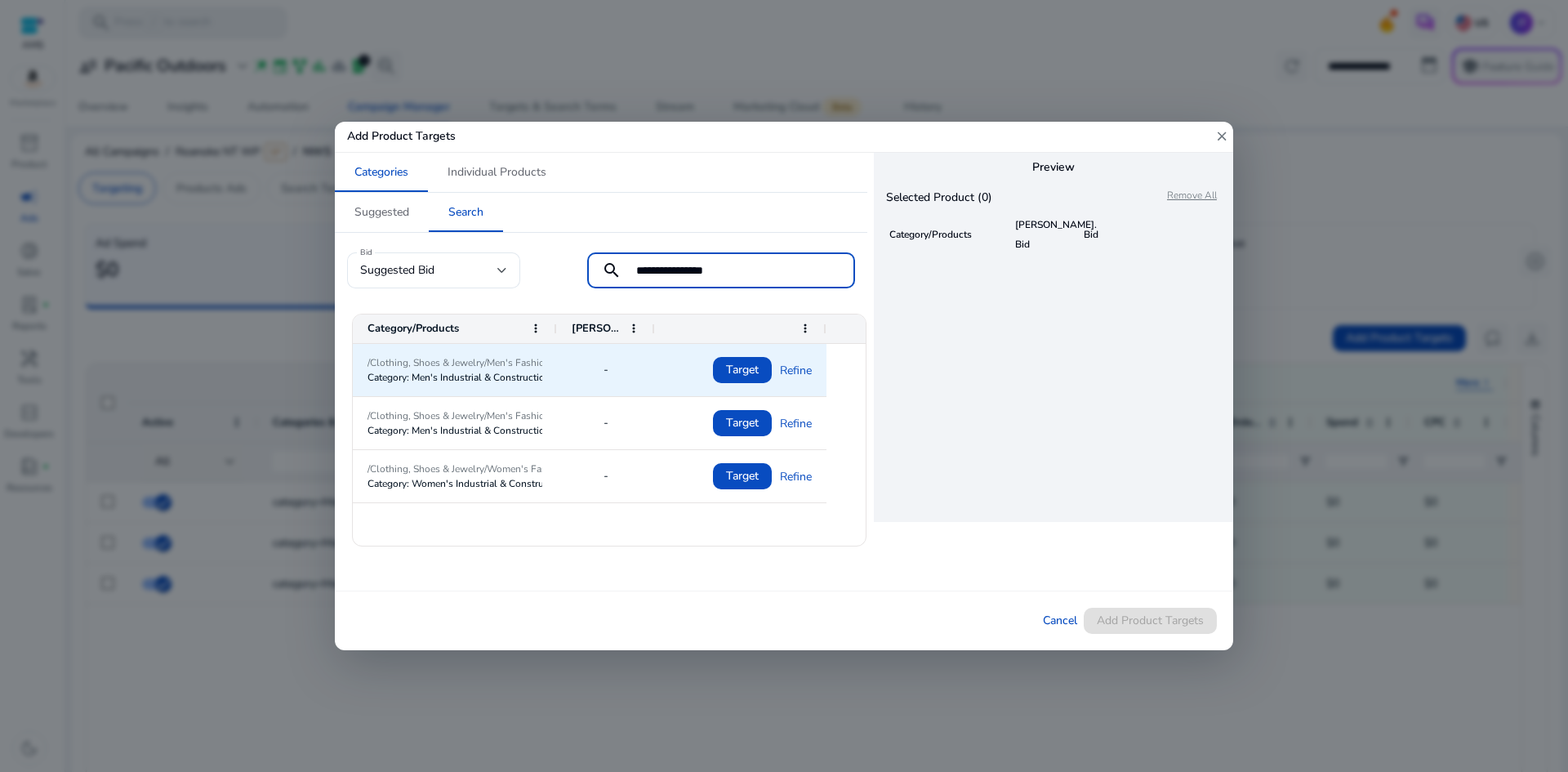
type input "**********"
click at [514, 363] on span "/Clothing, Shoes & Jewelry/Men's Fashion/Men's Uniforms, Work & Safety/Men's Wo…" at bounding box center [455, 363] width 175 height 15
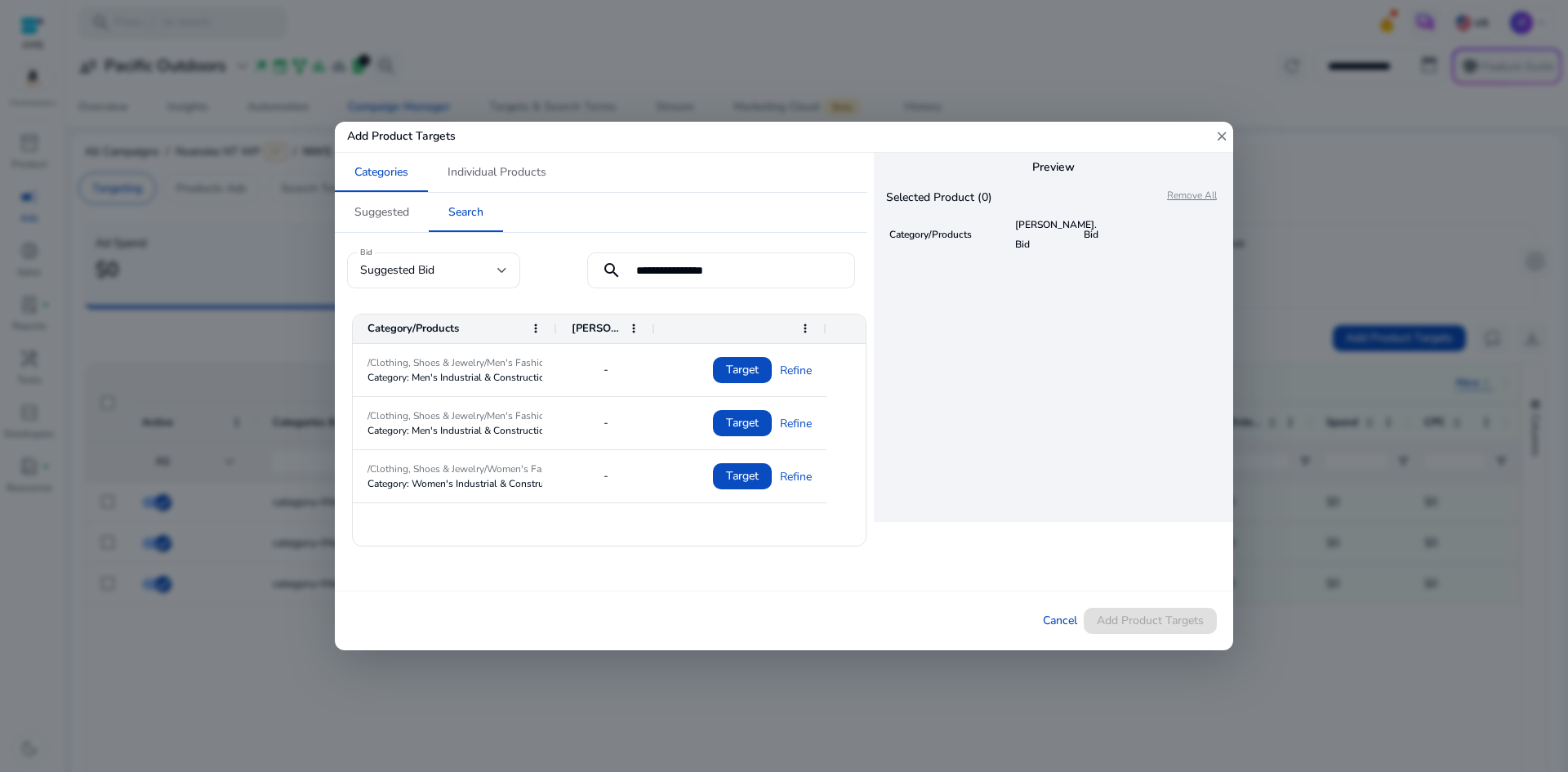
drag, startPoint x: 552, startPoint y: 324, endPoint x: 530, endPoint y: 335, distance: 24.6
click at [530, 335] on div "Category/Products" at bounding box center [455, 329] width 204 height 29
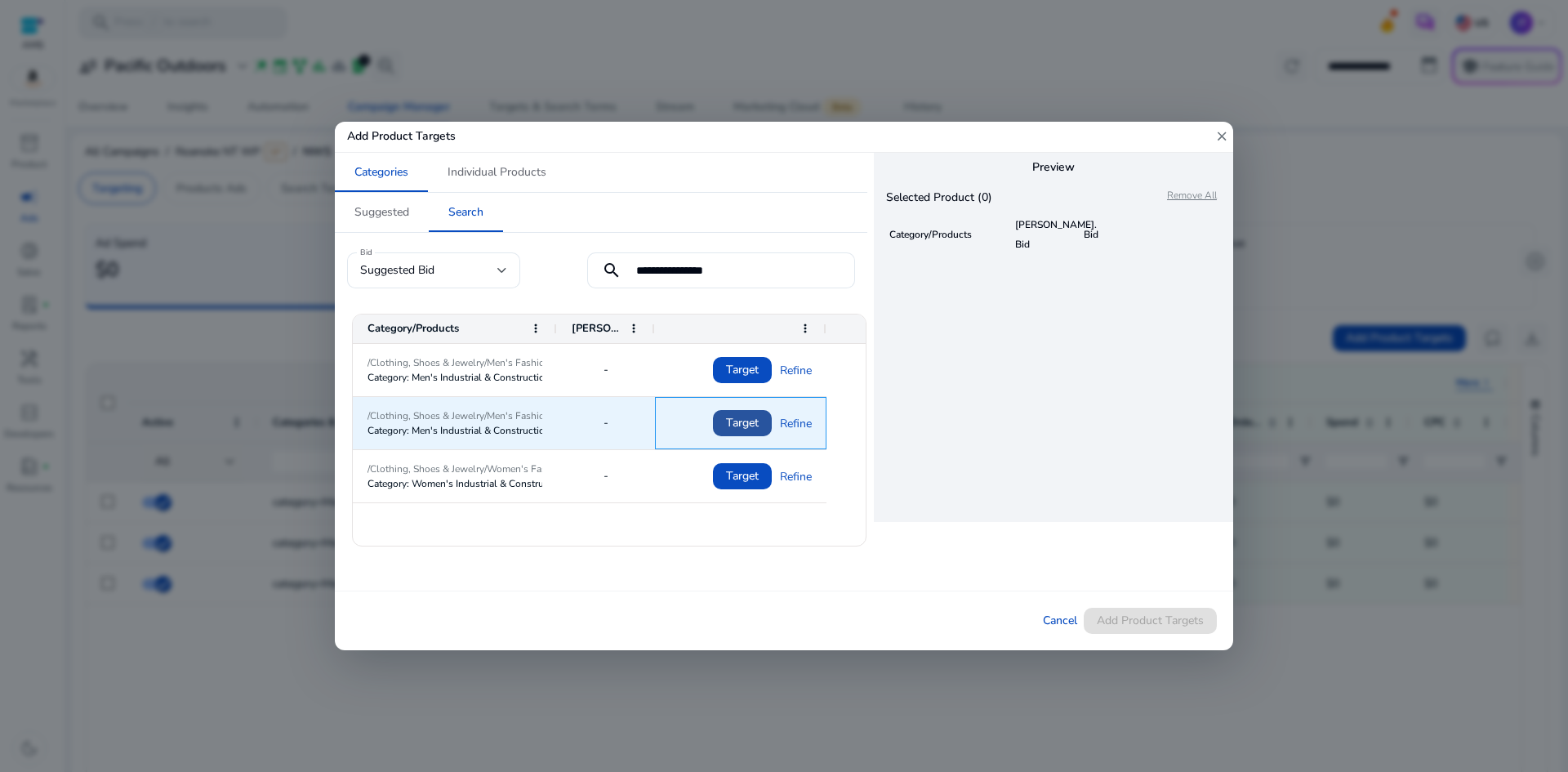
click at [736, 416] on span "Target" at bounding box center [741, 422] width 32 height 33
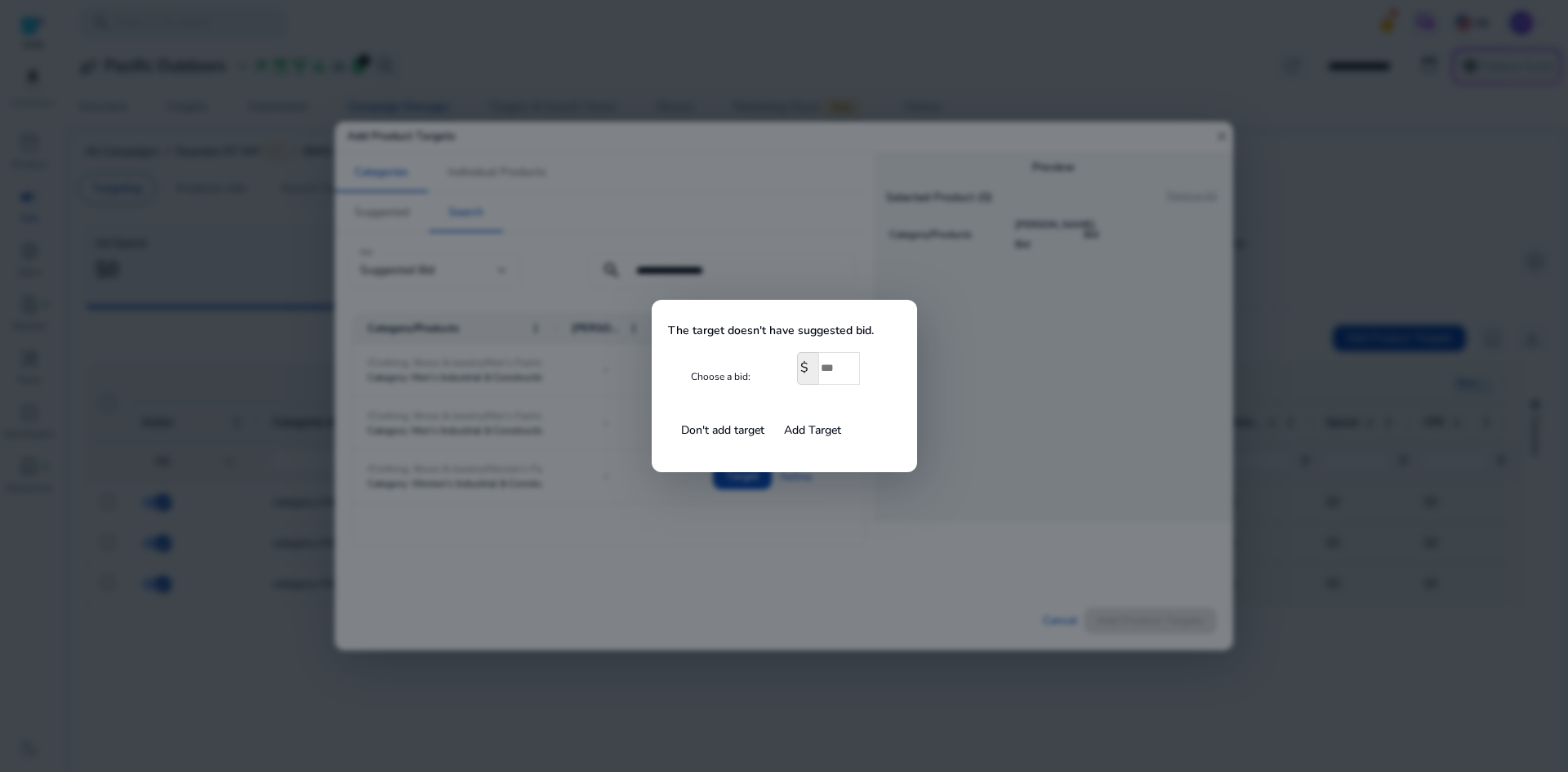
click at [832, 372] on input "number" at bounding box center [839, 368] width 41 height 32
type input "***"
click at [798, 426] on span "Add Target" at bounding box center [812, 430] width 57 height 17
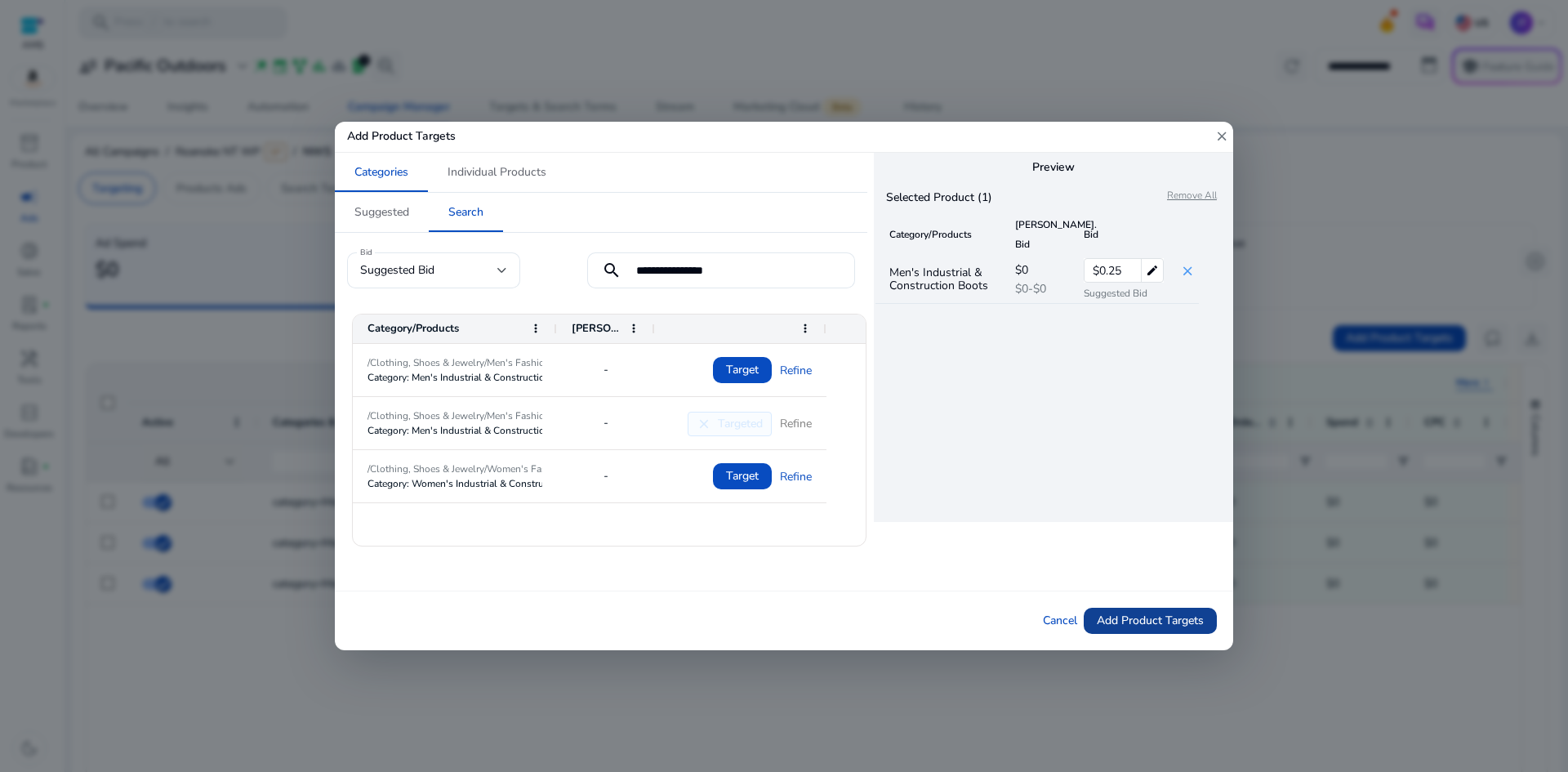
click at [1122, 623] on span "Add Product Targets" at bounding box center [1150, 620] width 107 height 17
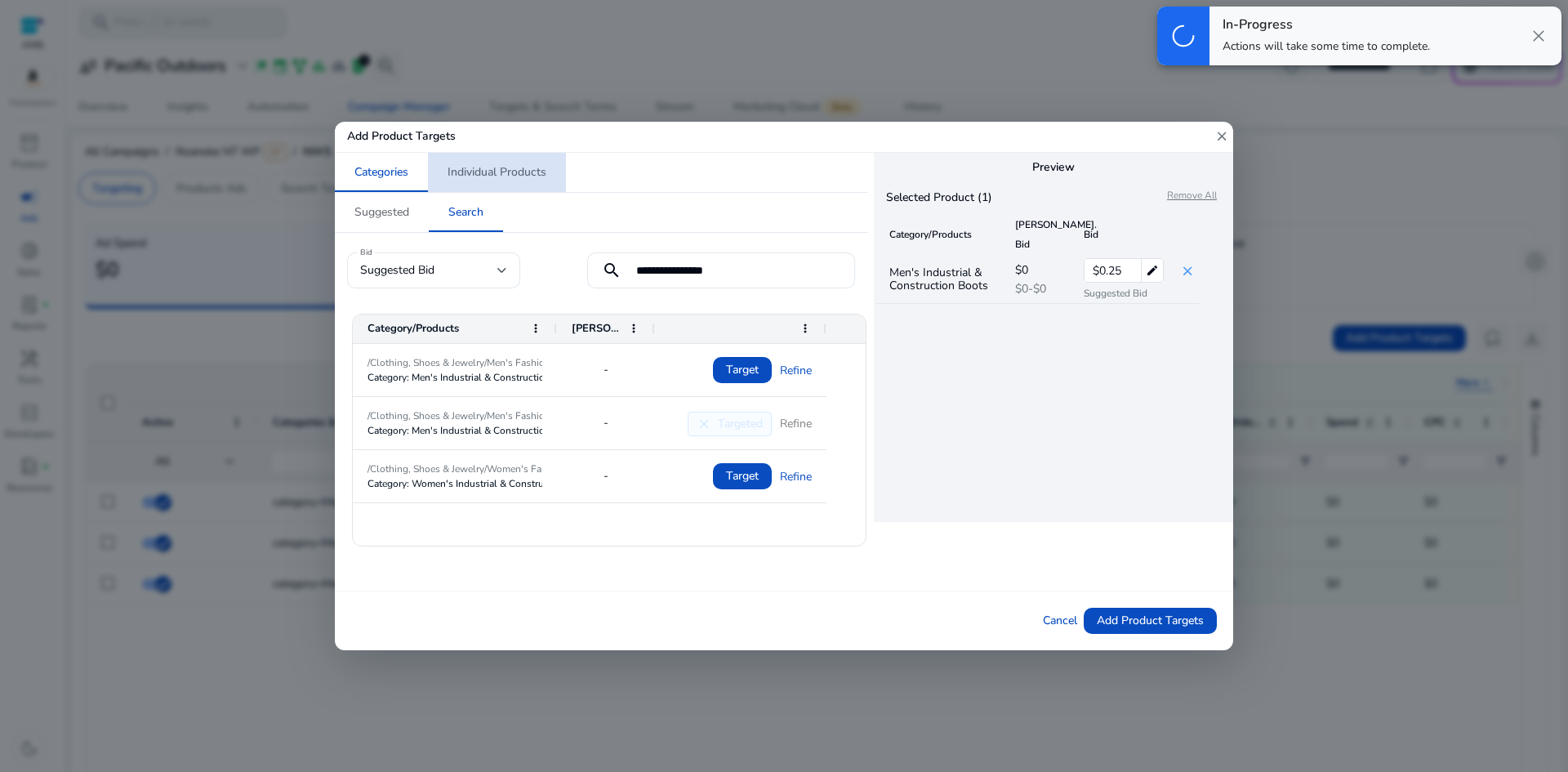
click at [506, 166] on span "Individual Products" at bounding box center [496, 172] width 99 height 12
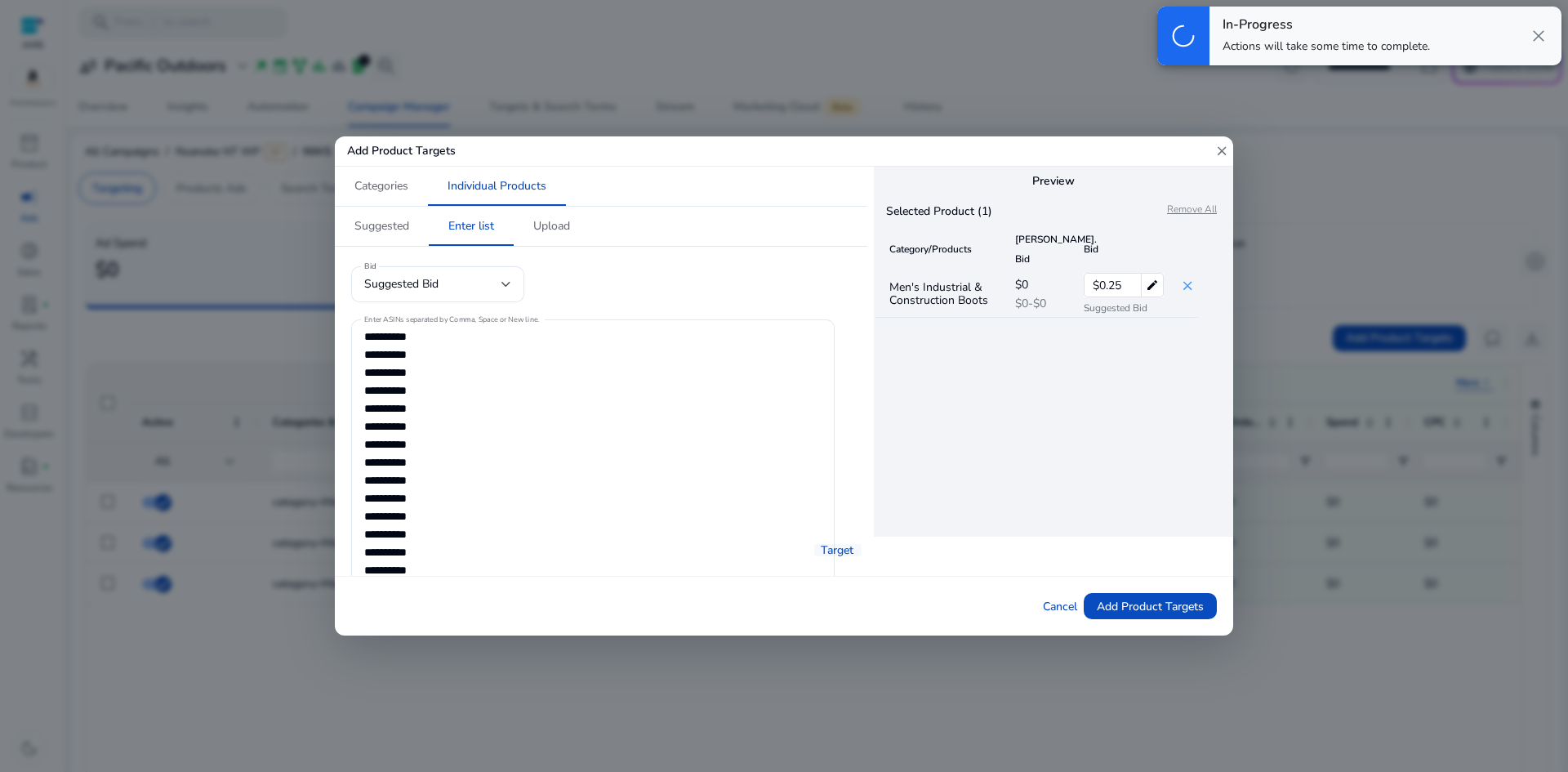
click at [830, 547] on span "Target" at bounding box center [837, 550] width 32 height 17
click at [830, 548] on span "Target" at bounding box center [837, 550] width 32 height 17
click at [549, 232] on span "Upload" at bounding box center [552, 226] width 36 height 12
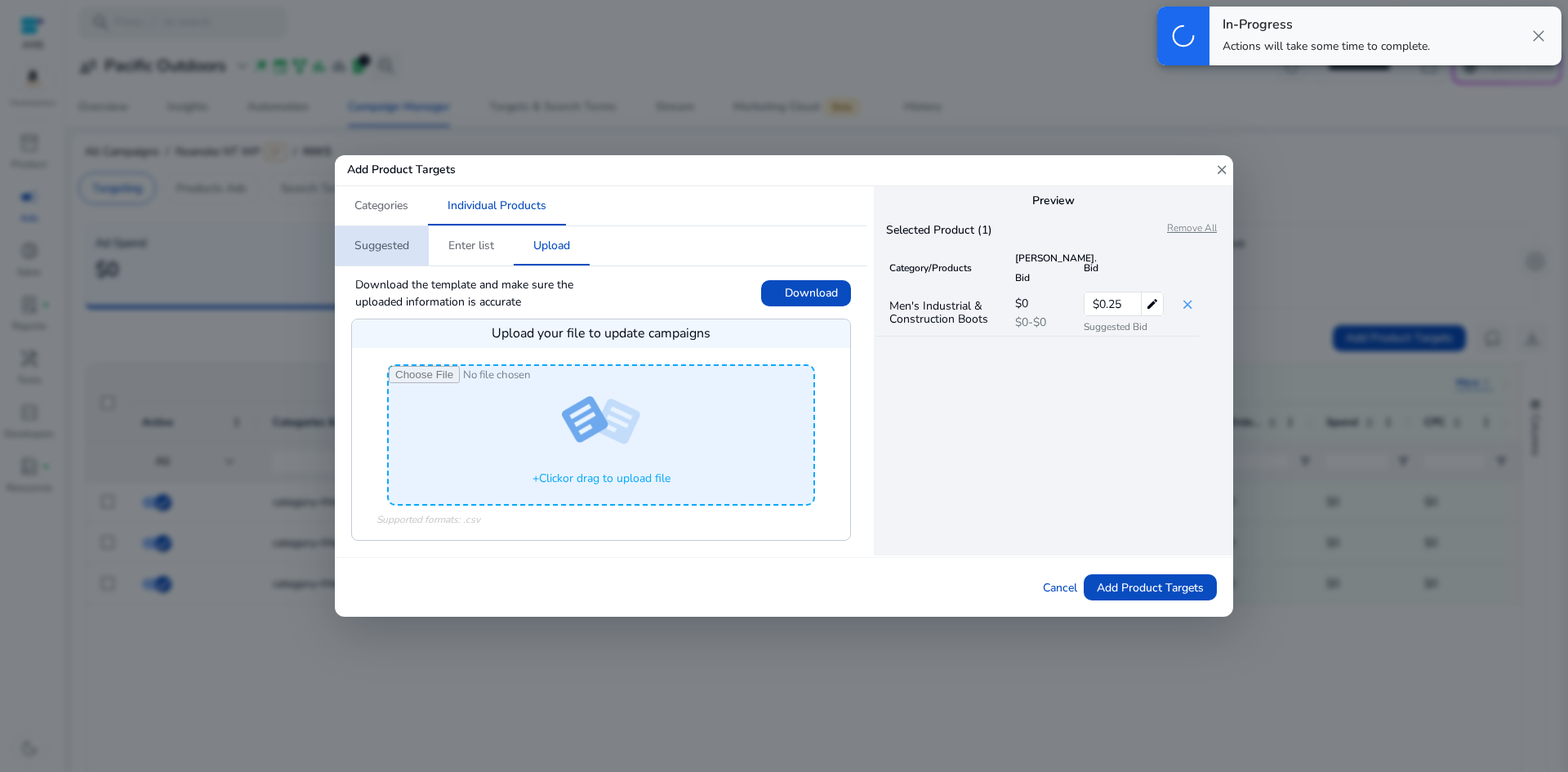
click at [398, 247] on span "Suggested" at bounding box center [382, 246] width 55 height 12
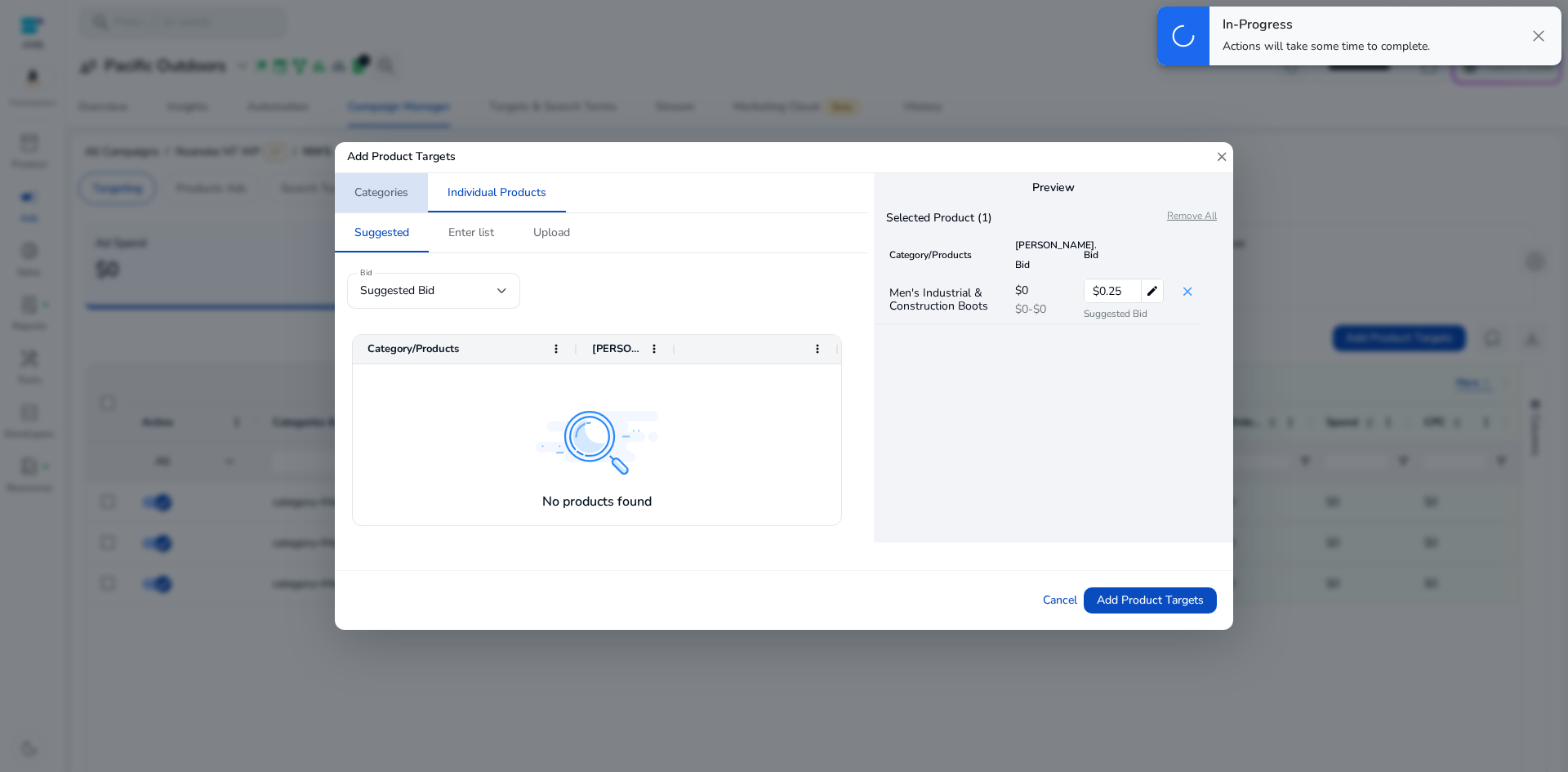
click at [401, 201] on span "Categories" at bounding box center [381, 192] width 54 height 39
